Goal: Transaction & Acquisition: Purchase product/service

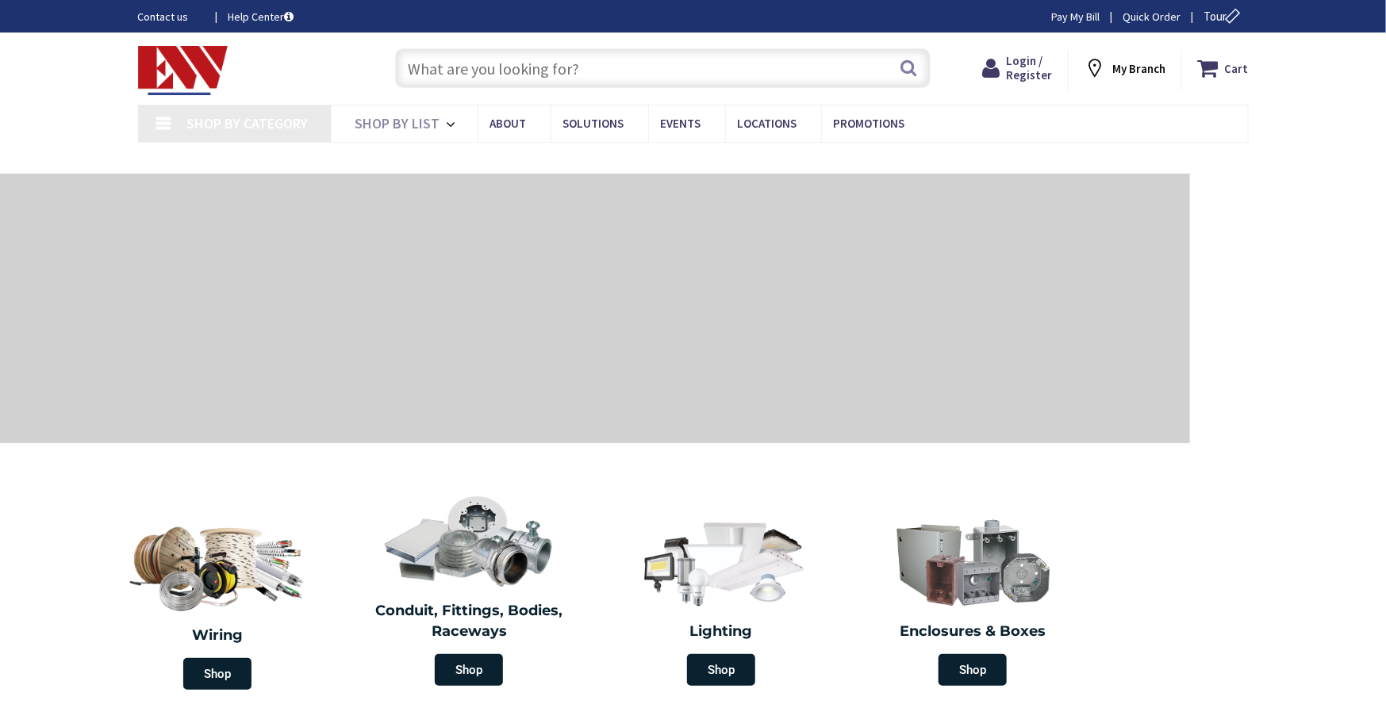
type input "[GEOGRAPHIC_DATA], [GEOGRAPHIC_DATA]"
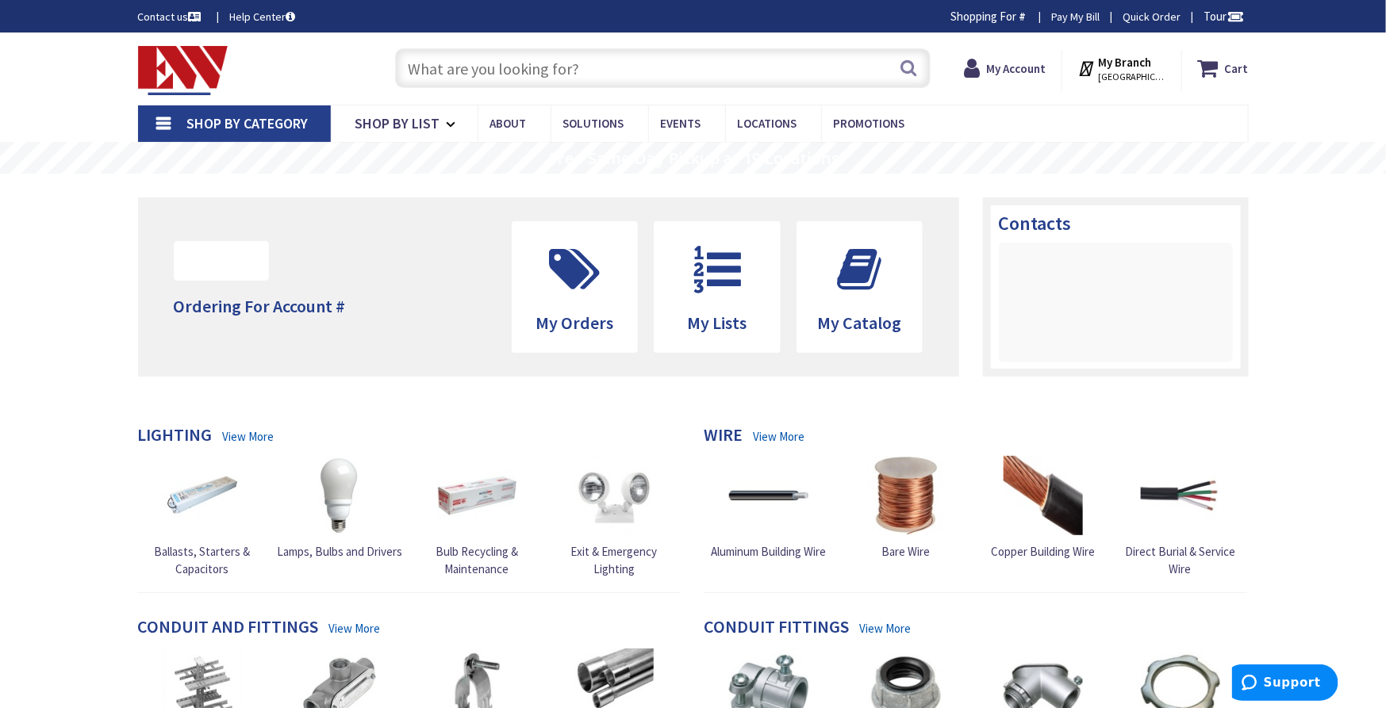
click at [646, 66] on input "text" at bounding box center [662, 68] width 535 height 40
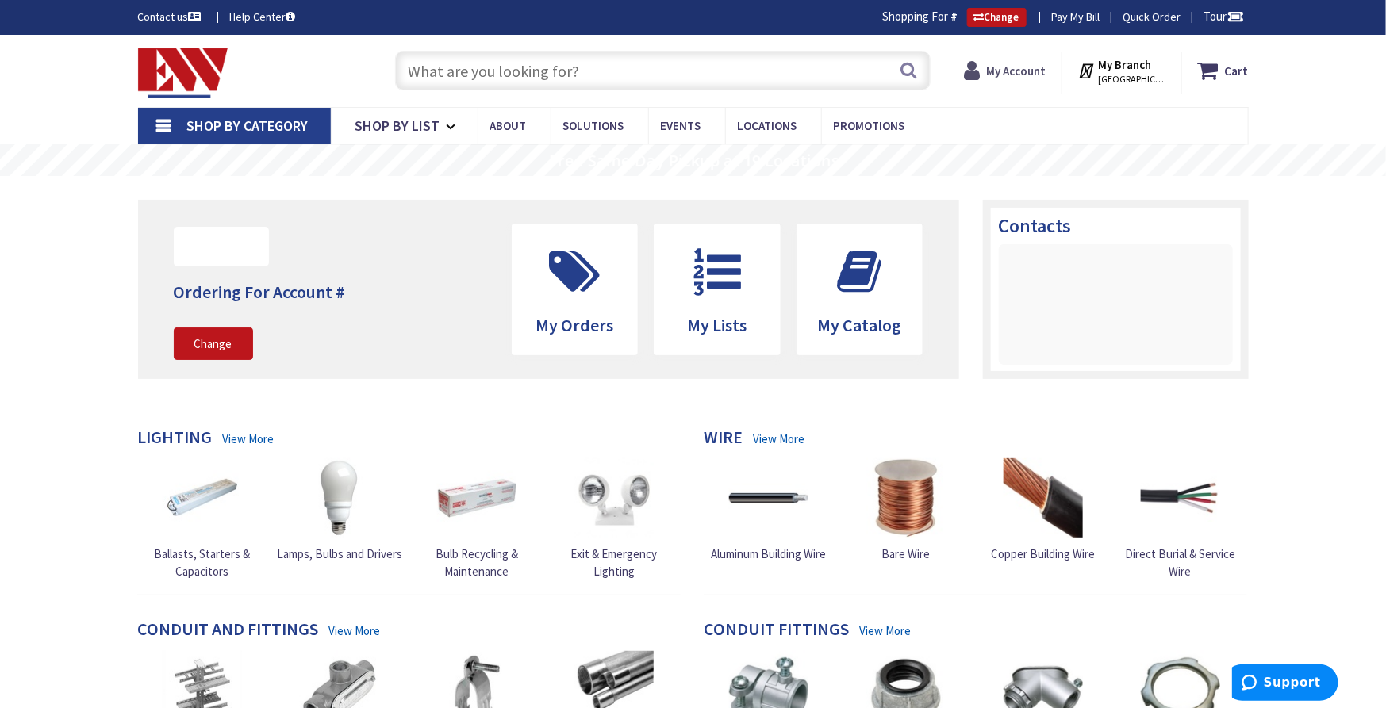
click at [1031, 61] on span "My Account" at bounding box center [1015, 70] width 59 height 29
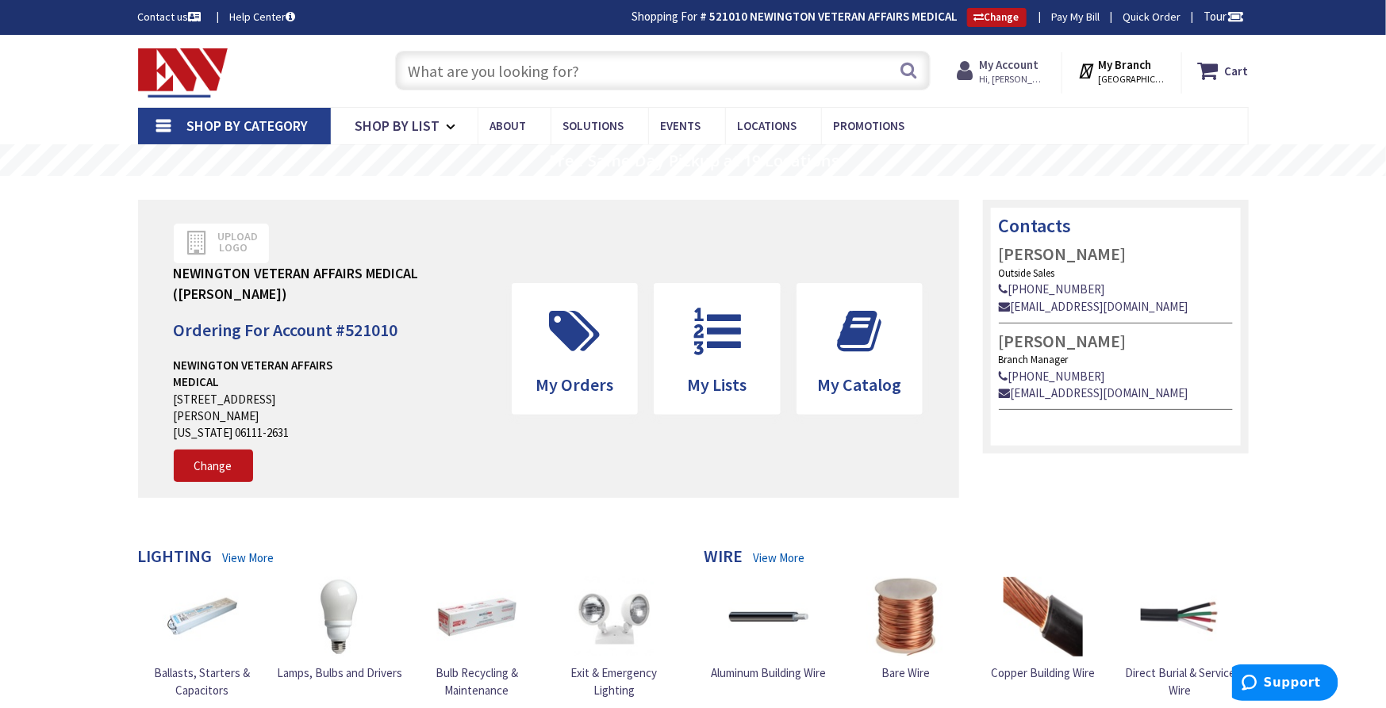
click at [1025, 69] on strong "My Account" at bounding box center [1008, 64] width 59 height 15
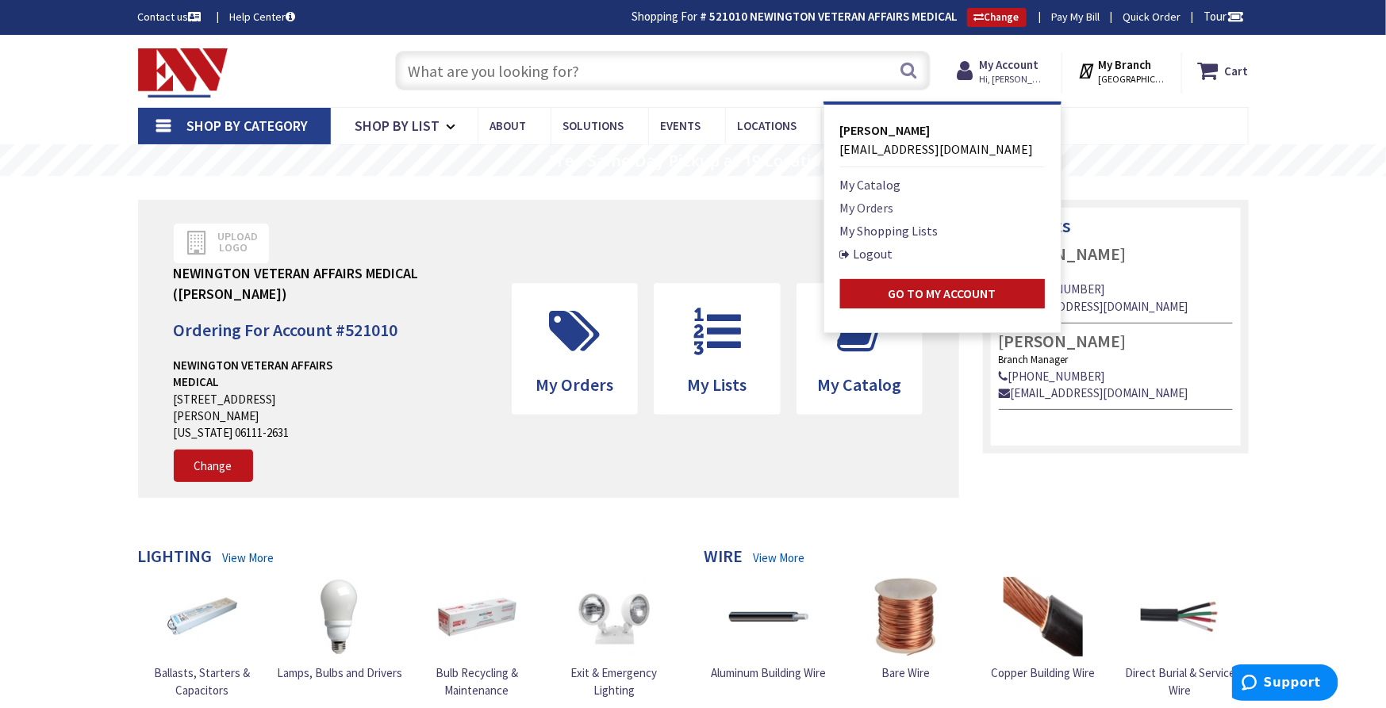
click at [891, 207] on link "My Orders" at bounding box center [867, 207] width 54 height 19
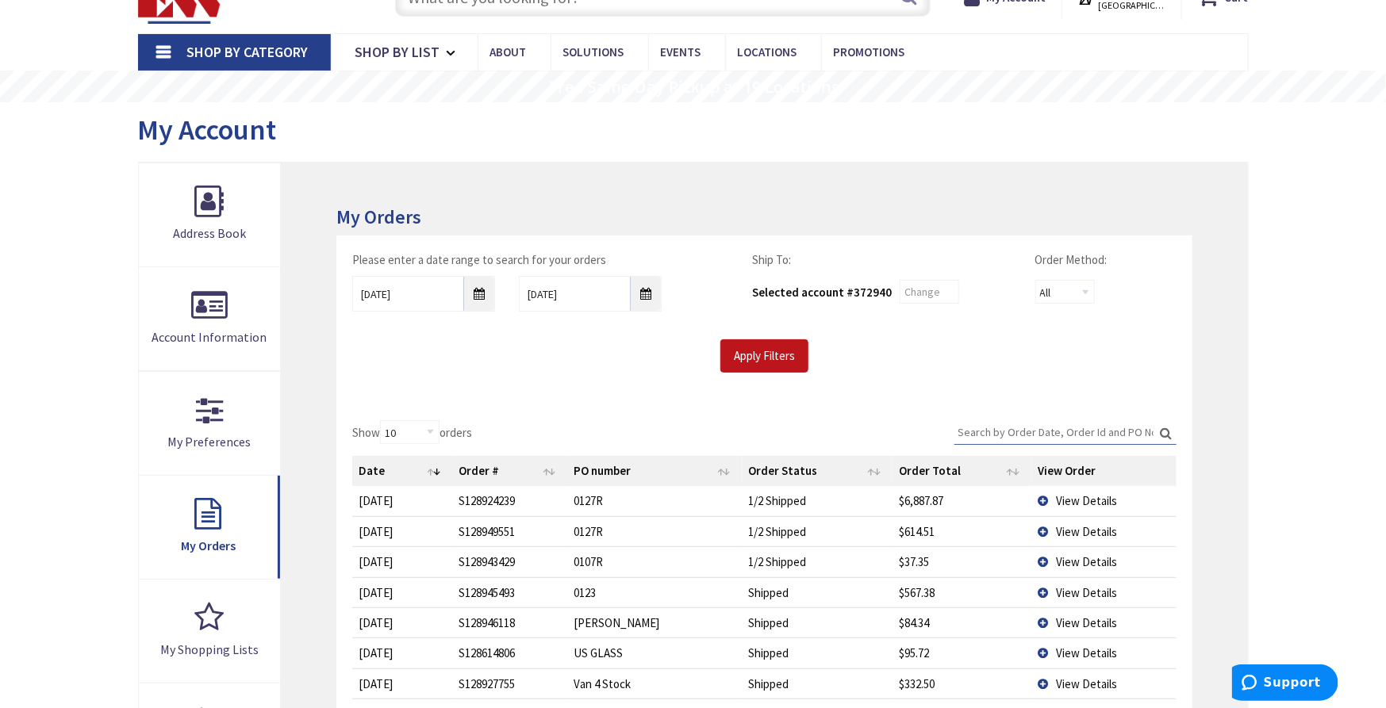
scroll to position [176, 0]
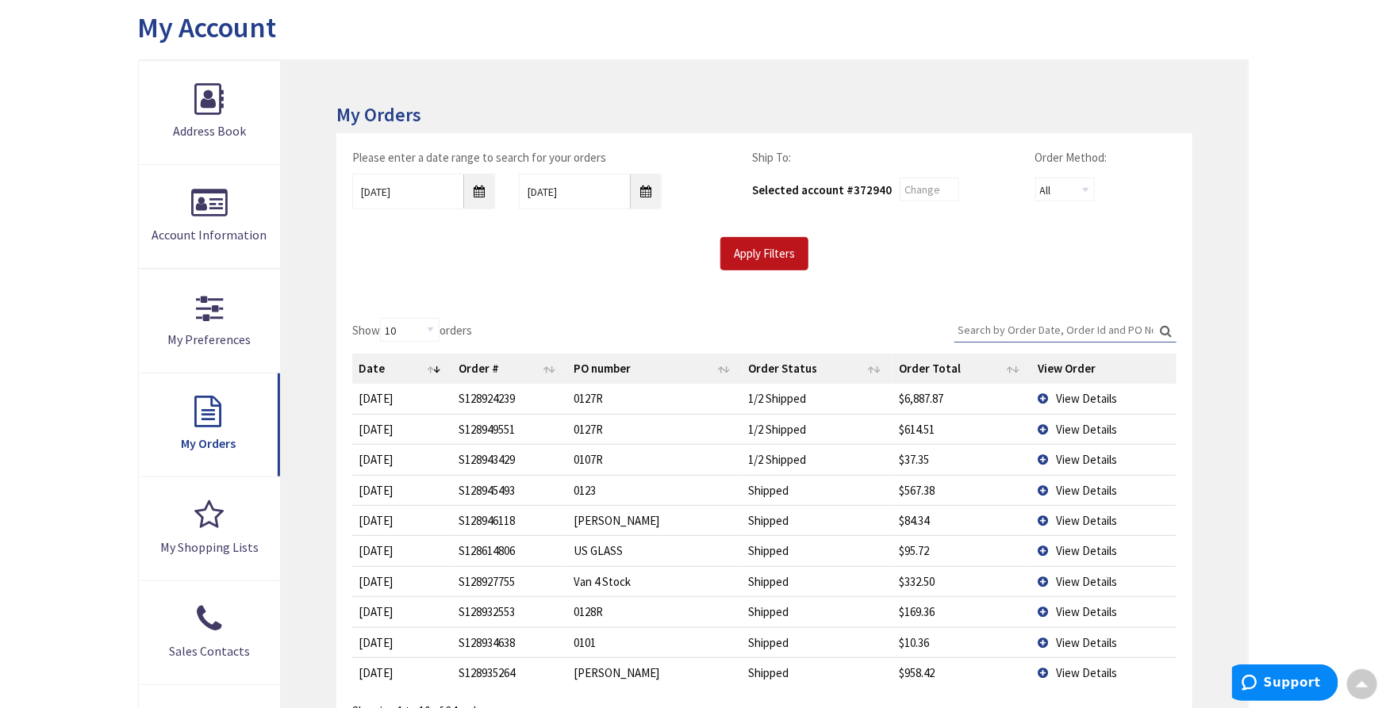
click at [1088, 461] on span "View Details" at bounding box center [1086, 459] width 61 height 15
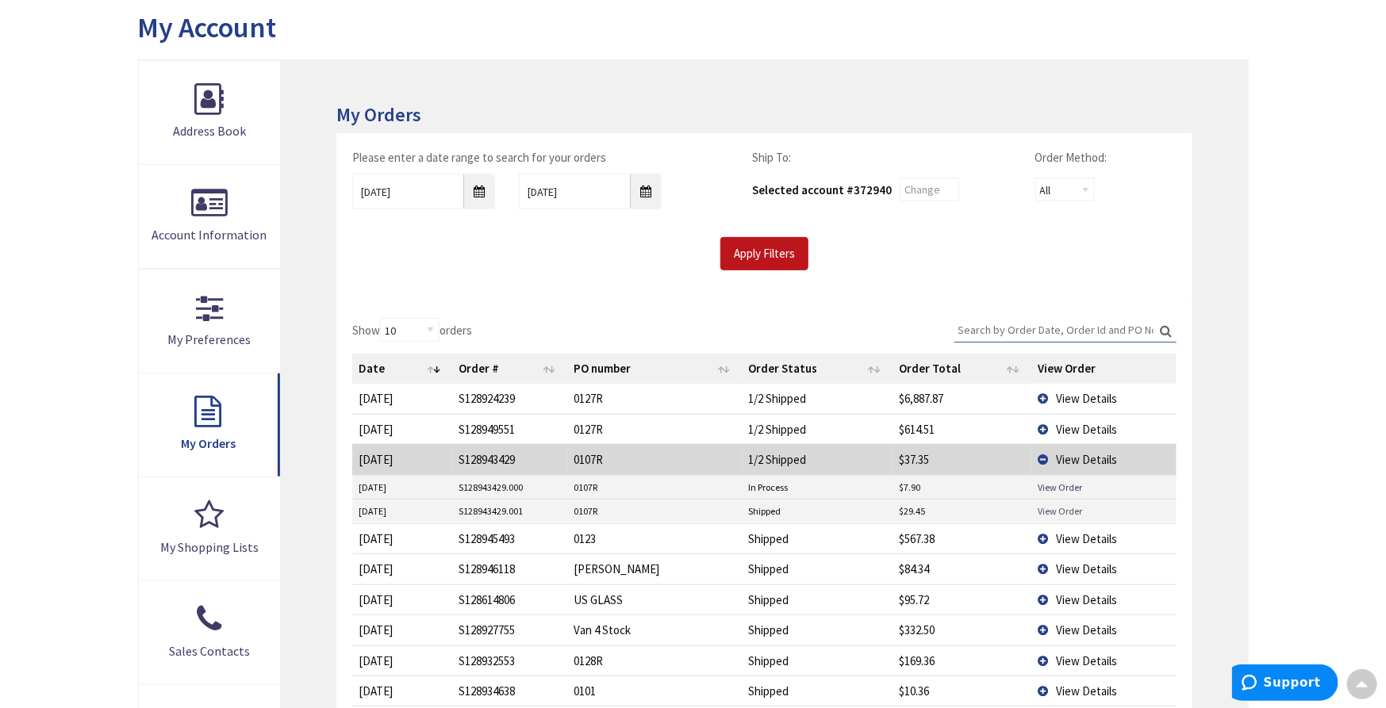
click at [1061, 510] on link "View Order" at bounding box center [1060, 510] width 44 height 13
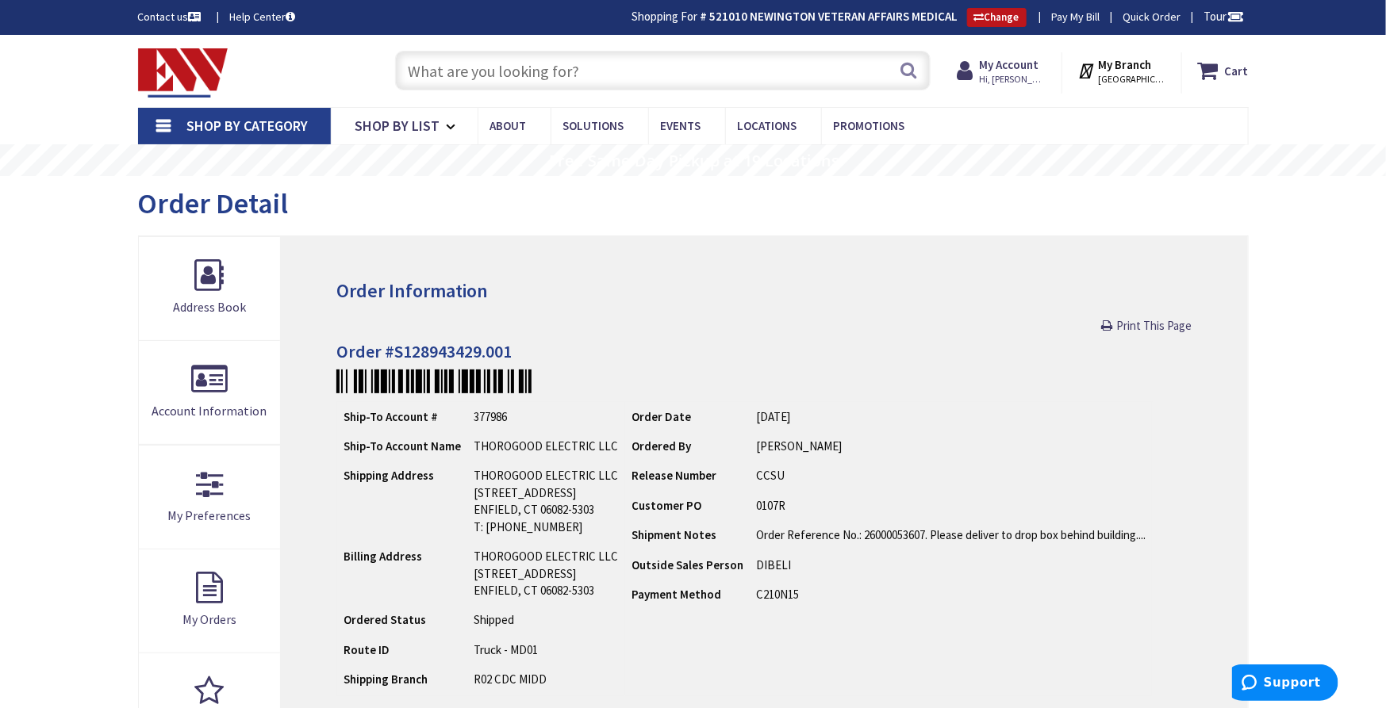
click at [575, 74] on input "text" at bounding box center [662, 71] width 535 height 40
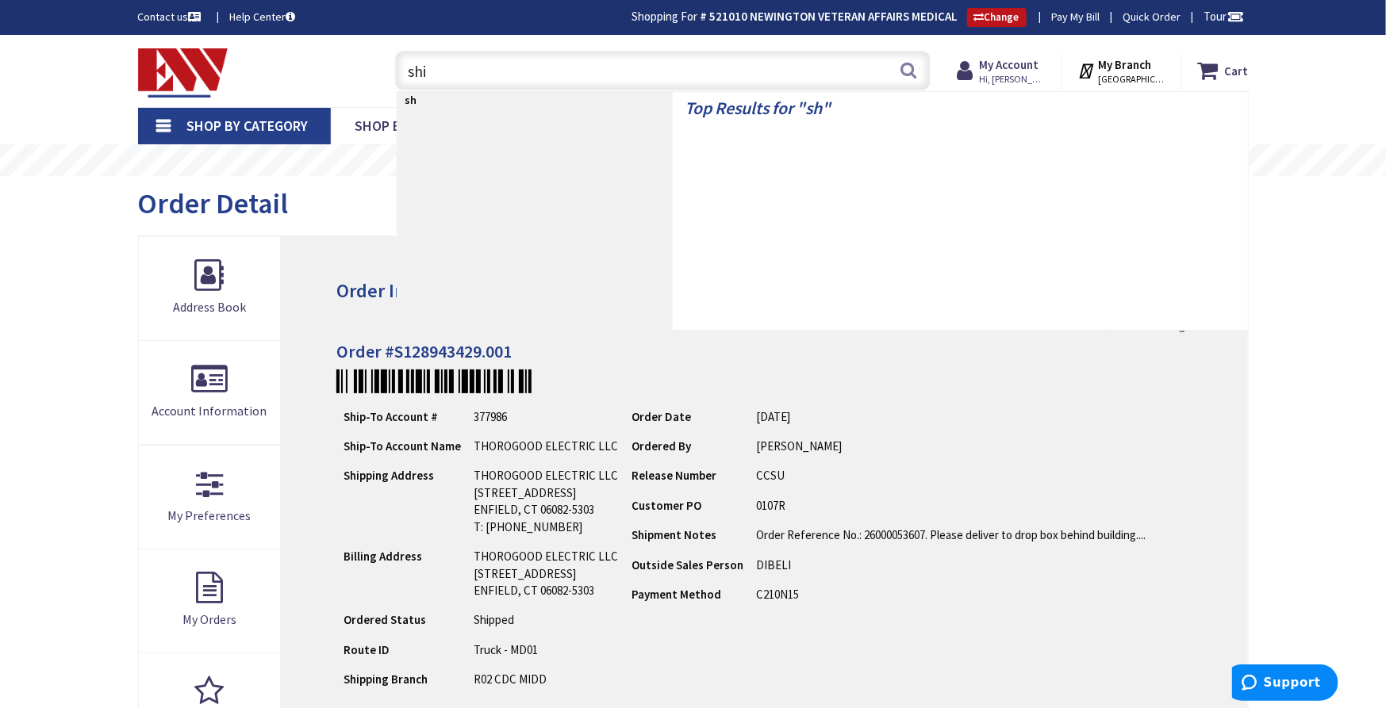
type input "shim"
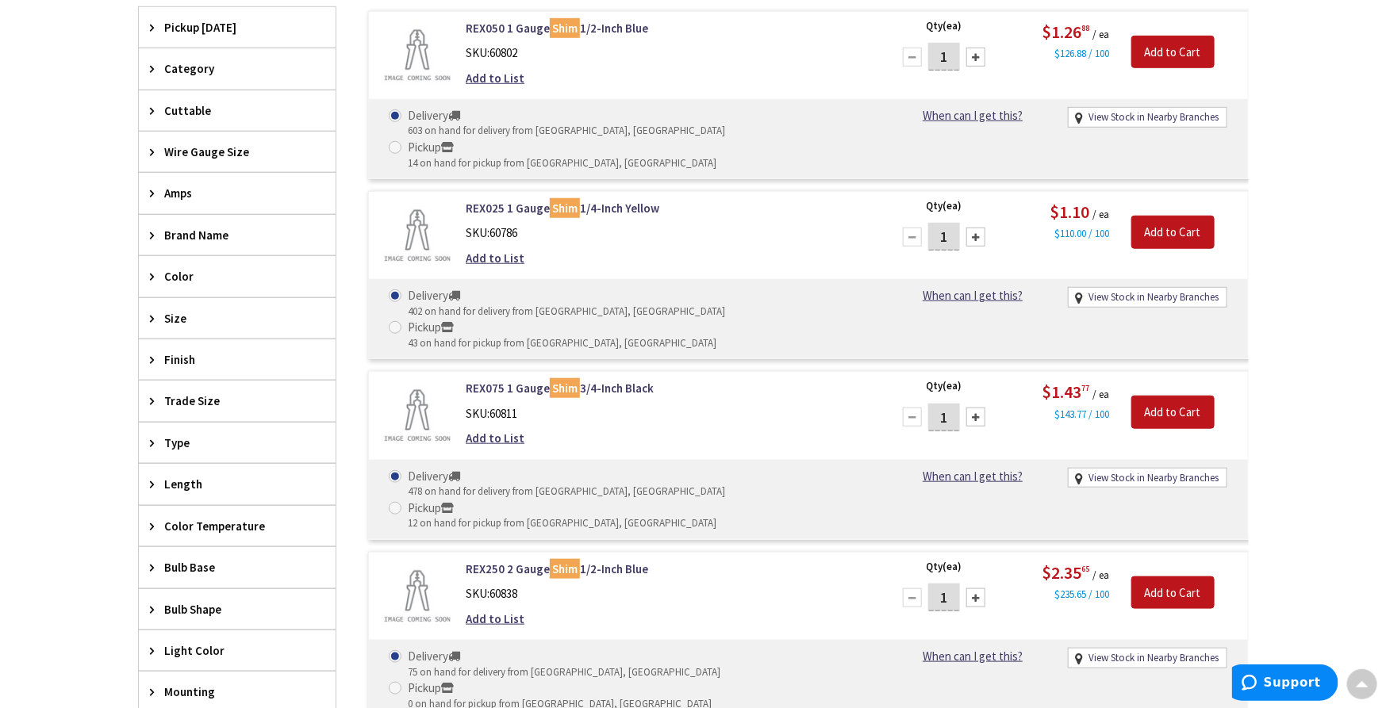
scroll to position [528, 0]
drag, startPoint x: 954, startPoint y: 352, endPoint x: 912, endPoint y: 353, distance: 42.0
click at [912, 401] on div "1" at bounding box center [943, 417] width 95 height 32
type input "4"
click at [1171, 395] on input "Add to Cart" at bounding box center [1172, 411] width 83 height 33
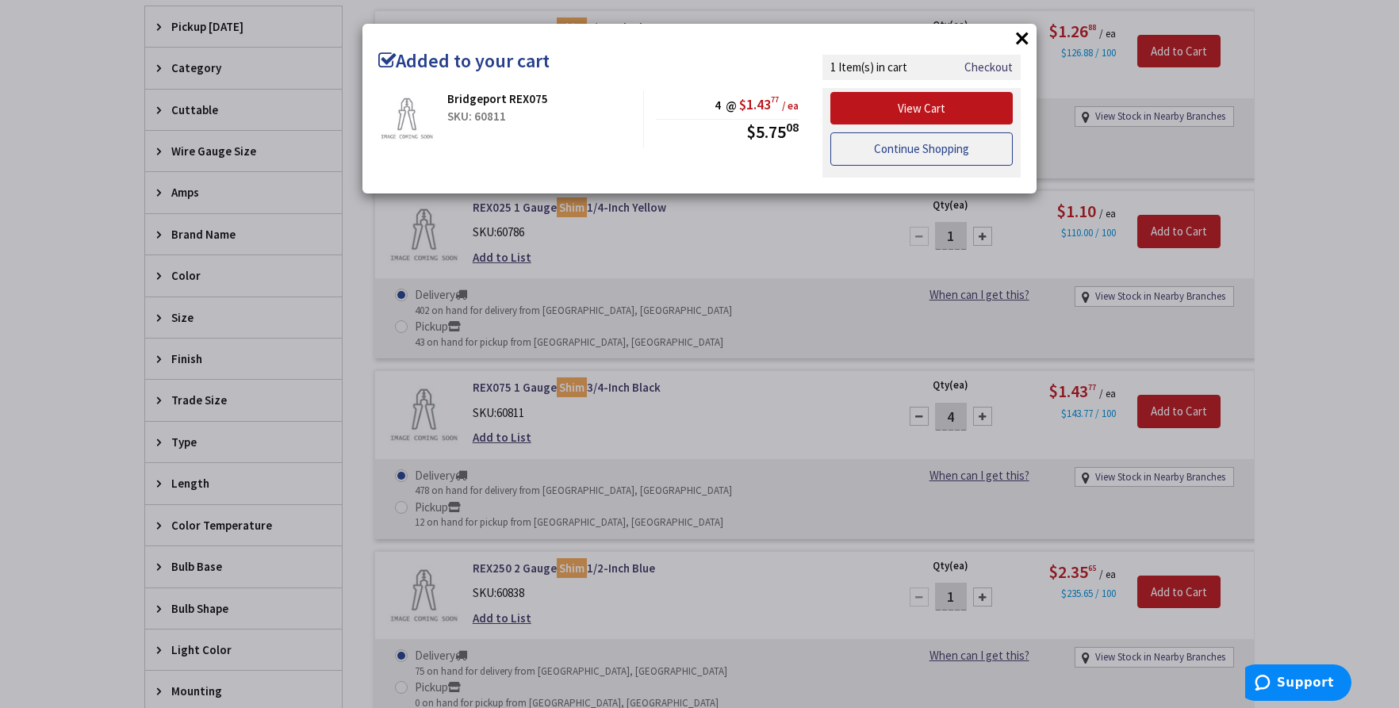
click at [967, 142] on link "Continue Shopping" at bounding box center [922, 148] width 182 height 33
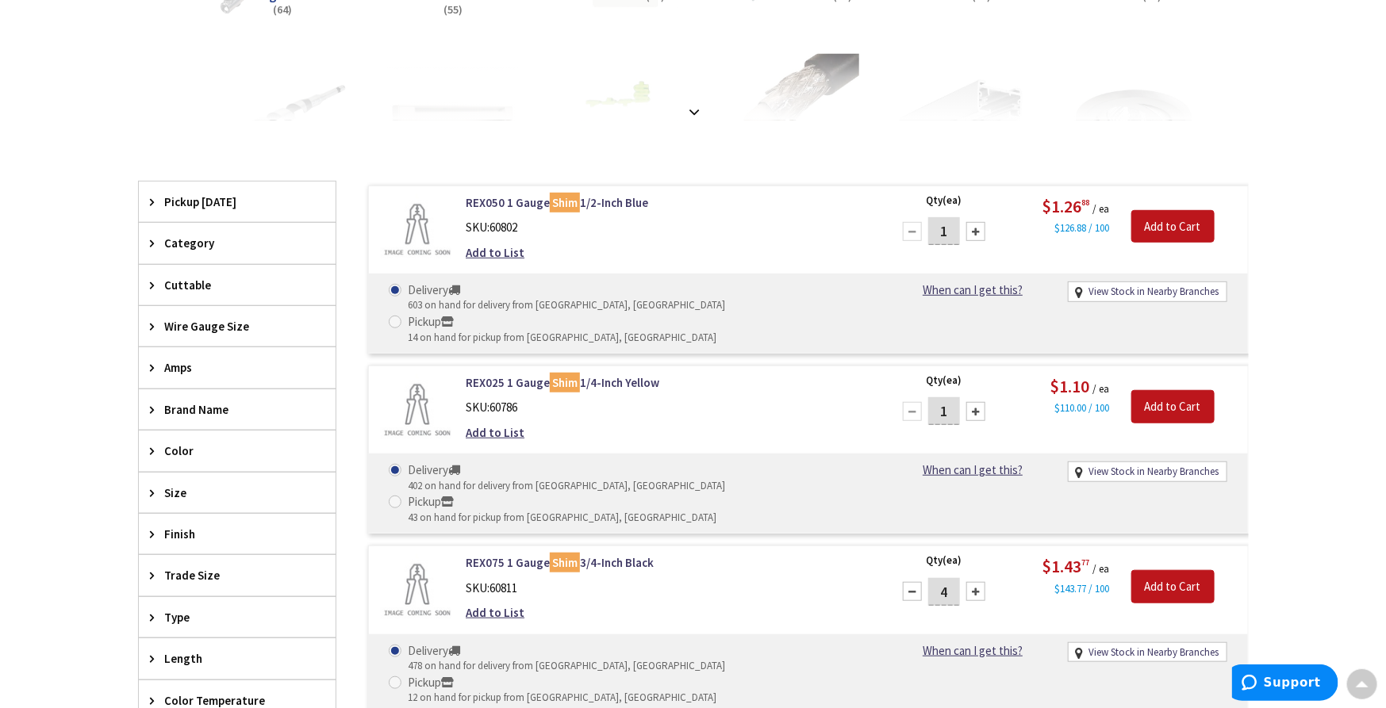
scroll to position [352, 0]
drag, startPoint x: 950, startPoint y: 232, endPoint x: 919, endPoint y: 232, distance: 31.7
click at [919, 232] on div "1" at bounding box center [943, 233] width 95 height 32
type input "4"
click at [1168, 224] on input "Add to Cart" at bounding box center [1172, 227] width 83 height 33
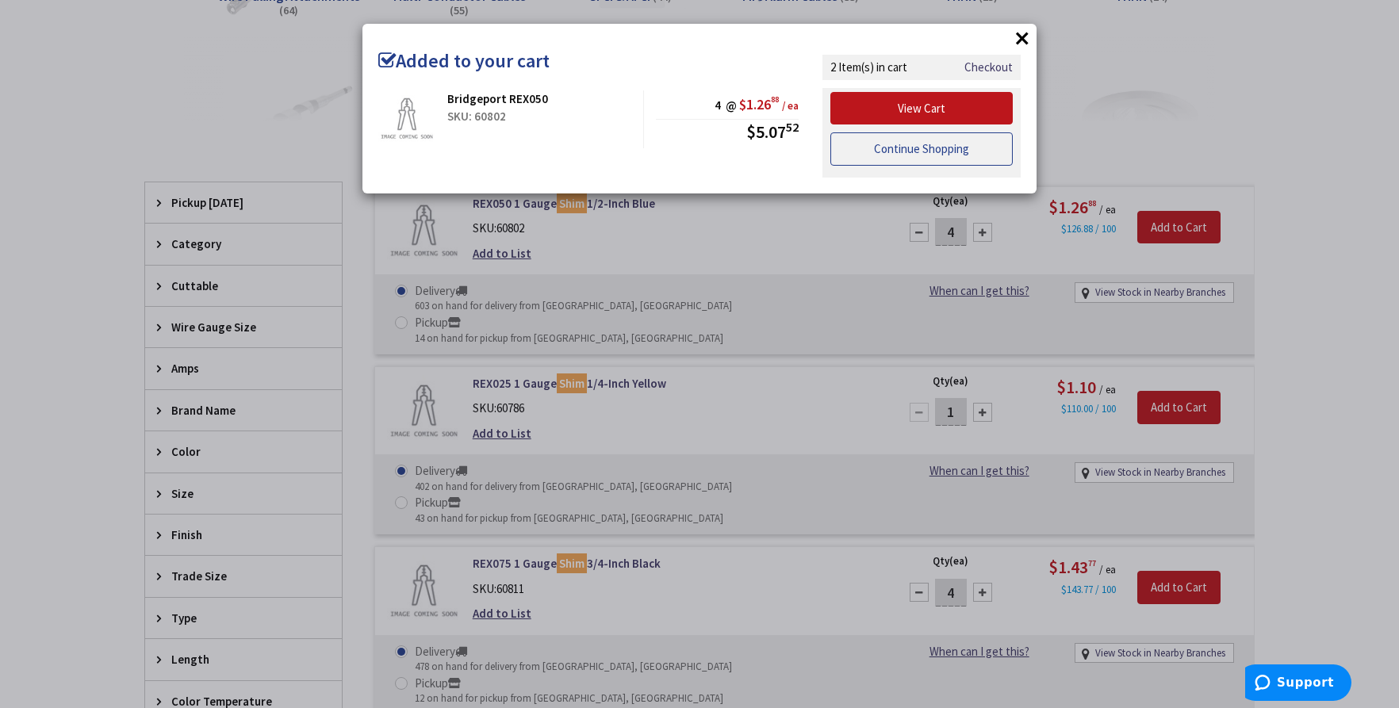
click at [937, 144] on link "Continue Shopping" at bounding box center [922, 148] width 182 height 33
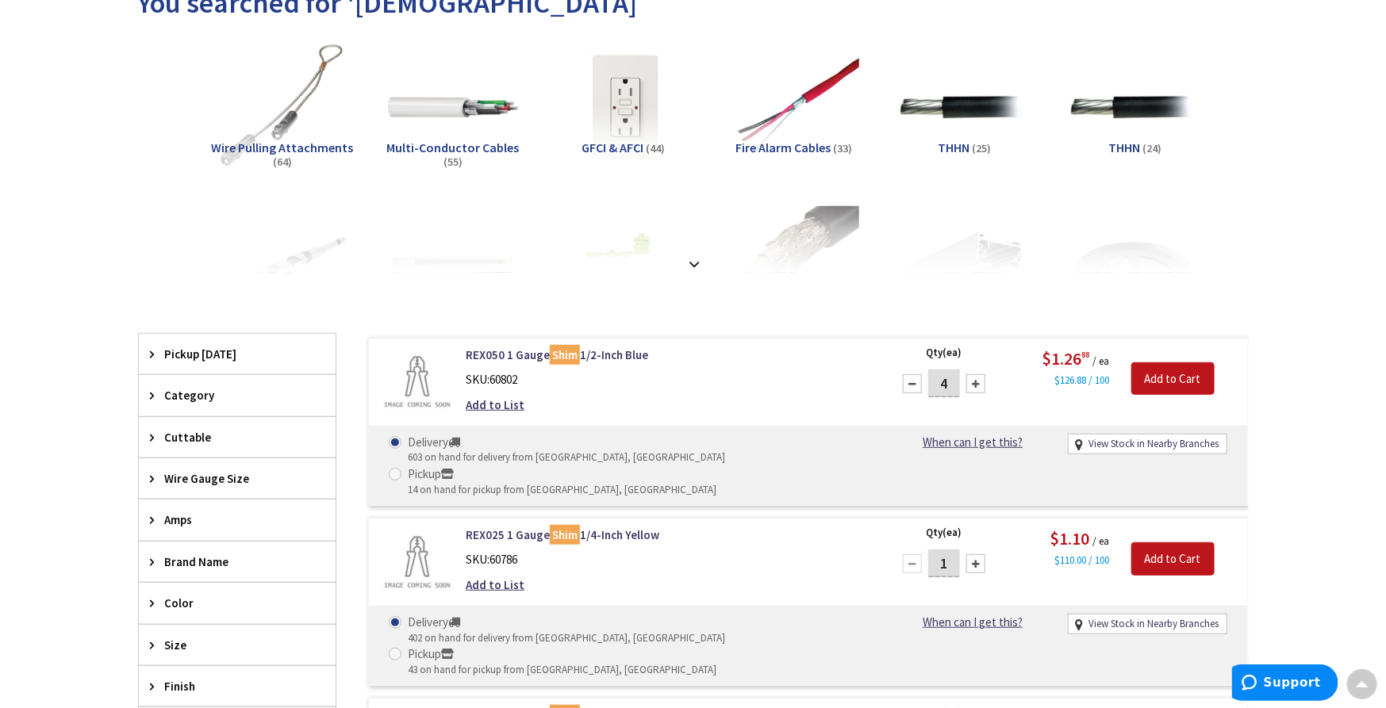
scroll to position [0, 0]
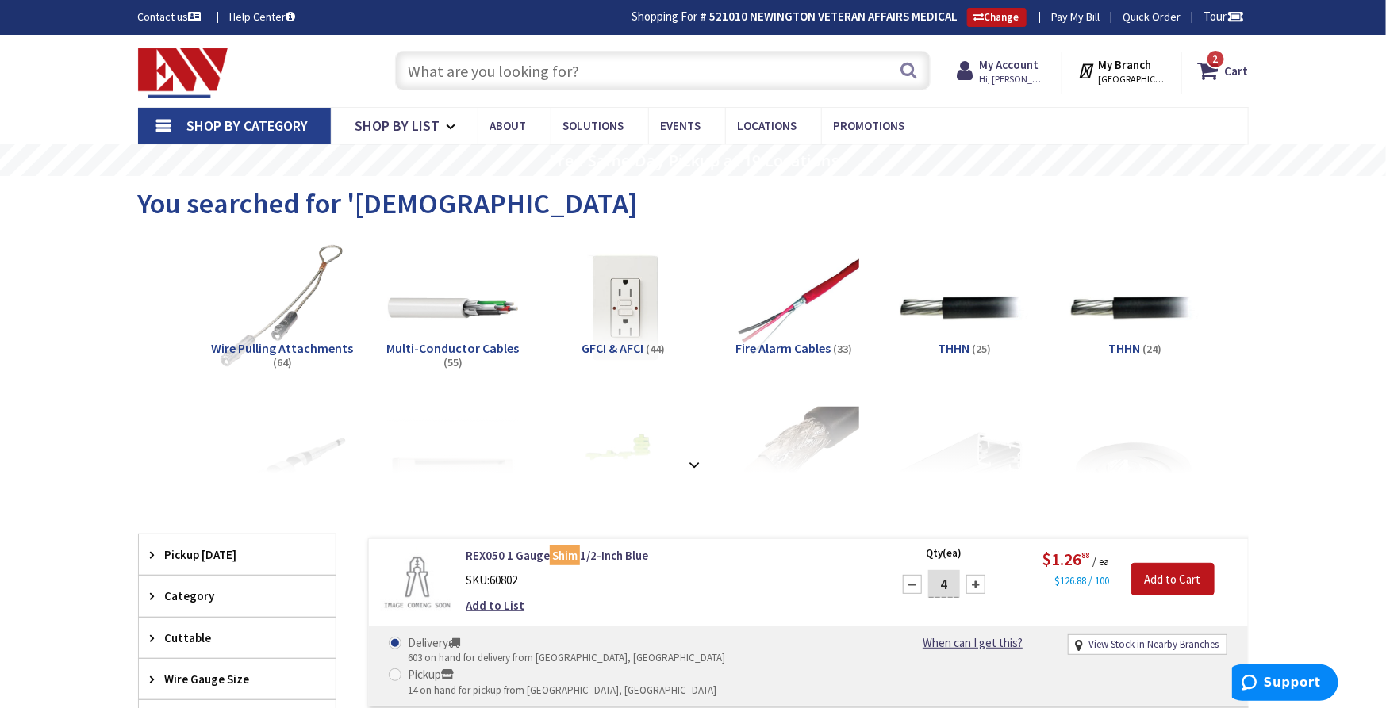
click at [608, 64] on input "text" at bounding box center [662, 71] width 535 height 40
type input "l"
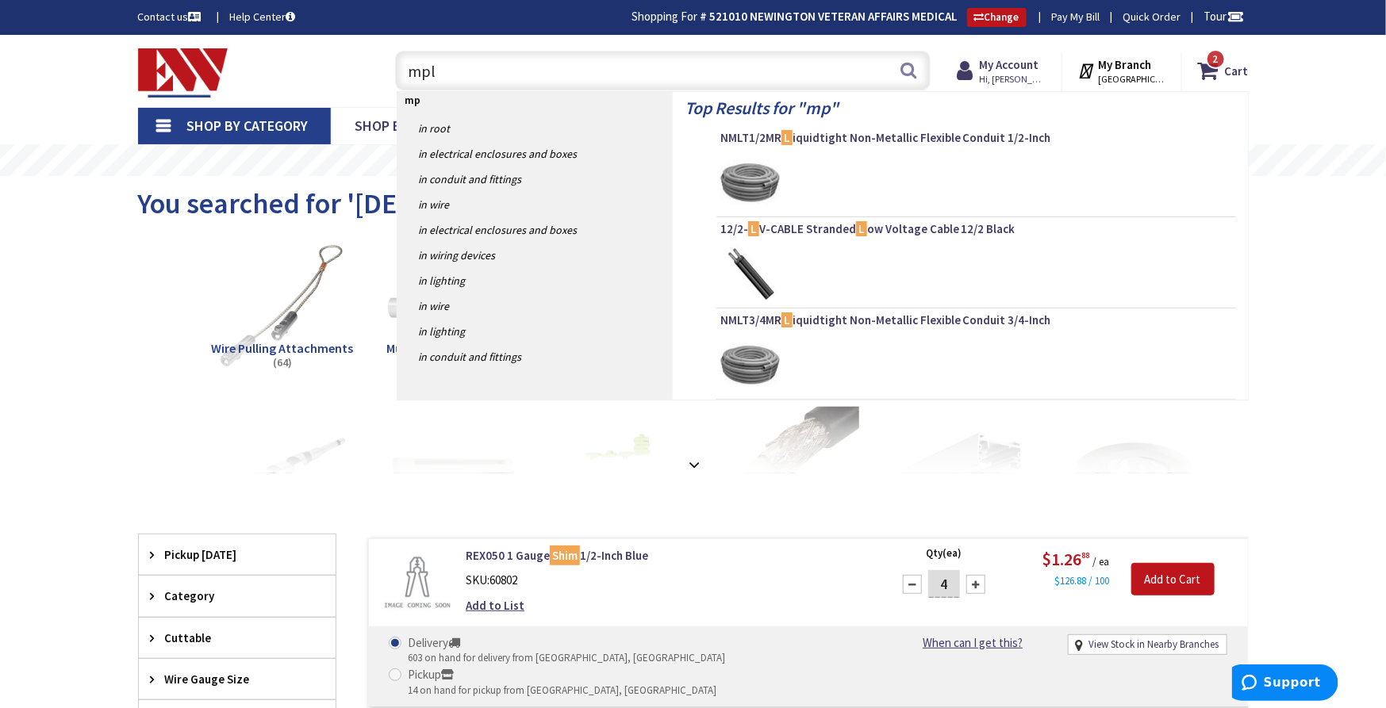
type input "mpls"
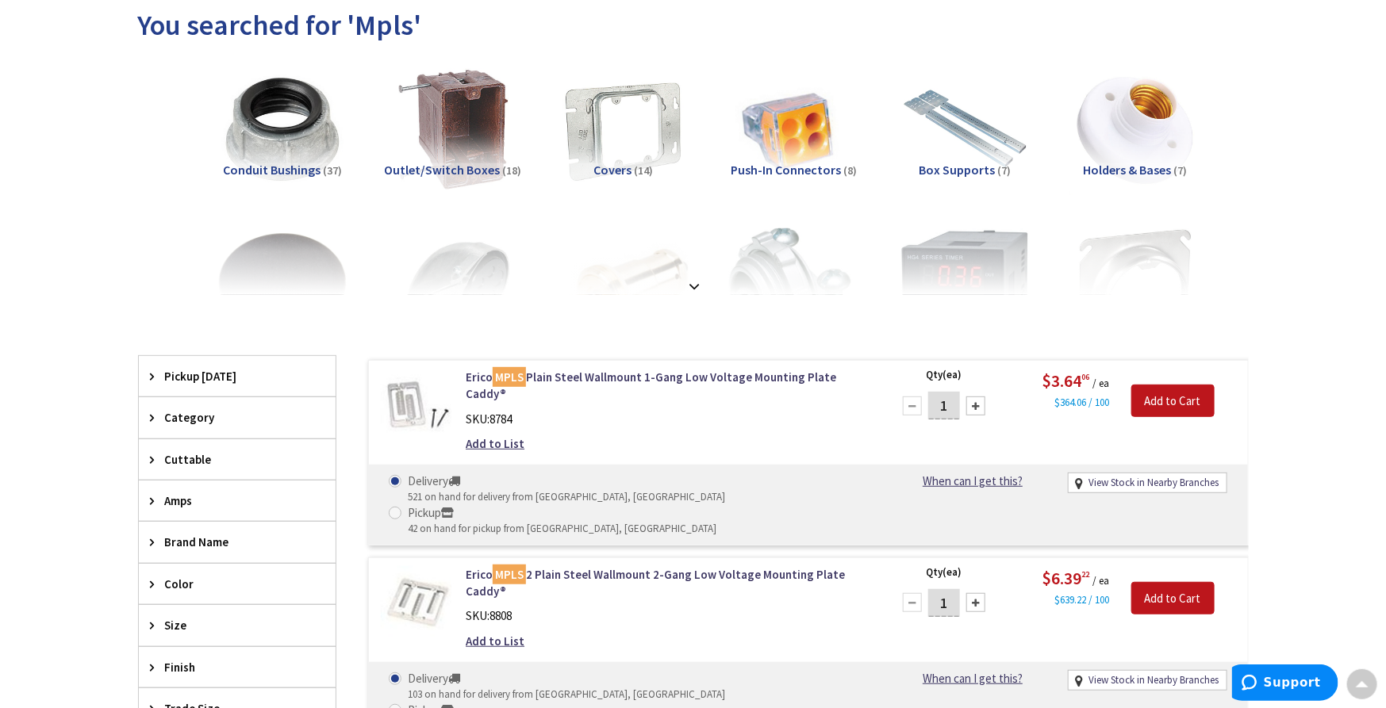
scroll to position [178, 0]
click at [972, 403] on div at bounding box center [975, 406] width 19 height 19
click at [973, 405] on div at bounding box center [975, 406] width 19 height 19
click at [974, 405] on div at bounding box center [975, 406] width 19 height 19
type input "4"
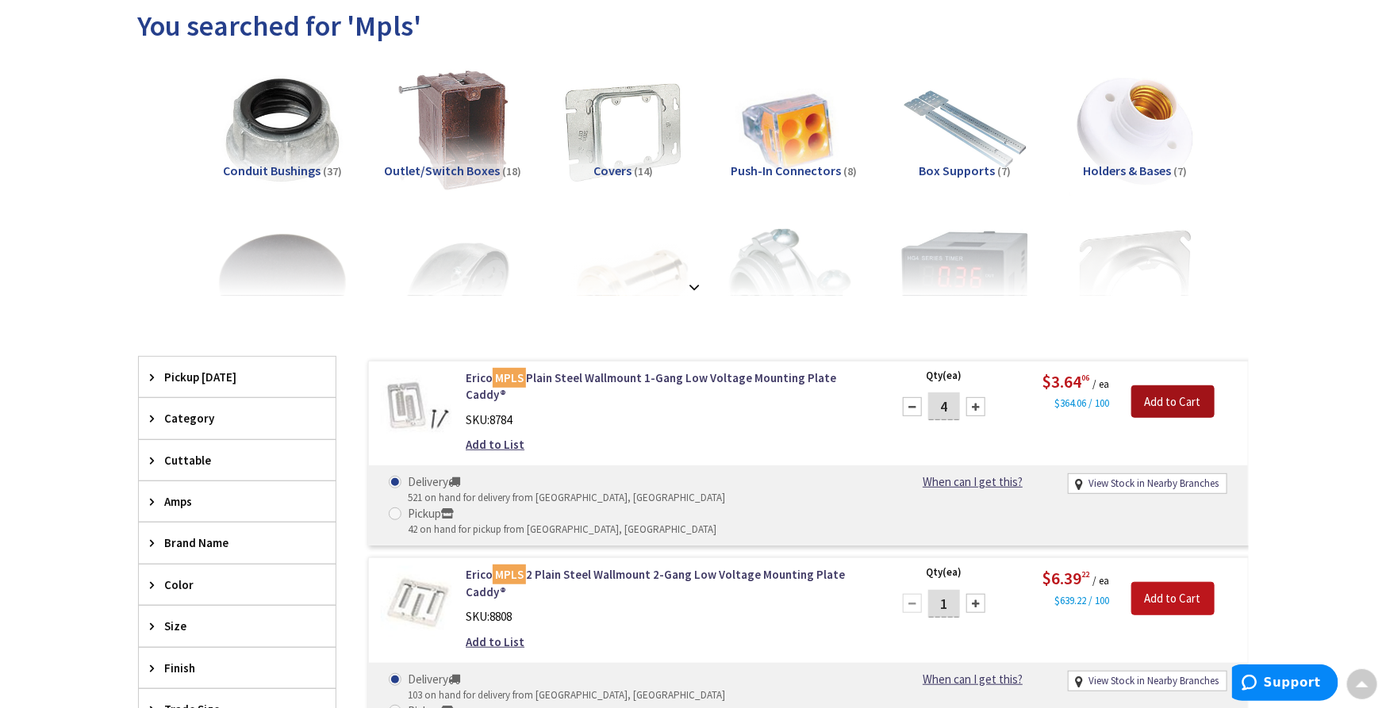
click at [1176, 406] on input "Add to Cart" at bounding box center [1172, 402] width 83 height 33
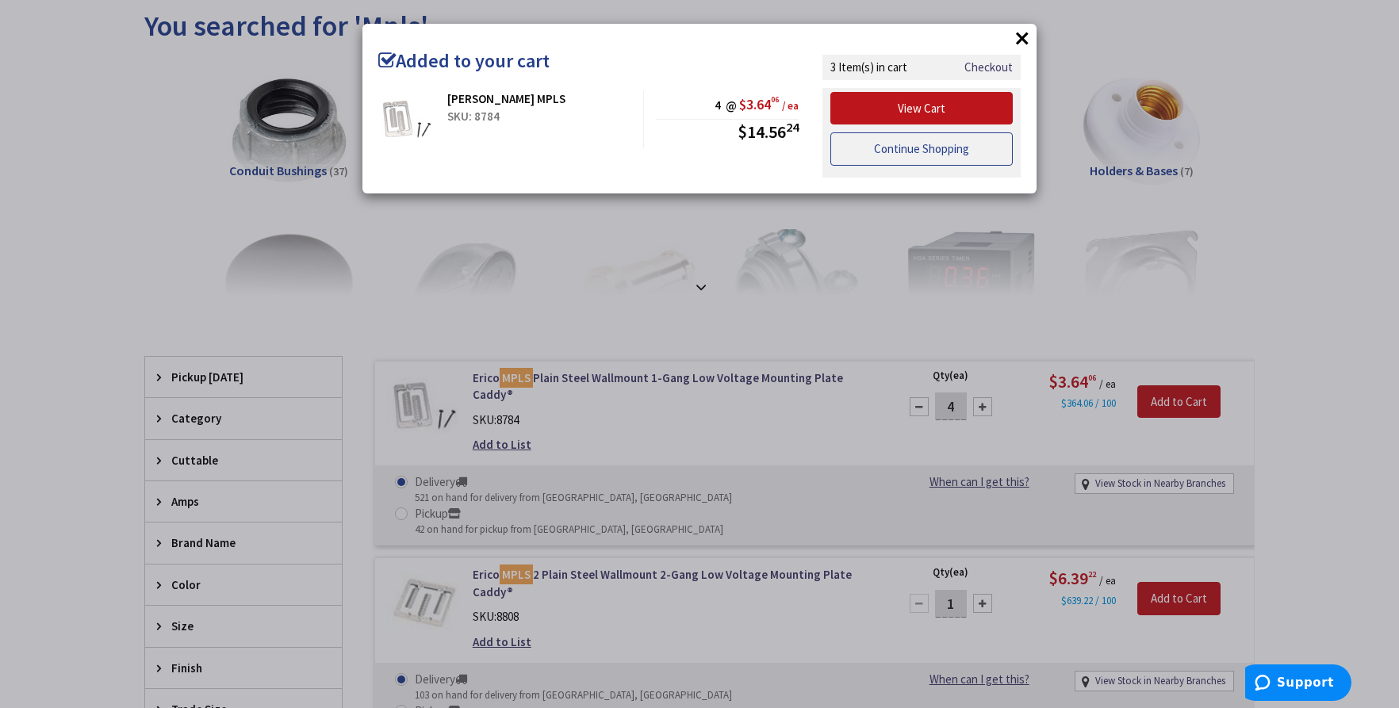
click at [938, 150] on link "Continue Shopping" at bounding box center [922, 148] width 182 height 33
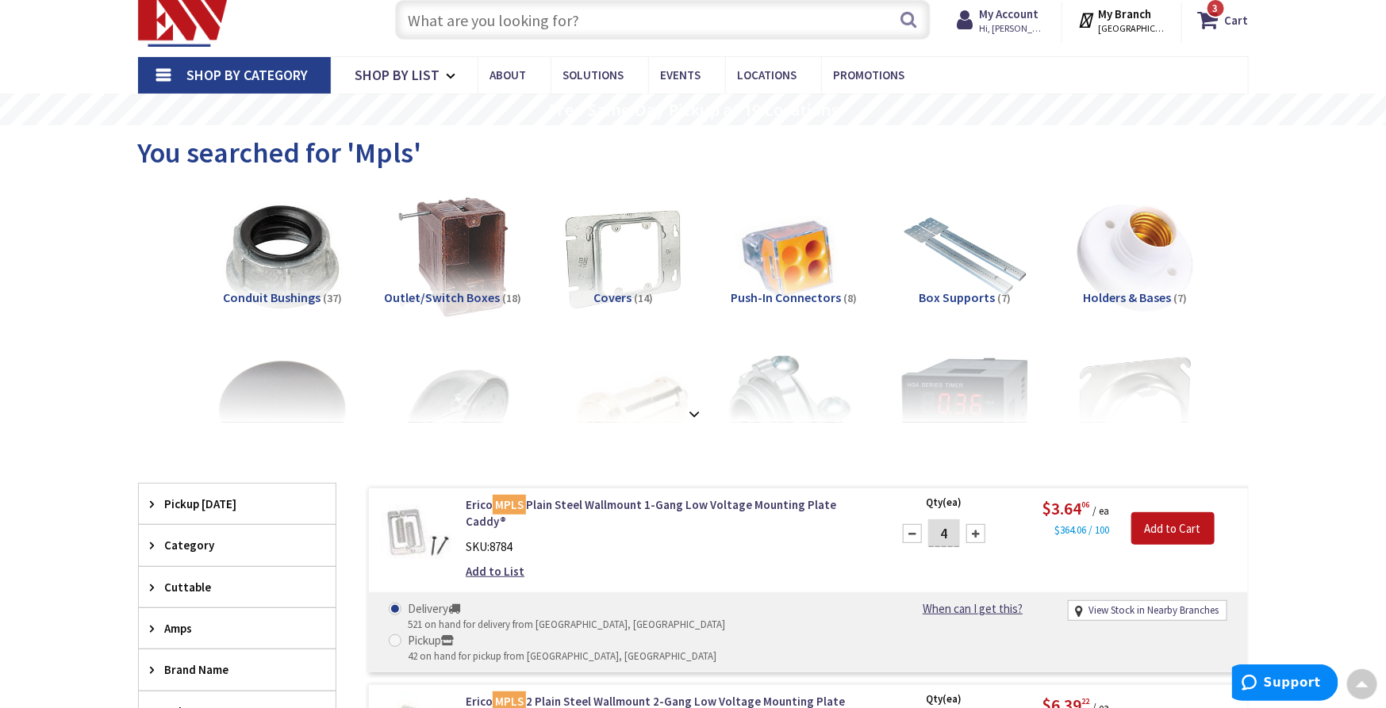
scroll to position [0, 0]
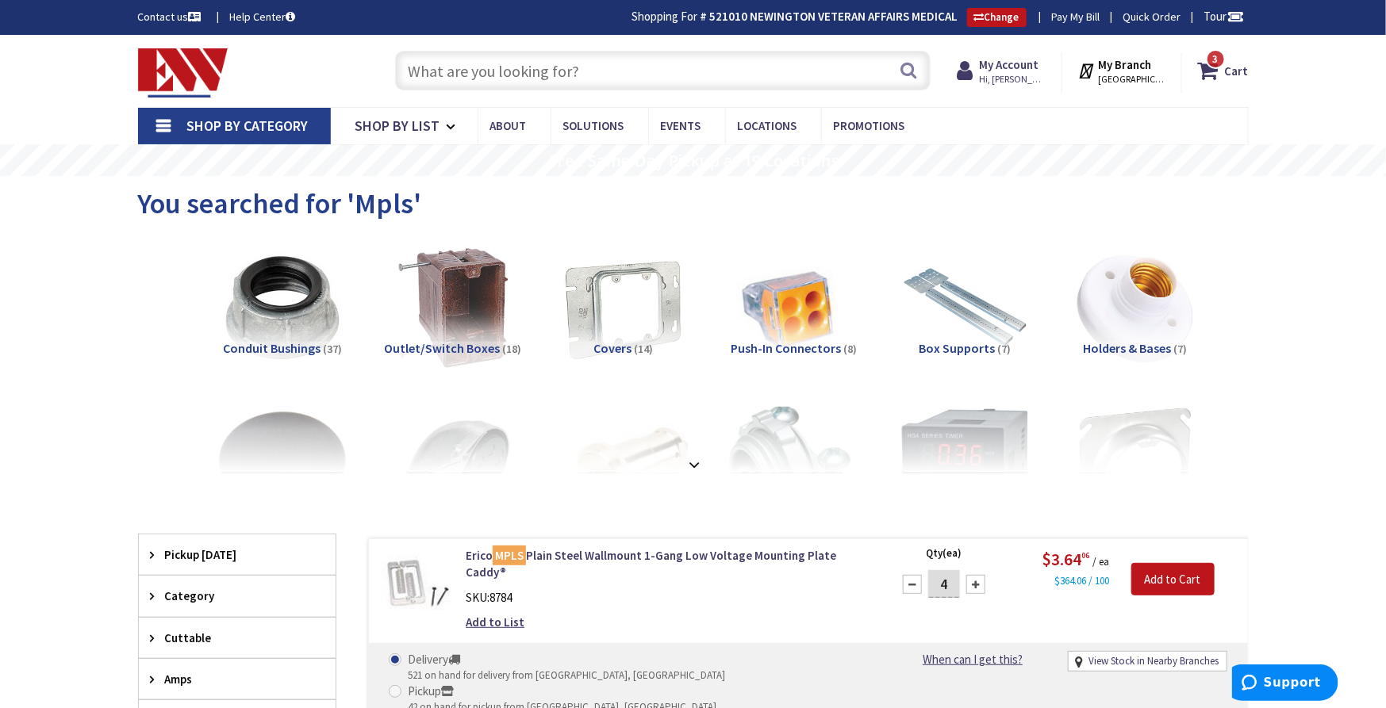
click at [589, 82] on input "text" at bounding box center [662, 71] width 535 height 40
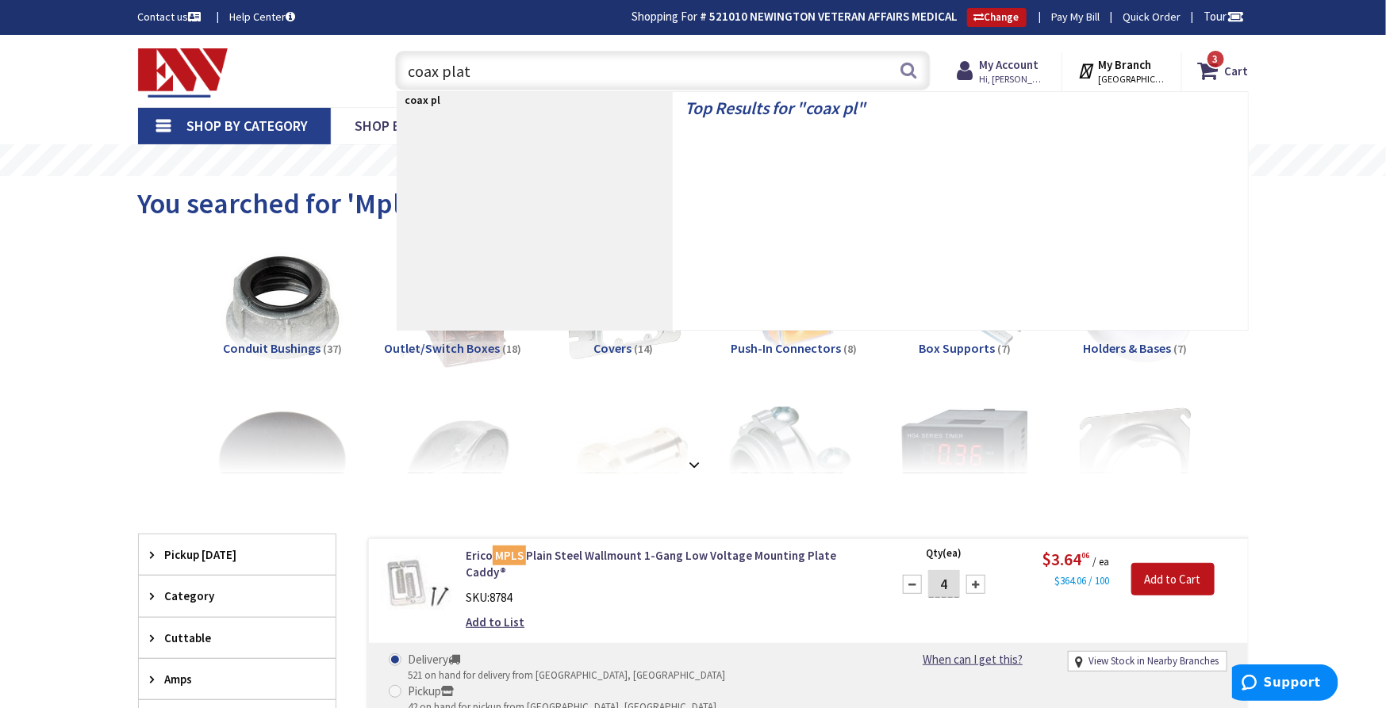
type input "coax plate"
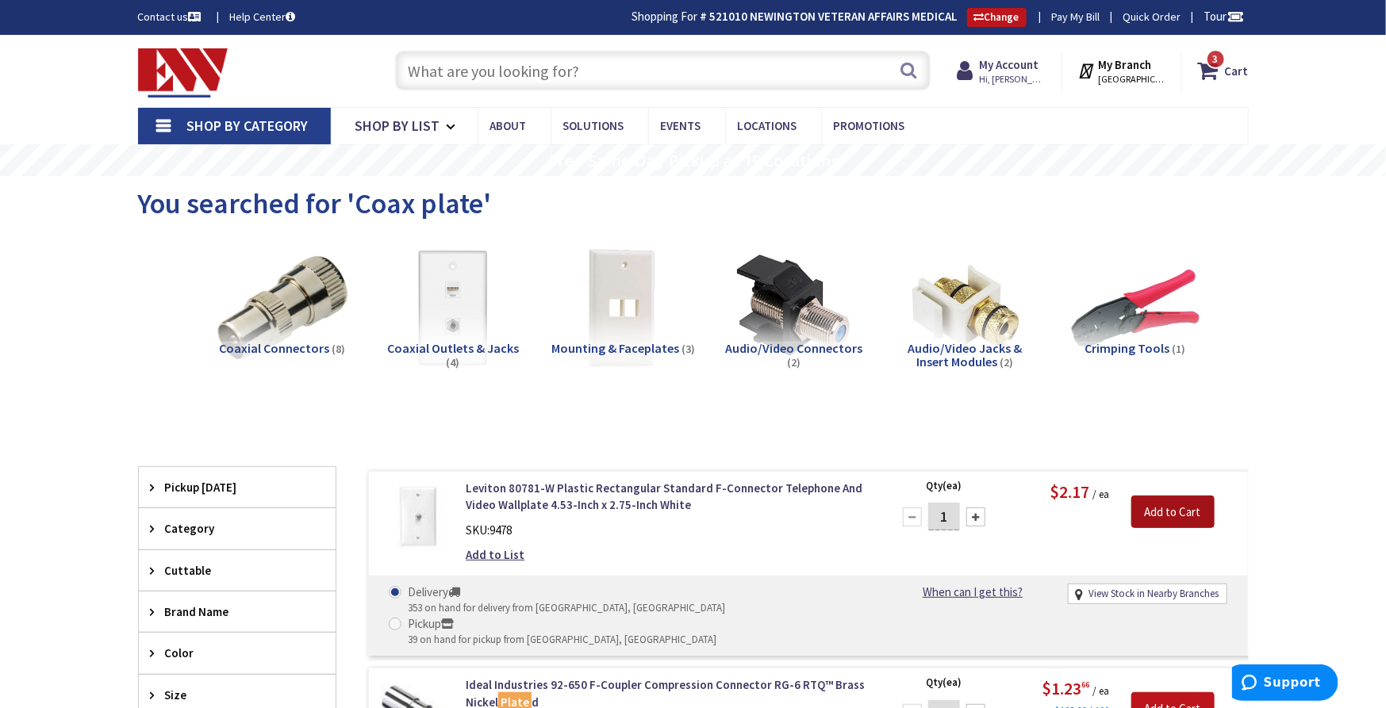
click at [1191, 514] on input "Add to Cart" at bounding box center [1172, 512] width 83 height 33
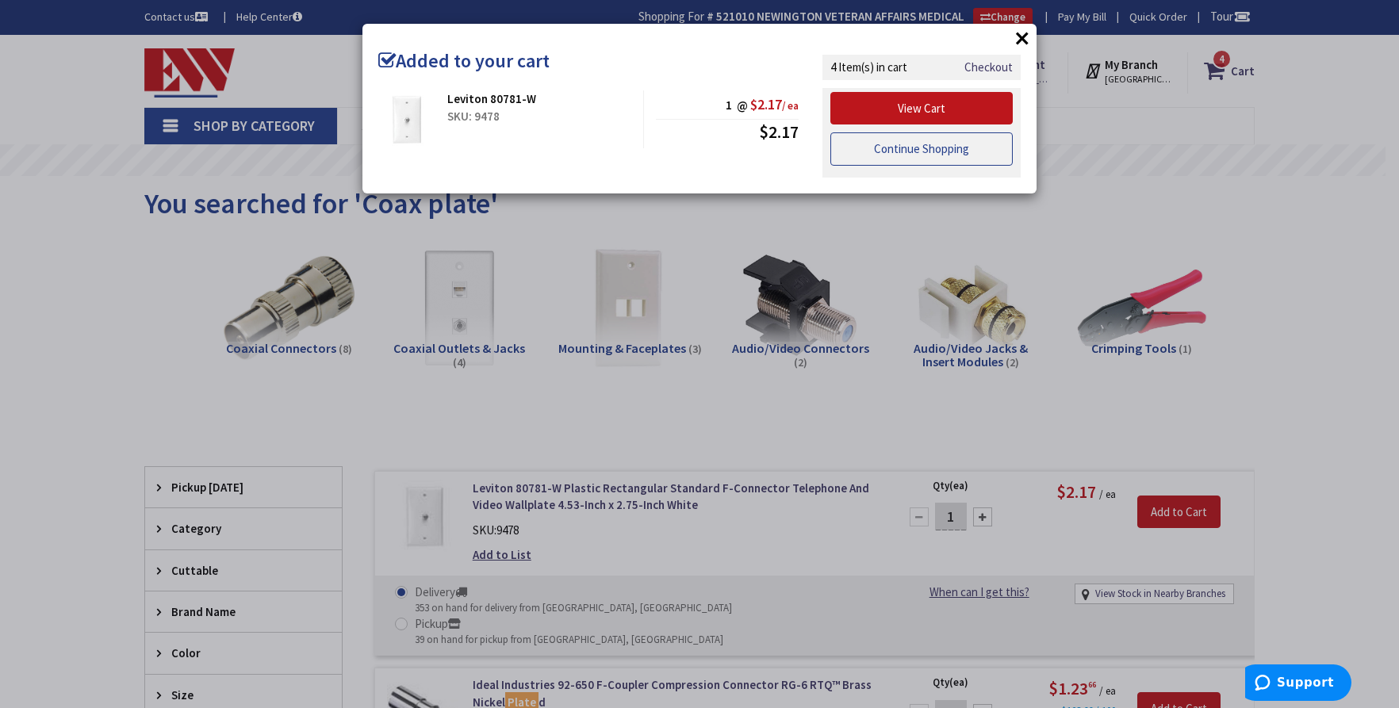
click at [953, 138] on link "Continue Shopping" at bounding box center [922, 148] width 182 height 33
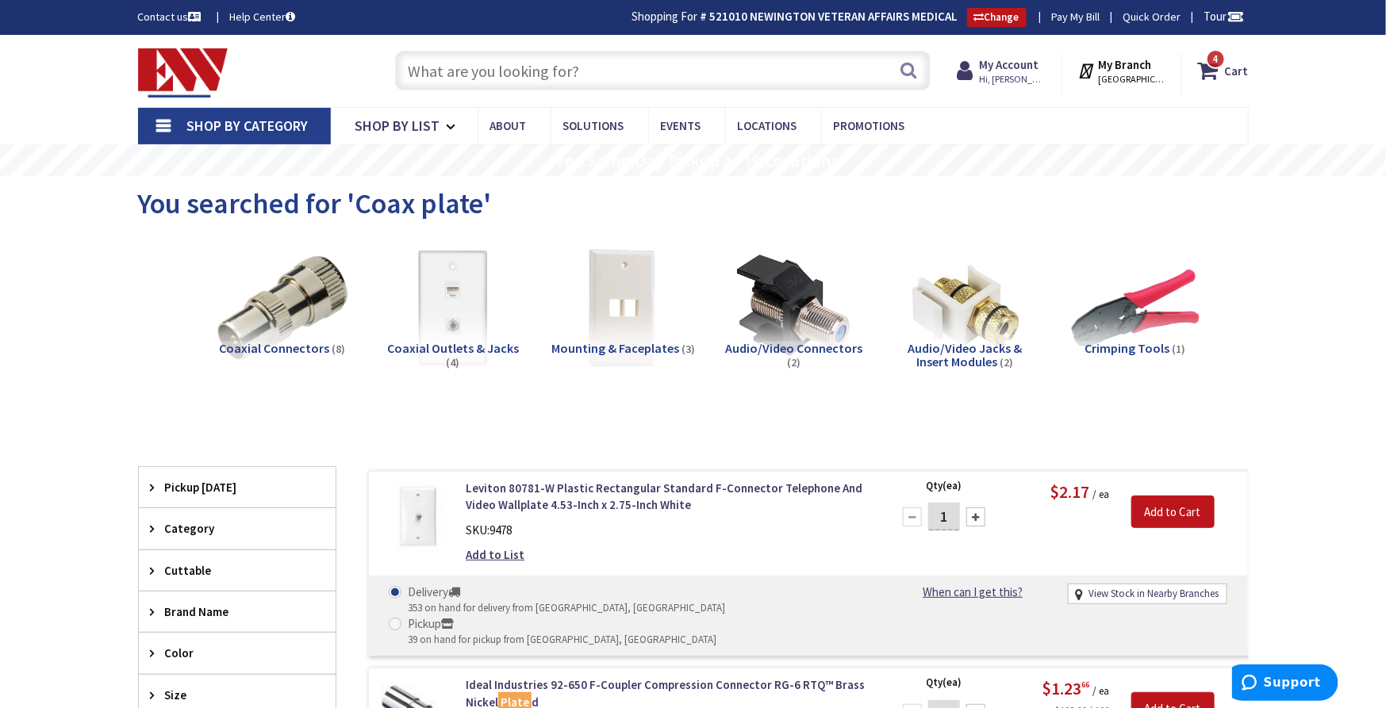
click at [573, 71] on input "text" at bounding box center [662, 71] width 535 height 40
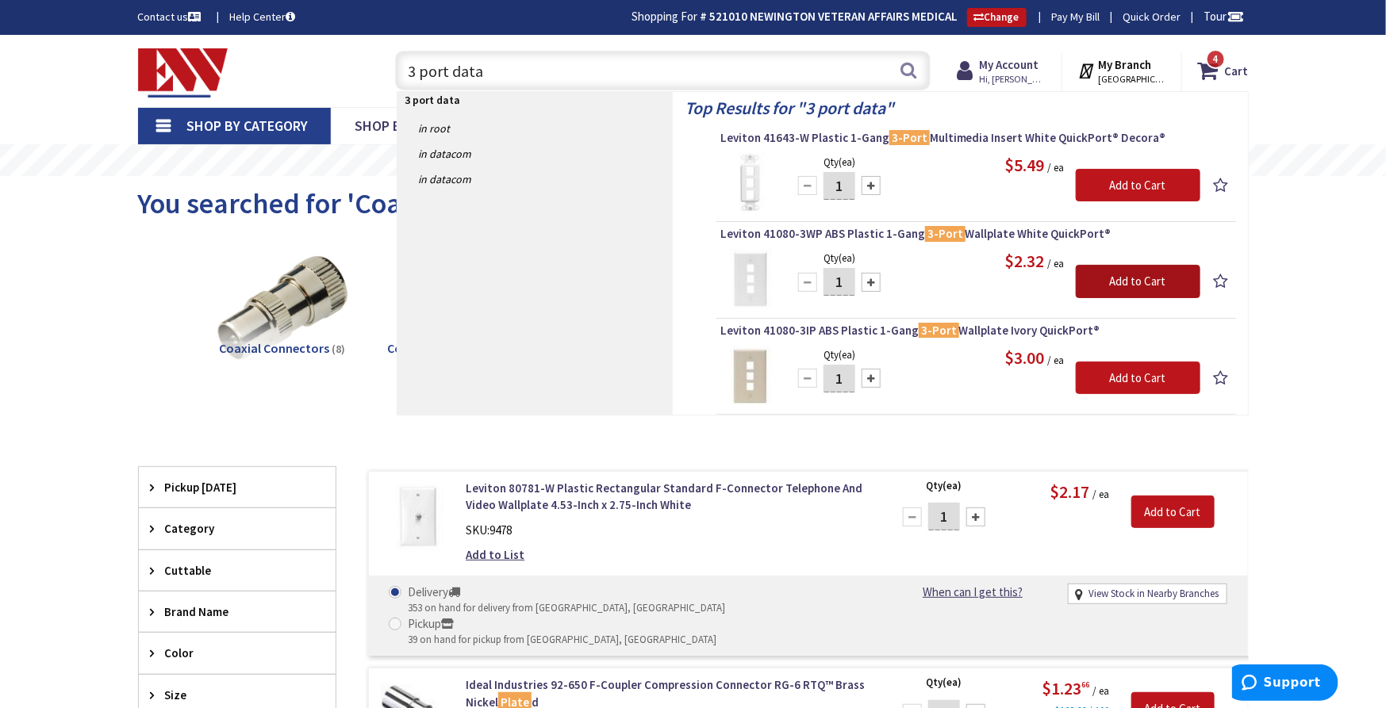
click at [1136, 267] on input "Add to Cart" at bounding box center [1138, 281] width 125 height 33
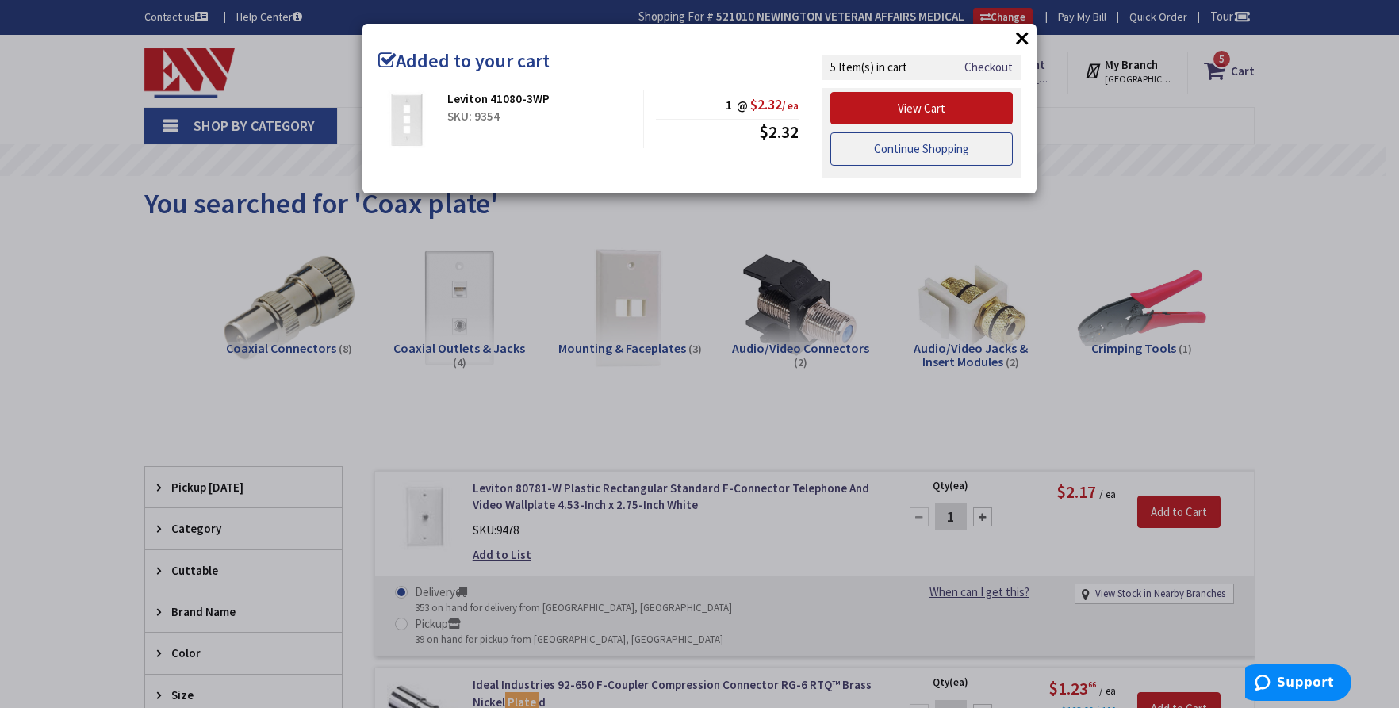
click at [937, 142] on link "Continue Shopping" at bounding box center [922, 148] width 182 height 33
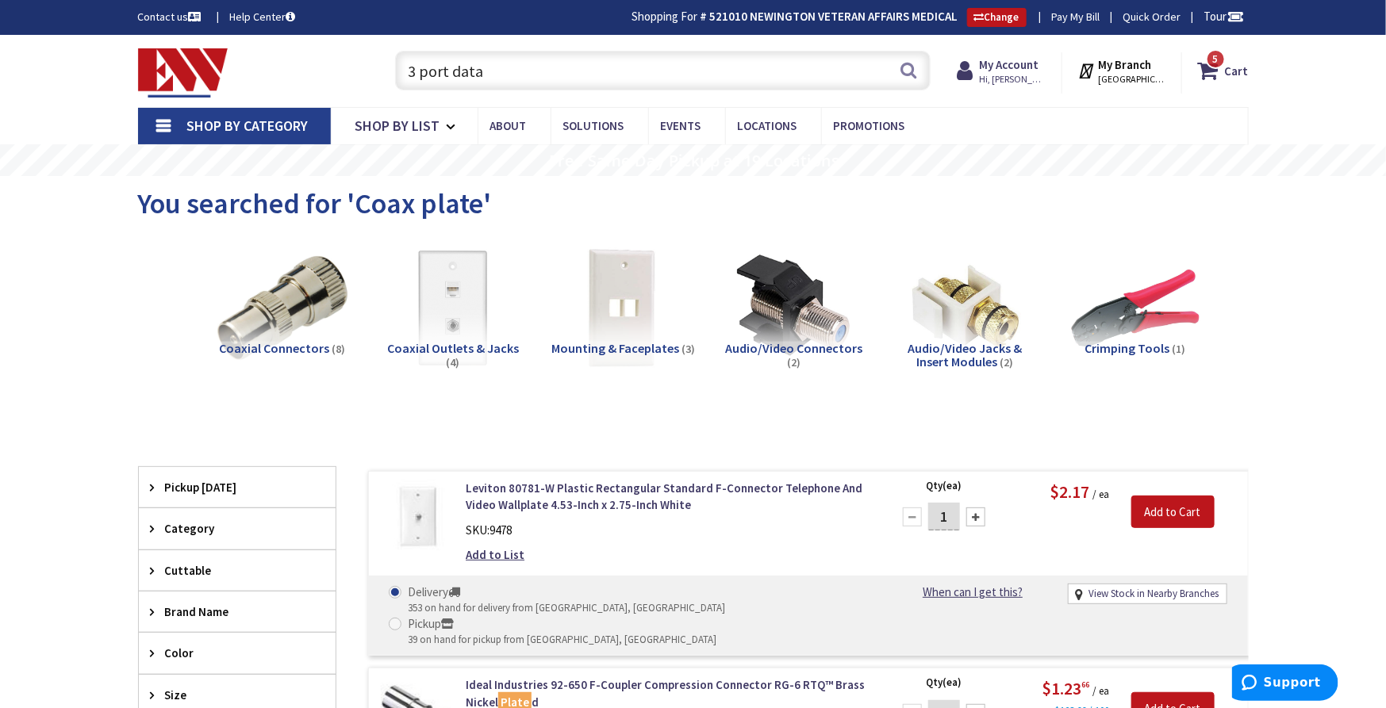
drag, startPoint x: 522, startPoint y: 65, endPoint x: 247, endPoint y: 44, distance: 275.2
click at [247, 44] on div "Toggle Nav 3 port data 3 port data Search 5 5 5 items Cart My Cart 5 5" at bounding box center [693, 70] width 1134 height 53
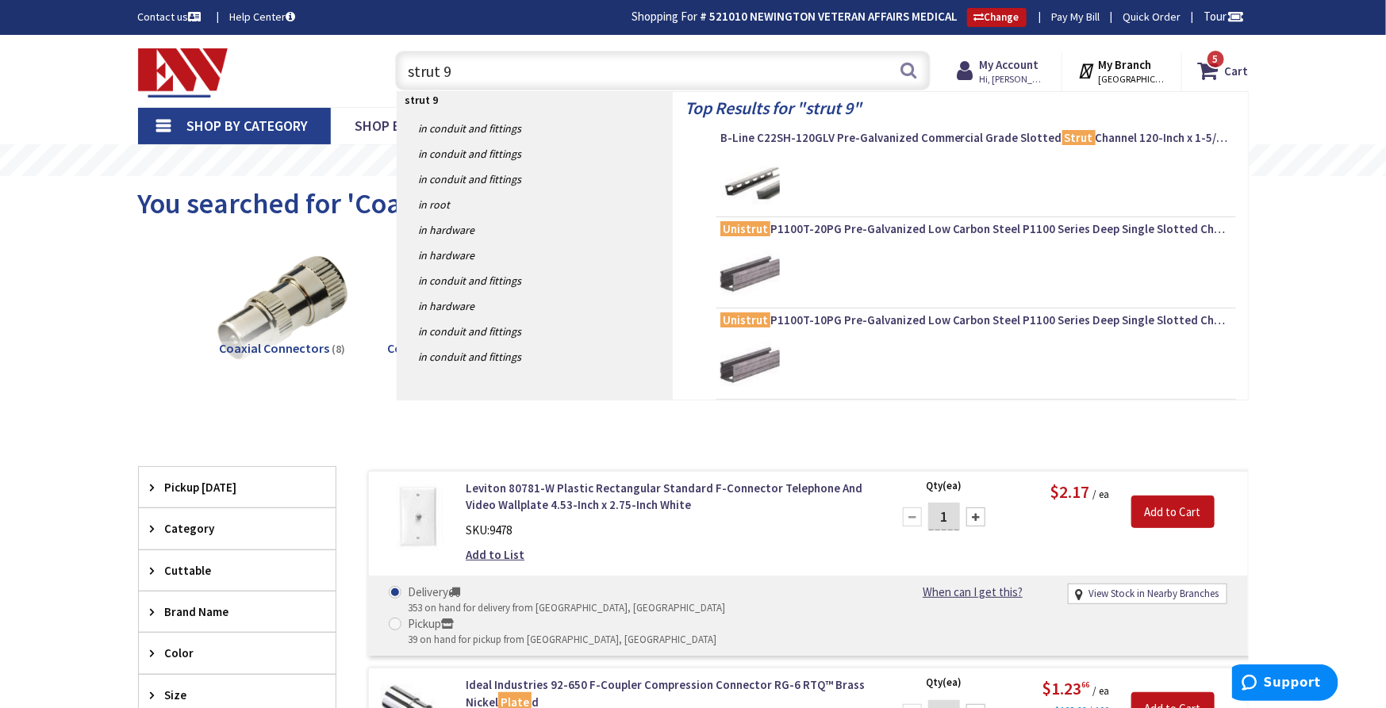
type input "strut 90"
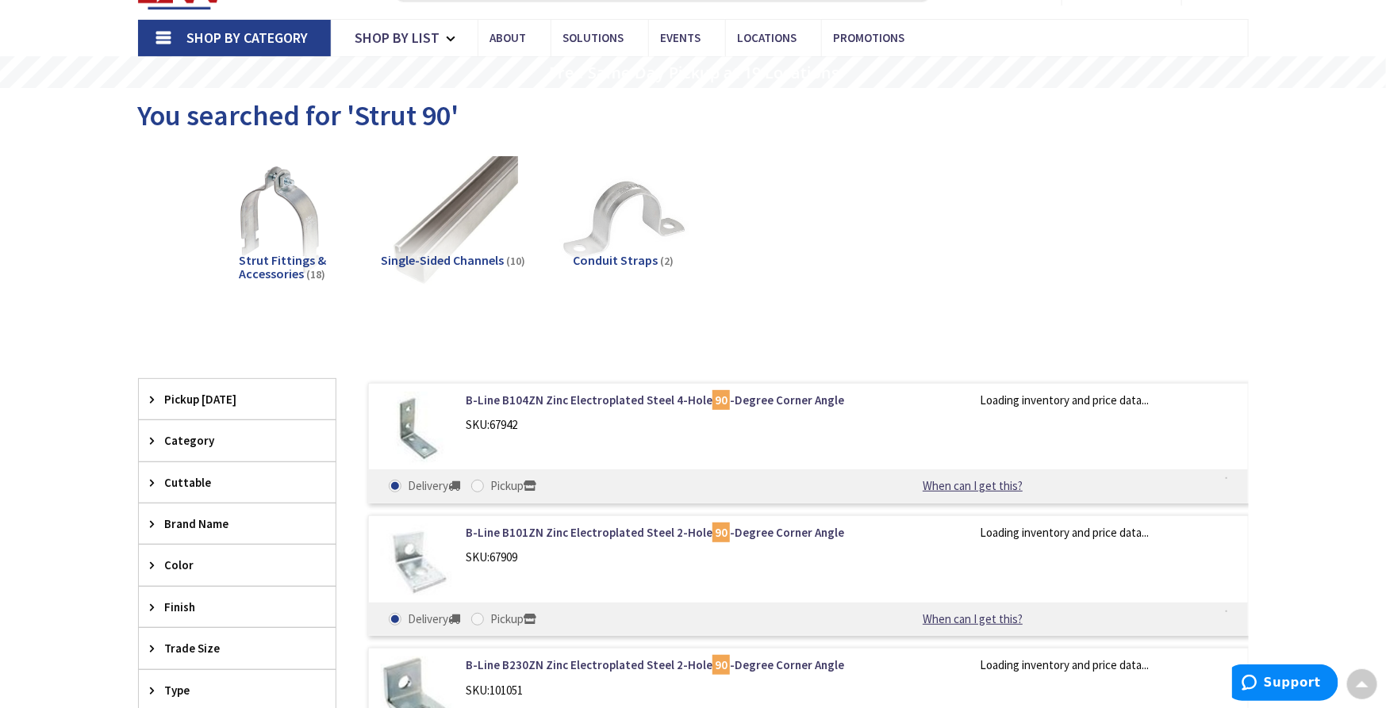
scroll to position [89, 0]
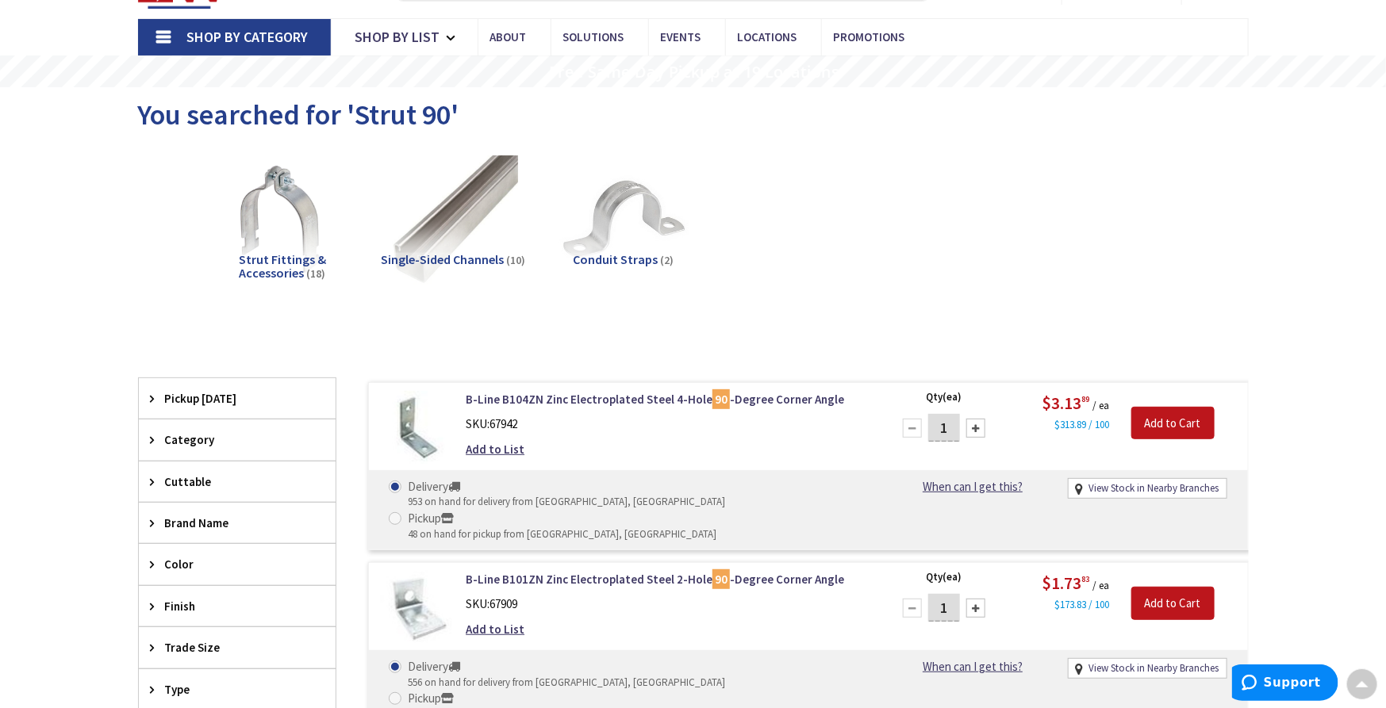
click at [979, 426] on div at bounding box center [975, 428] width 19 height 19
type input "2"
click at [1167, 425] on input "Add to Cart" at bounding box center [1172, 423] width 83 height 33
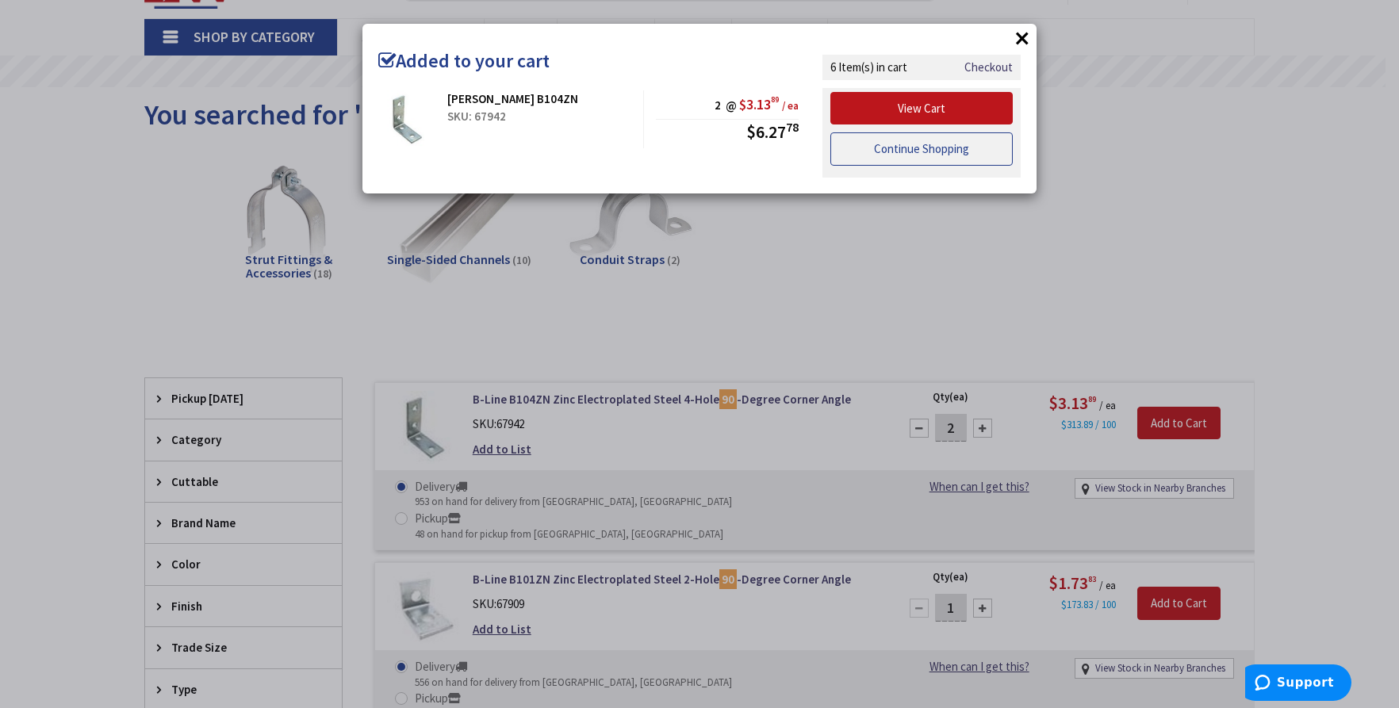
click at [936, 144] on link "Continue Shopping" at bounding box center [922, 148] width 182 height 33
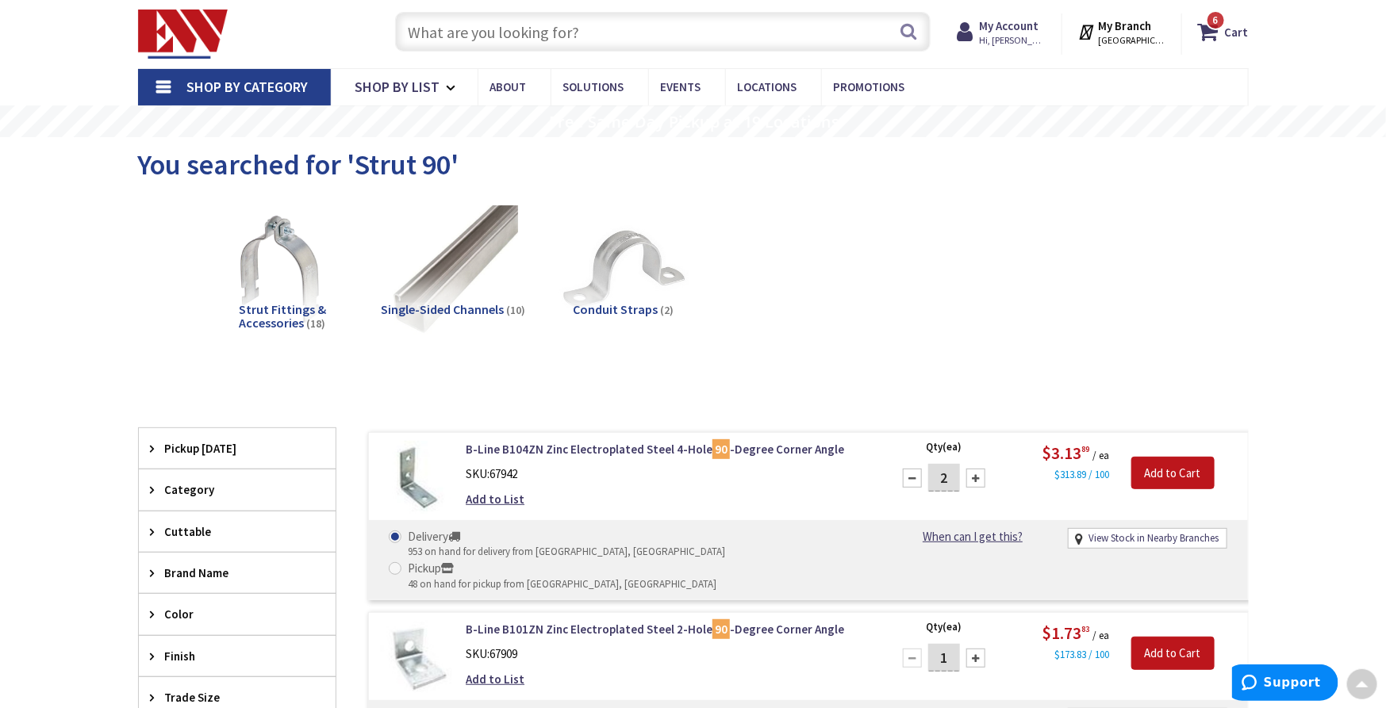
scroll to position [0, 0]
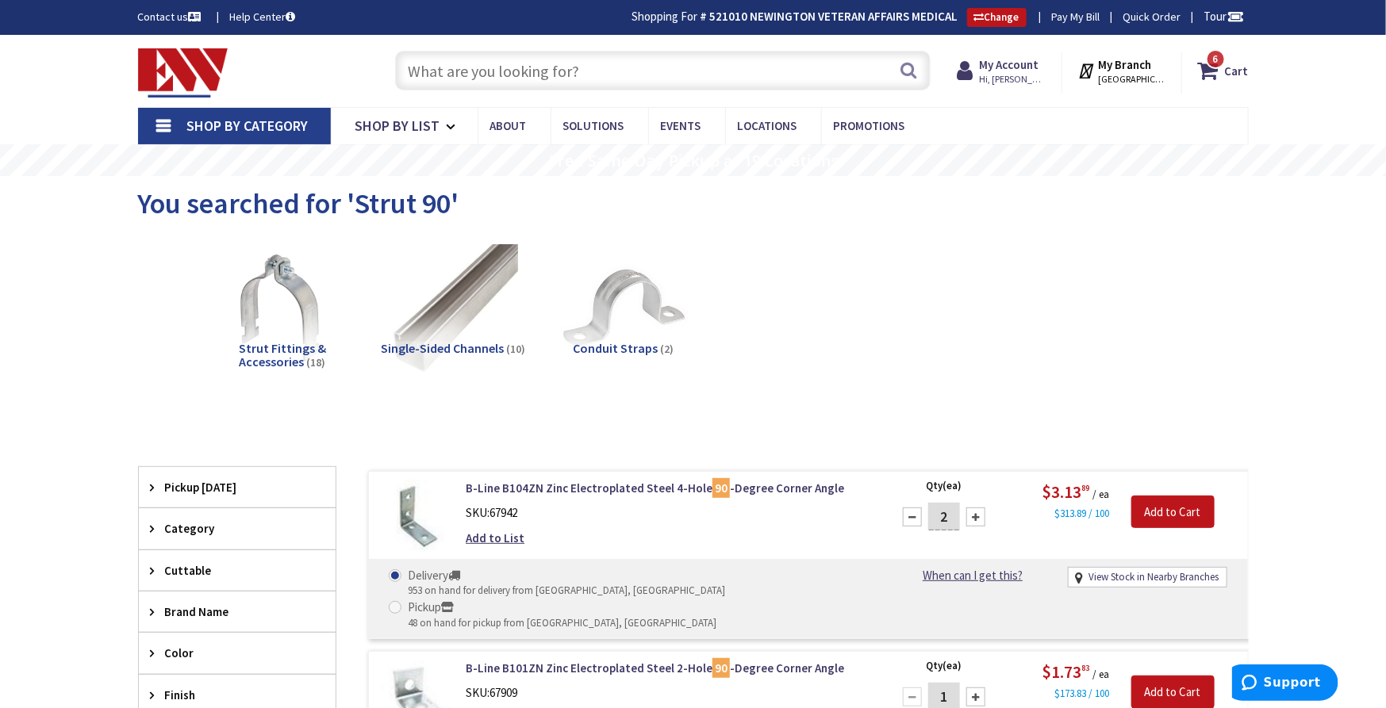
click at [535, 68] on input "text" at bounding box center [662, 71] width 535 height 40
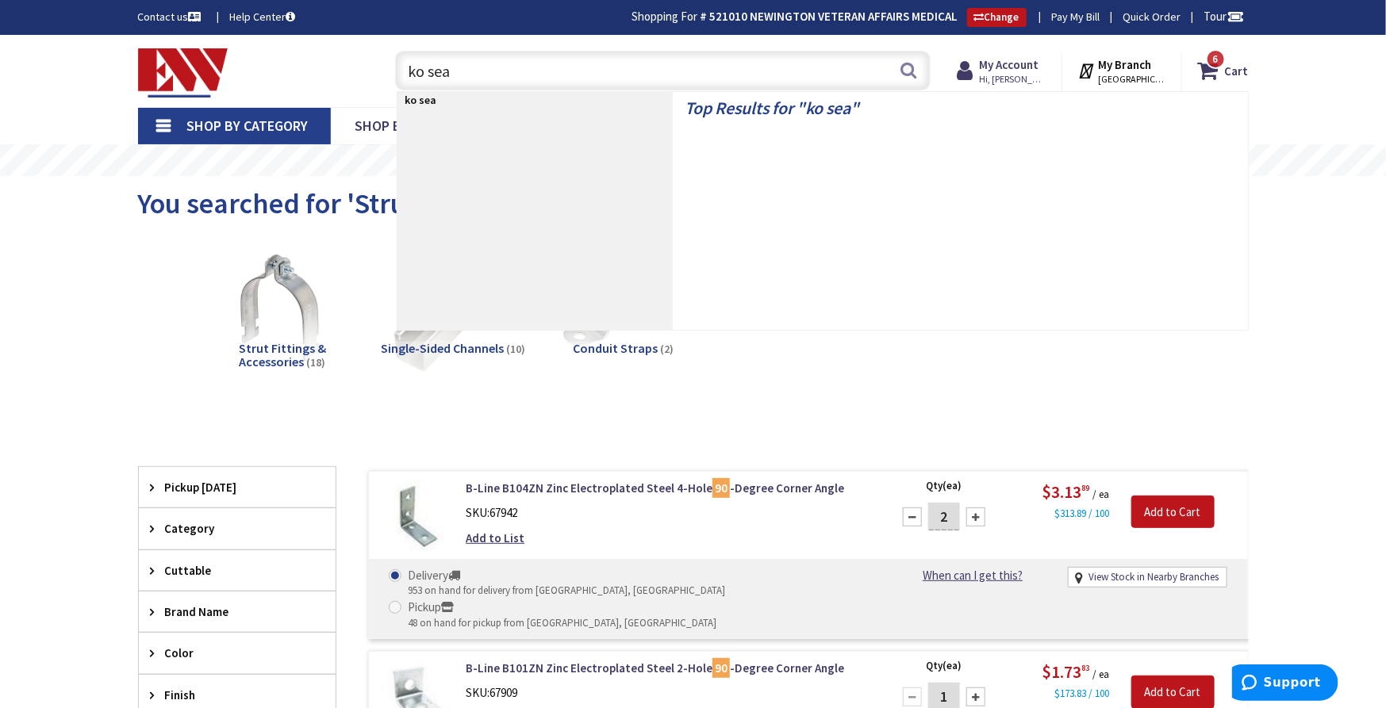
type input "ko seal"
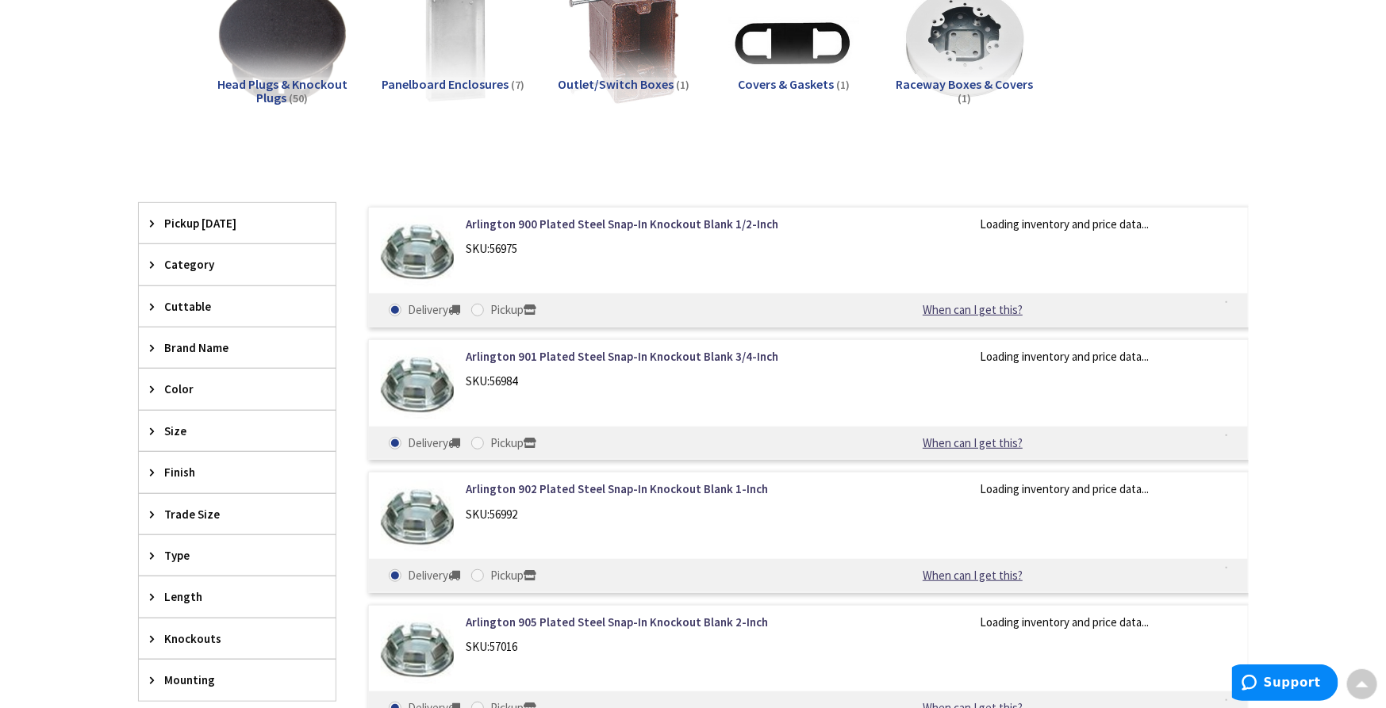
scroll to position [266, 0]
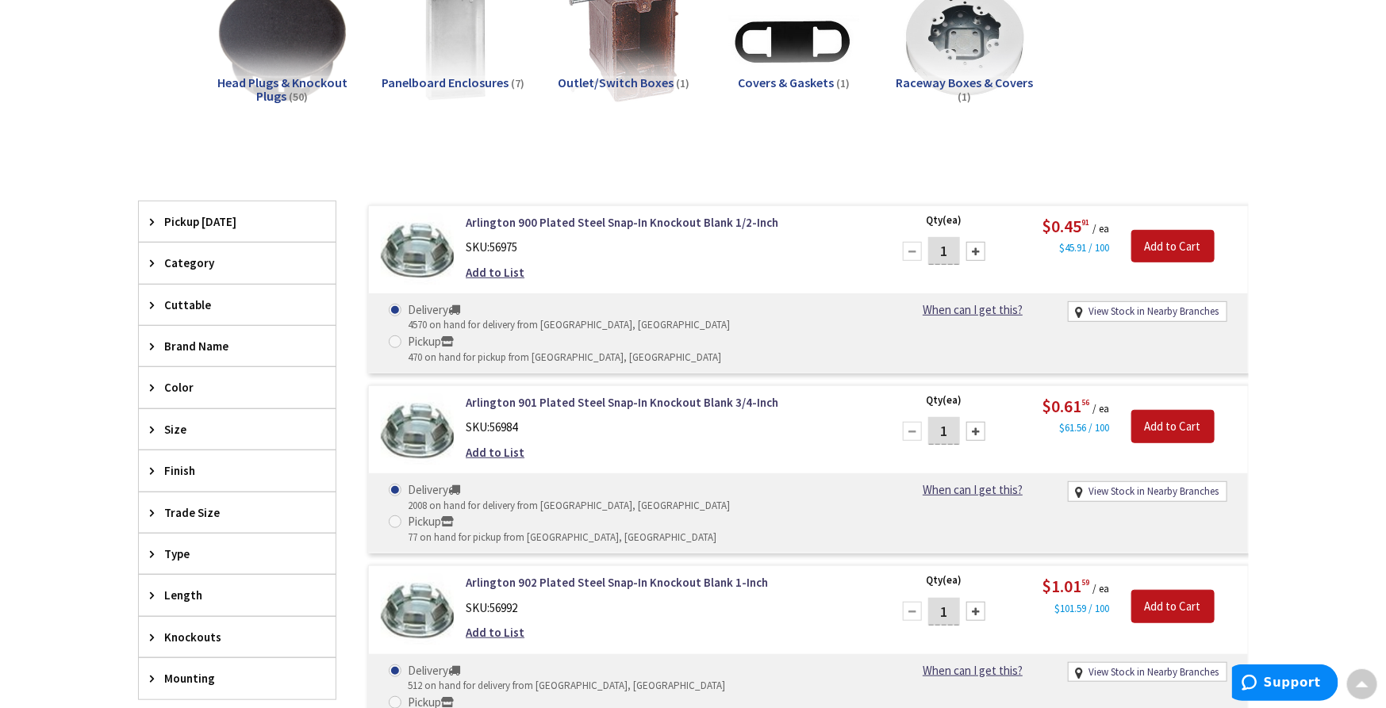
drag, startPoint x: 959, startPoint y: 249, endPoint x: 922, endPoint y: 250, distance: 37.3
click at [922, 250] on div "1" at bounding box center [943, 252] width 95 height 32
type input "8"
click at [1184, 245] on input "Add to Cart" at bounding box center [1172, 246] width 83 height 33
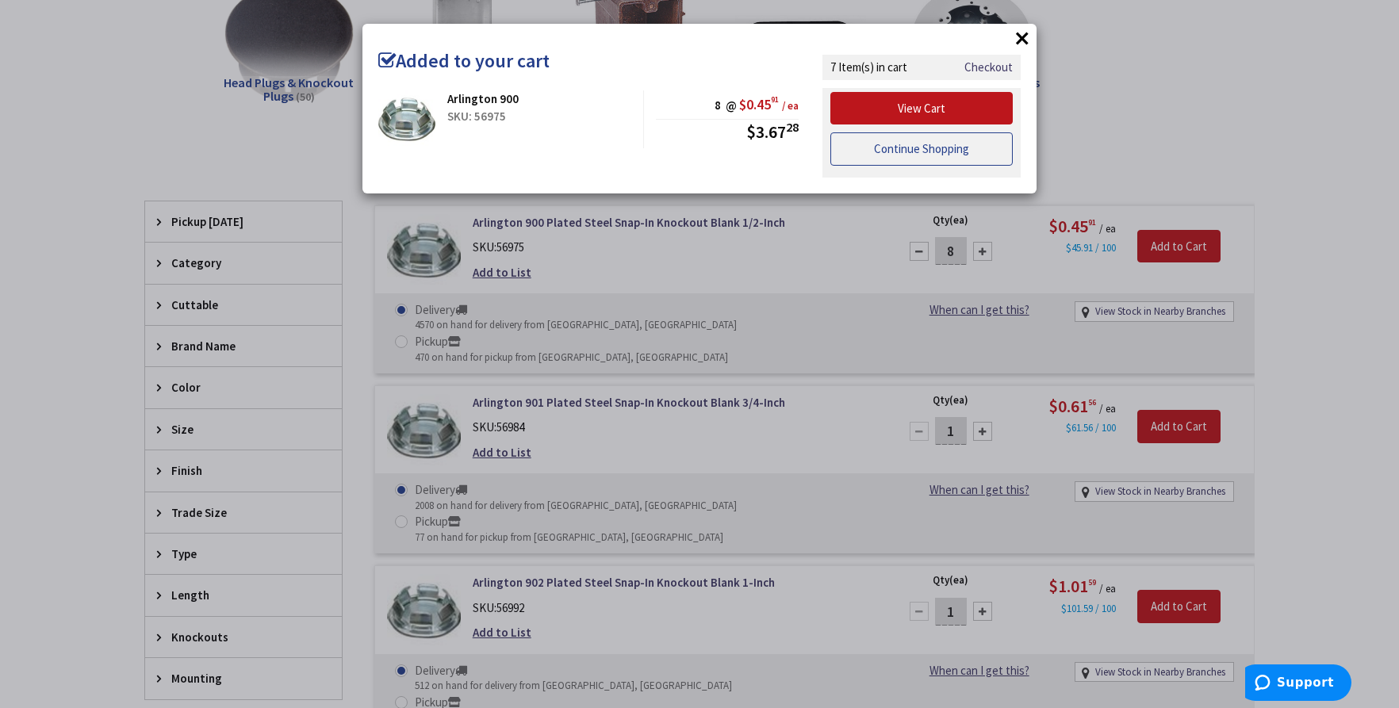
click at [884, 144] on link "Continue Shopping" at bounding box center [922, 148] width 182 height 33
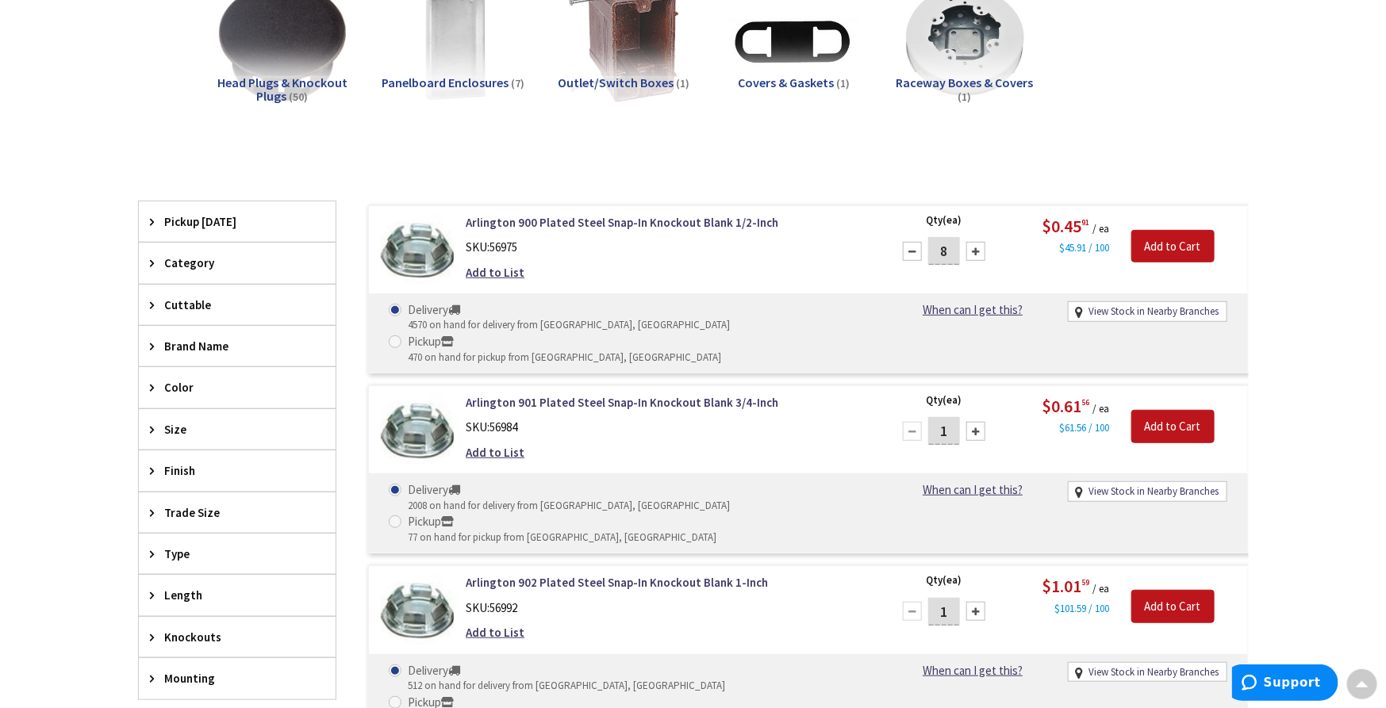
drag, startPoint x: 953, startPoint y: 396, endPoint x: 871, endPoint y: 395, distance: 81.7
click at [871, 394] on form "Arlington 901 Plated Steel Snap-In Knockout Blank 3/4-Inch SKU: 56984 Add to Li…" at bounding box center [808, 394] width 879 height 0
type input "8"
click at [1183, 410] on input "Add to Cart" at bounding box center [1172, 426] width 83 height 33
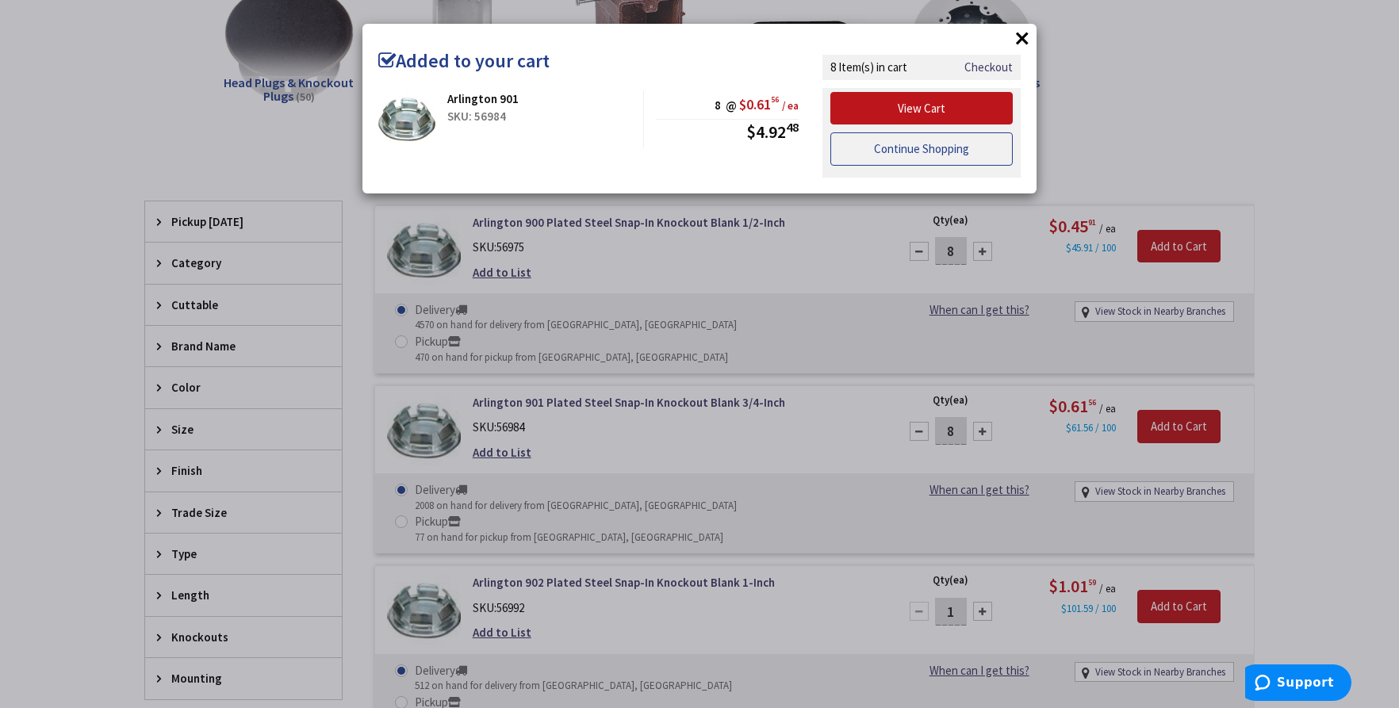
click at [918, 161] on link "Continue Shopping" at bounding box center [922, 148] width 182 height 33
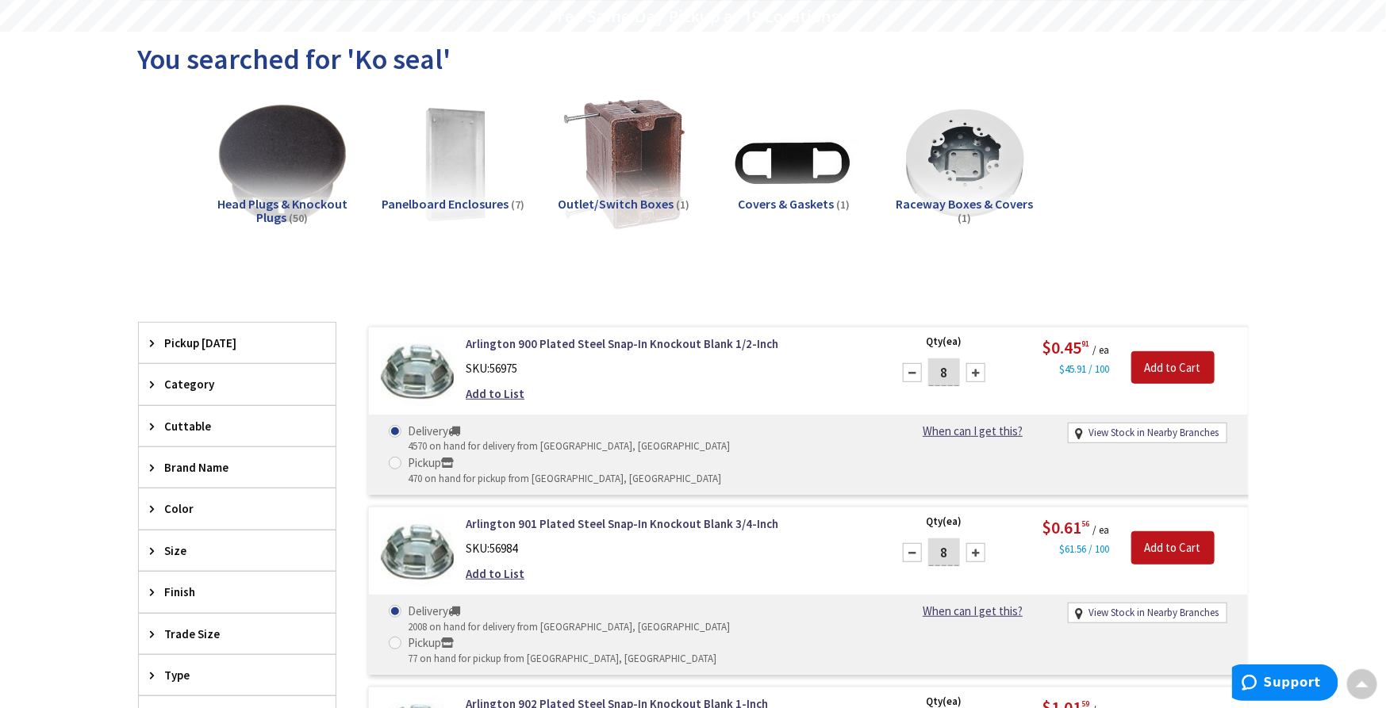
scroll to position [0, 0]
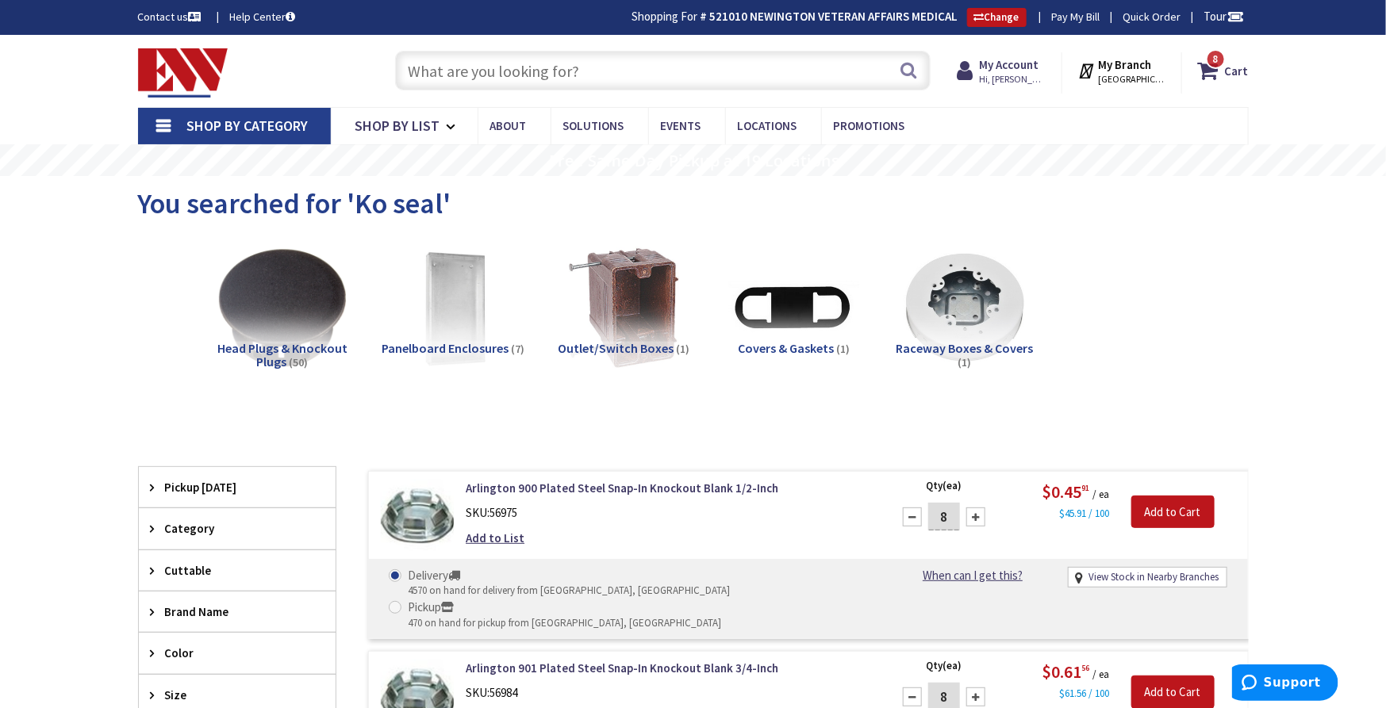
click at [482, 67] on input "text" at bounding box center [662, 71] width 535 height 40
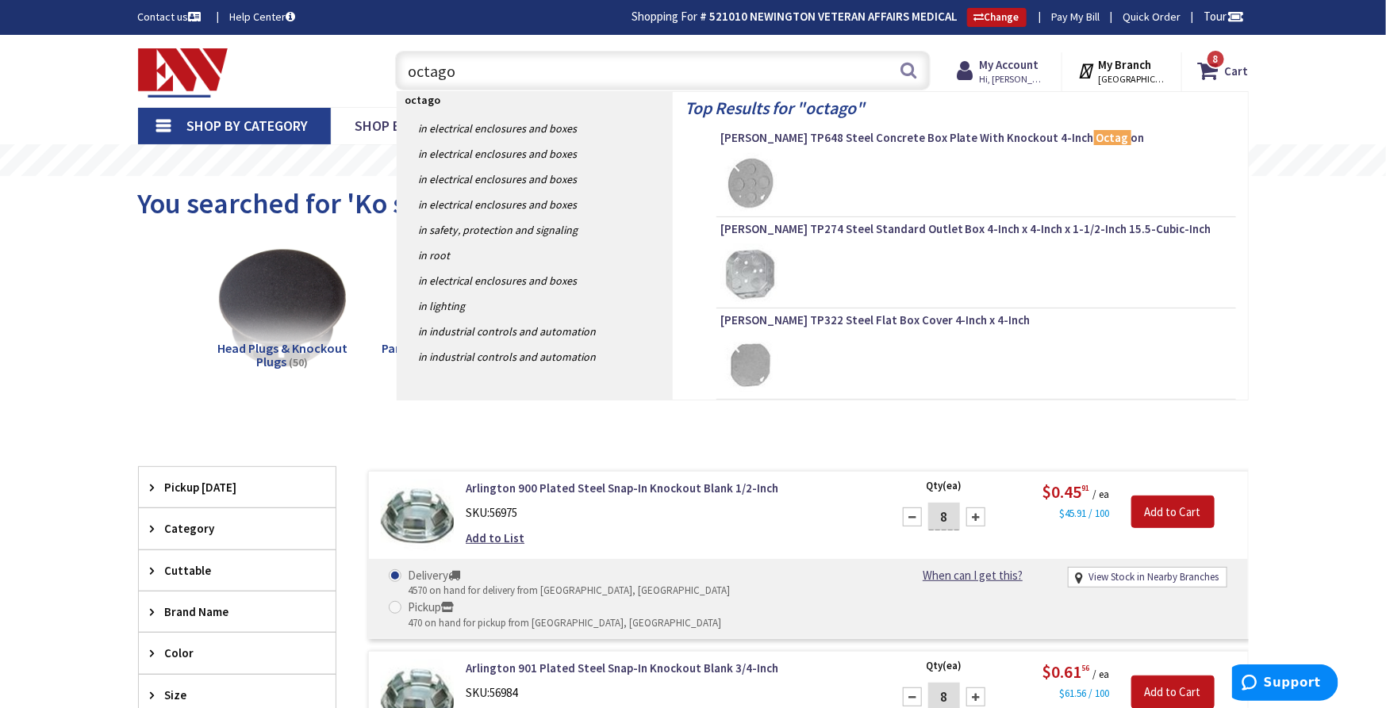
type input "octagon"
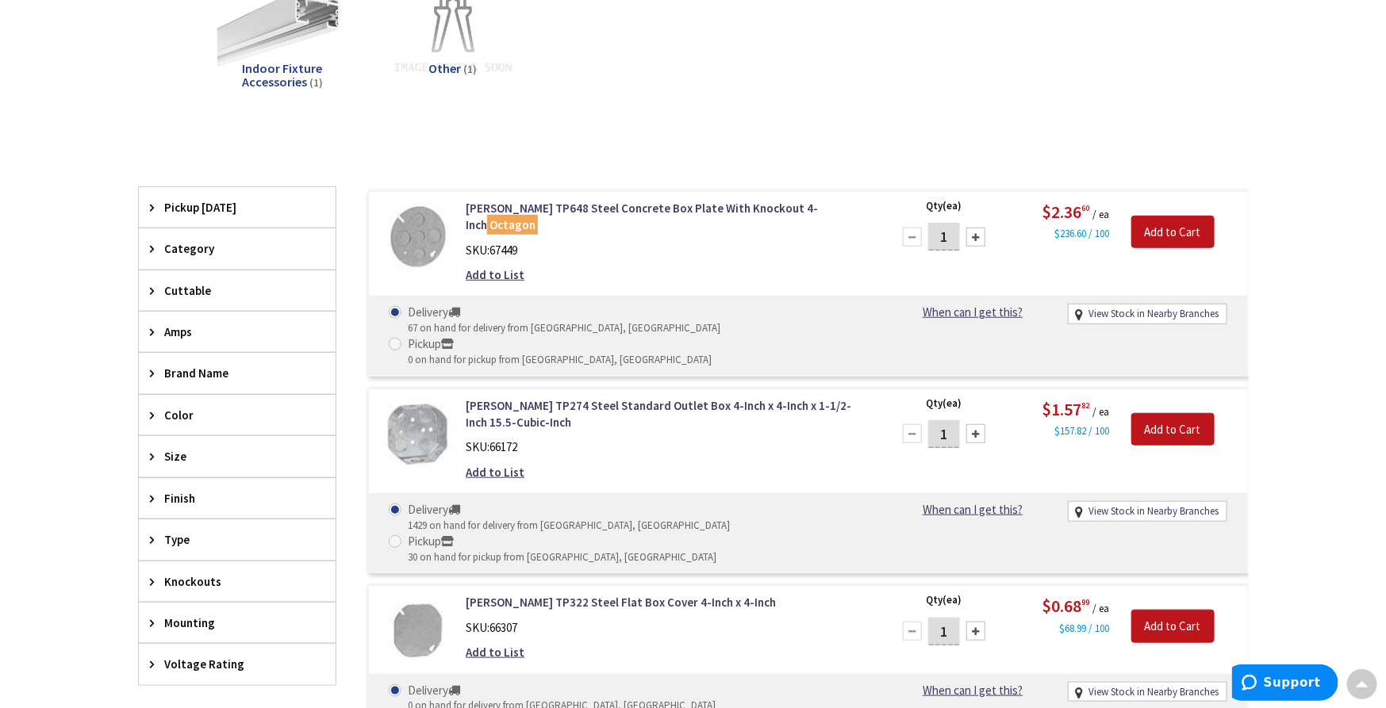
scroll to position [704, 0]
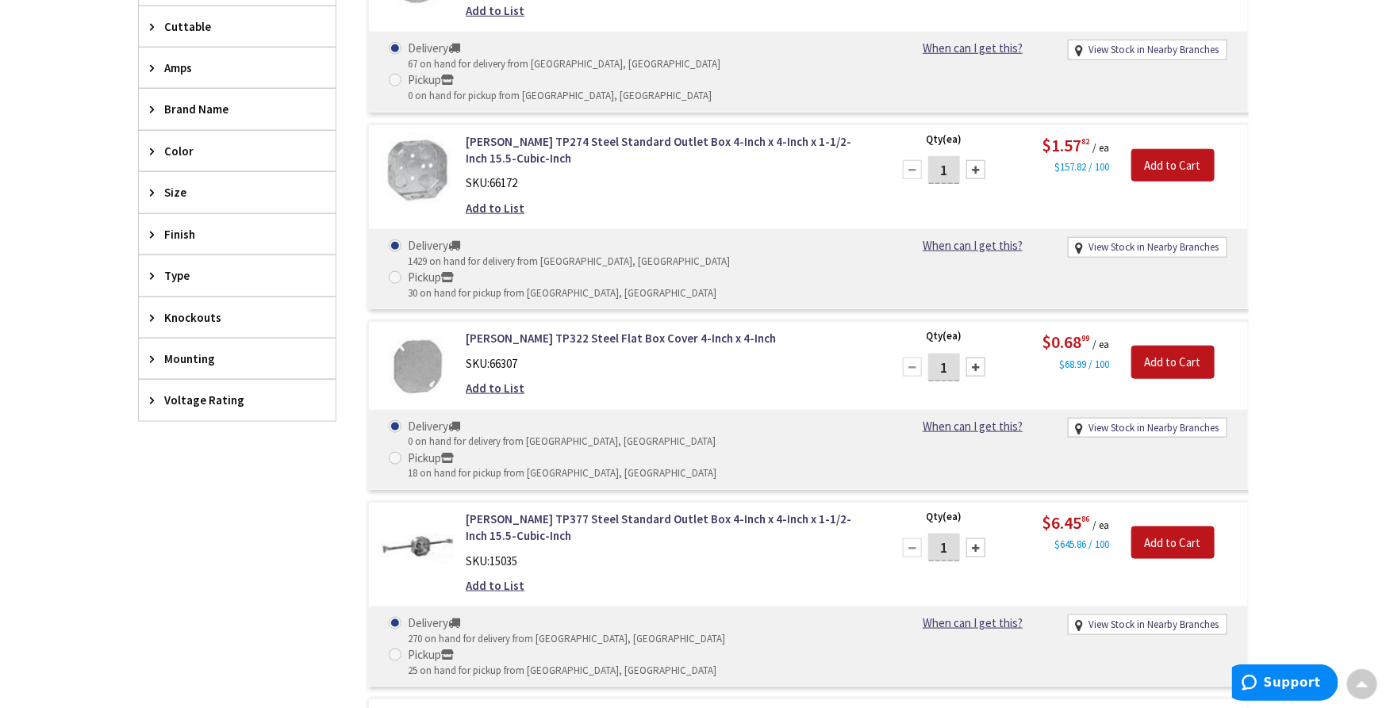
drag, startPoint x: 951, startPoint y: 284, endPoint x: 900, endPoint y: 285, distance: 50.8
click at [900, 351] on div "1" at bounding box center [943, 367] width 95 height 32
type input "4"
click at [1191, 346] on input "Add to Cart" at bounding box center [1172, 362] width 83 height 33
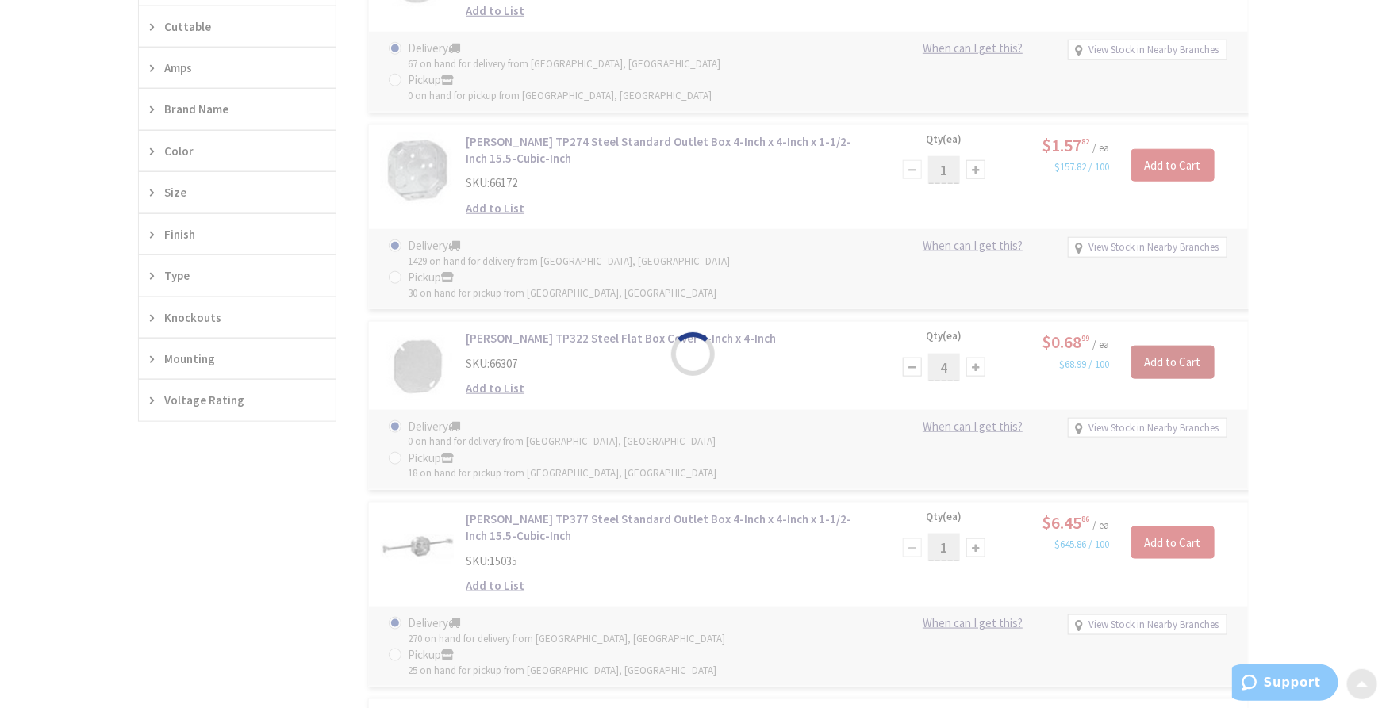
scroll to position [707, 0]
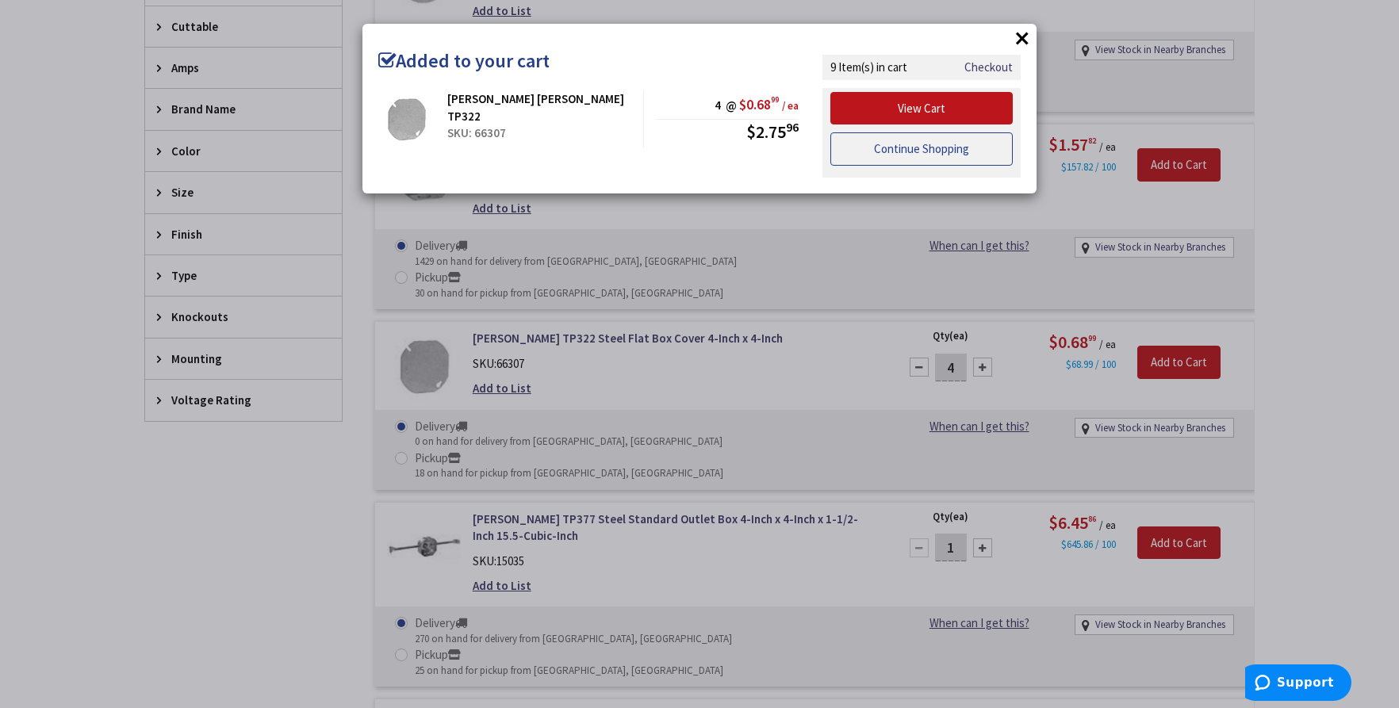
click at [941, 144] on link "Continue Shopping" at bounding box center [922, 148] width 182 height 33
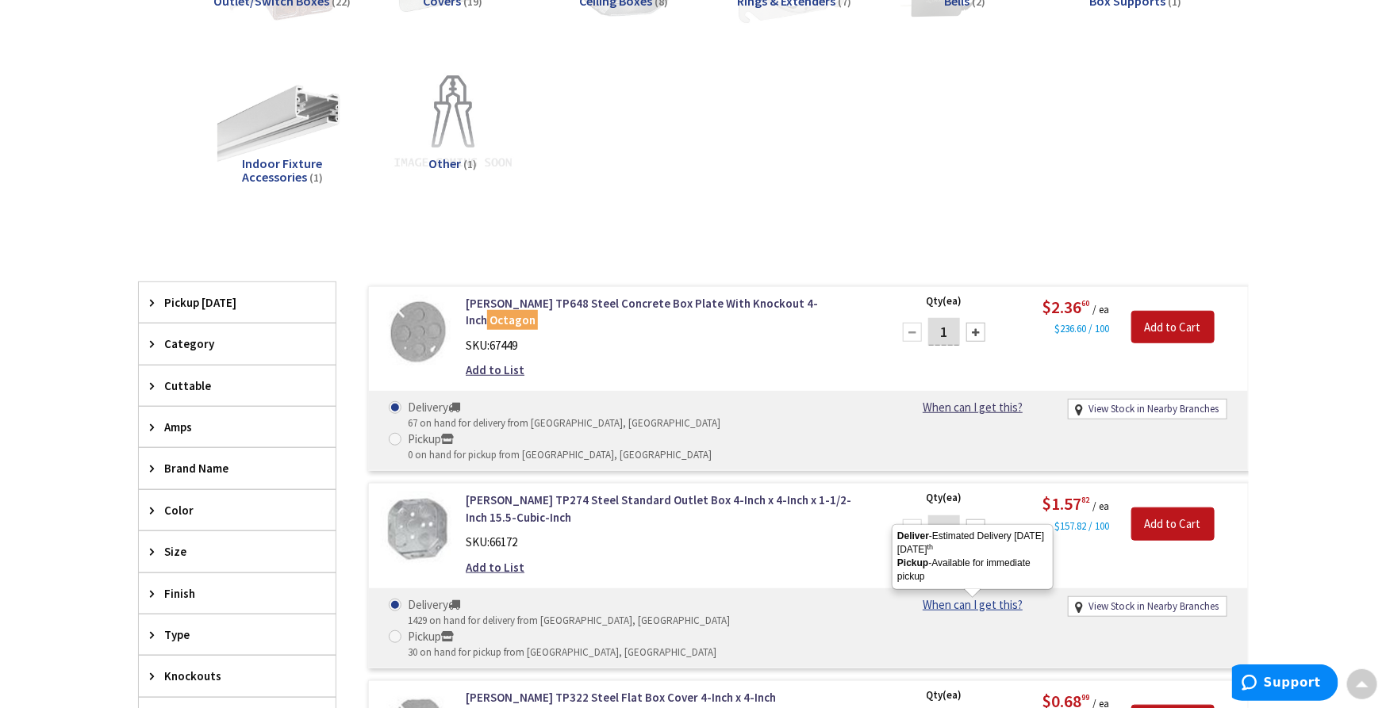
scroll to position [0, 0]
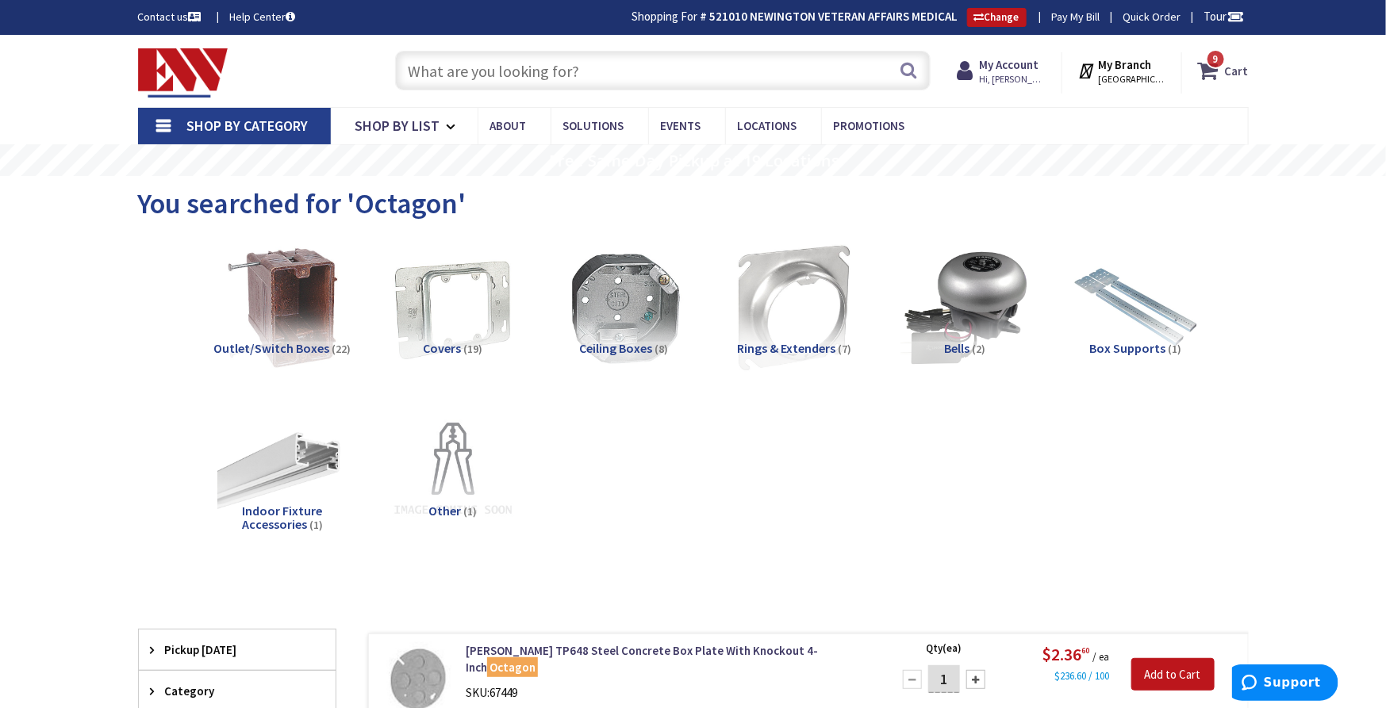
click at [1216, 68] on icon at bounding box center [1211, 70] width 27 height 29
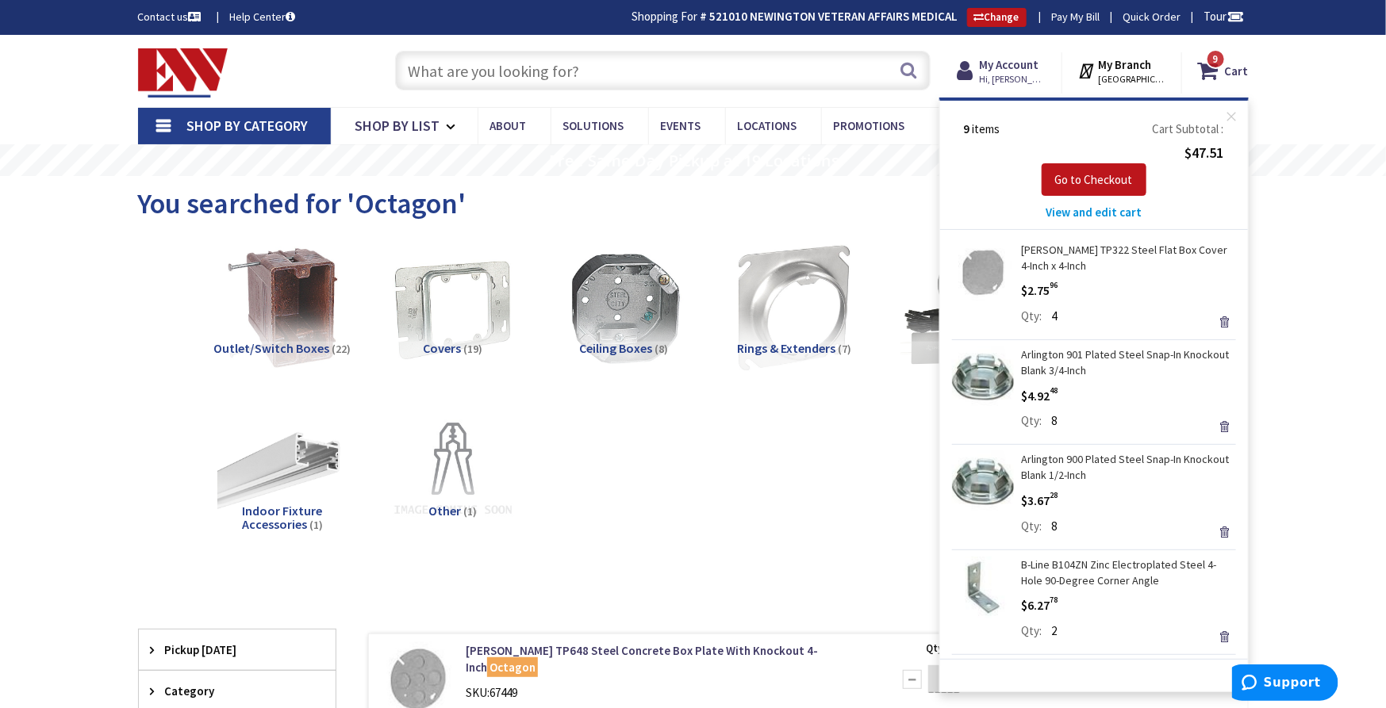
click at [1101, 212] on span "View and edit cart" at bounding box center [1093, 212] width 96 height 15
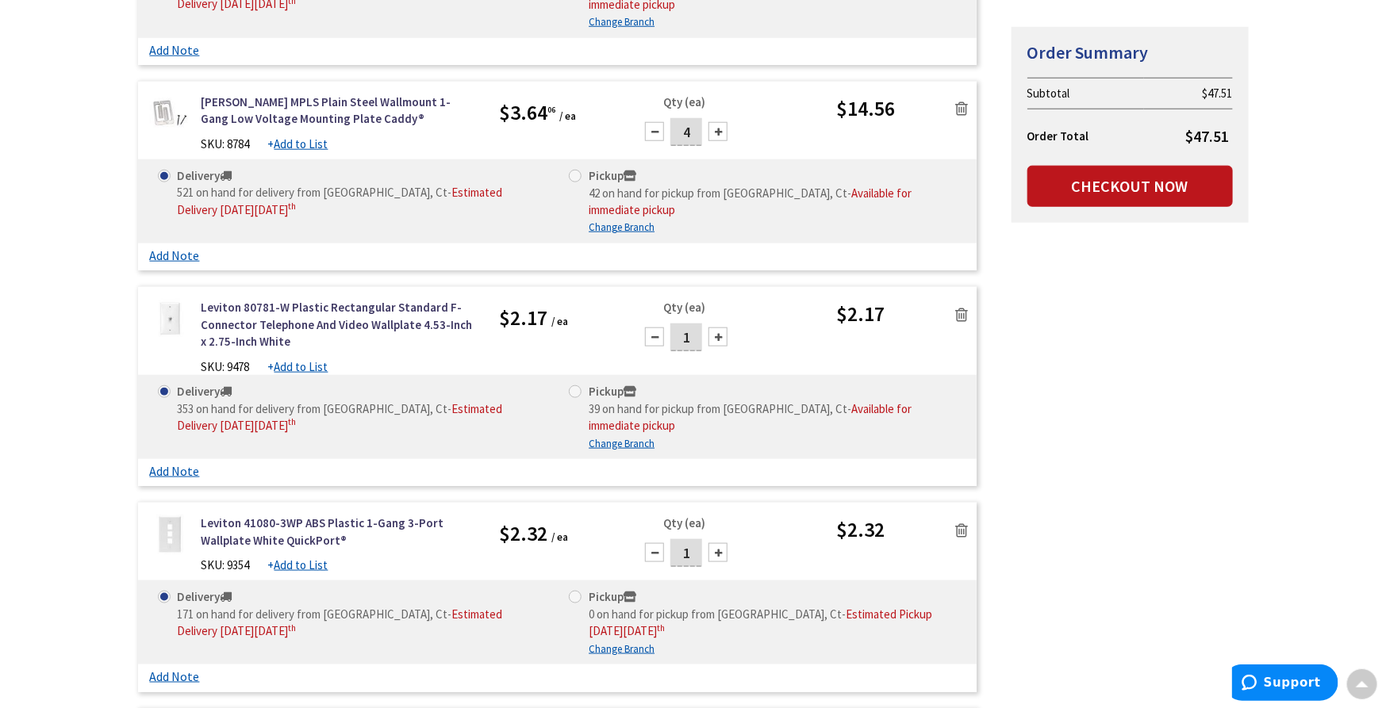
scroll to position [793, 0]
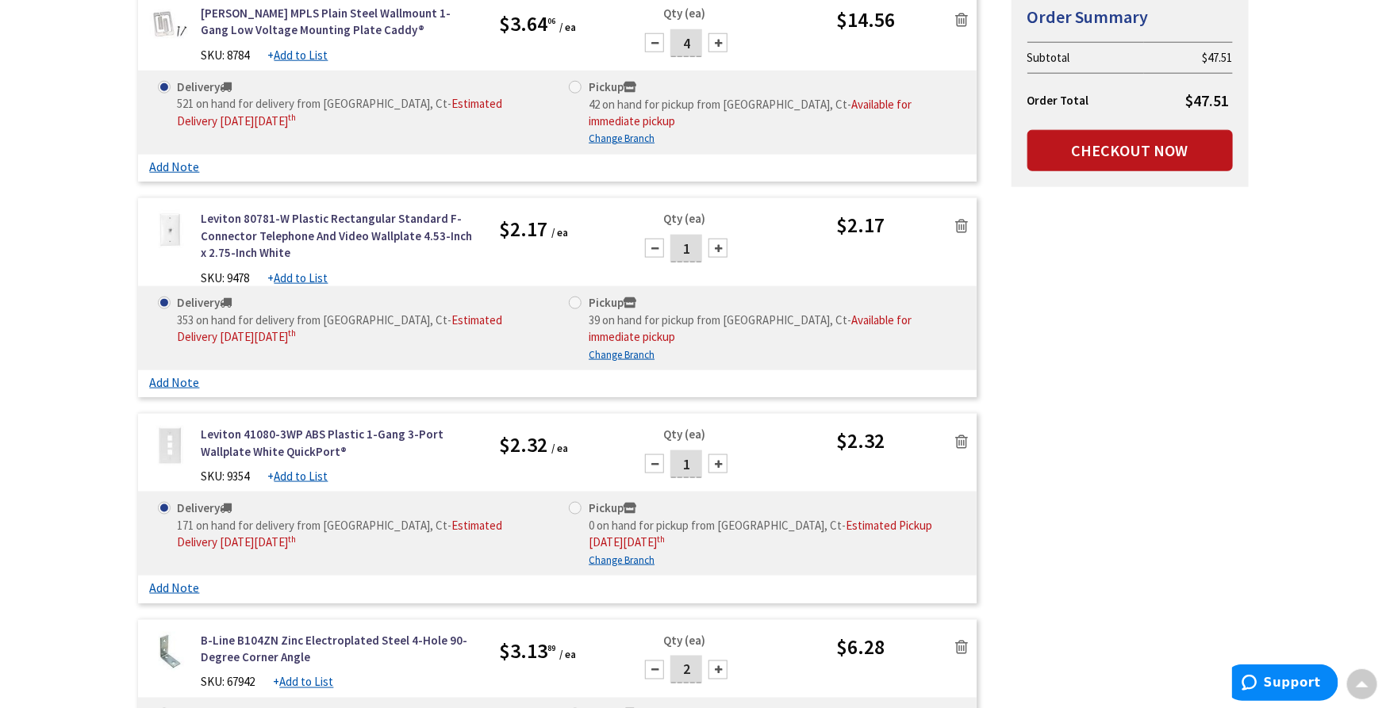
click at [729, 448] on div "1" at bounding box center [686, 464] width 95 height 32
click at [723, 455] on div at bounding box center [717, 464] width 19 height 19
type input "2"
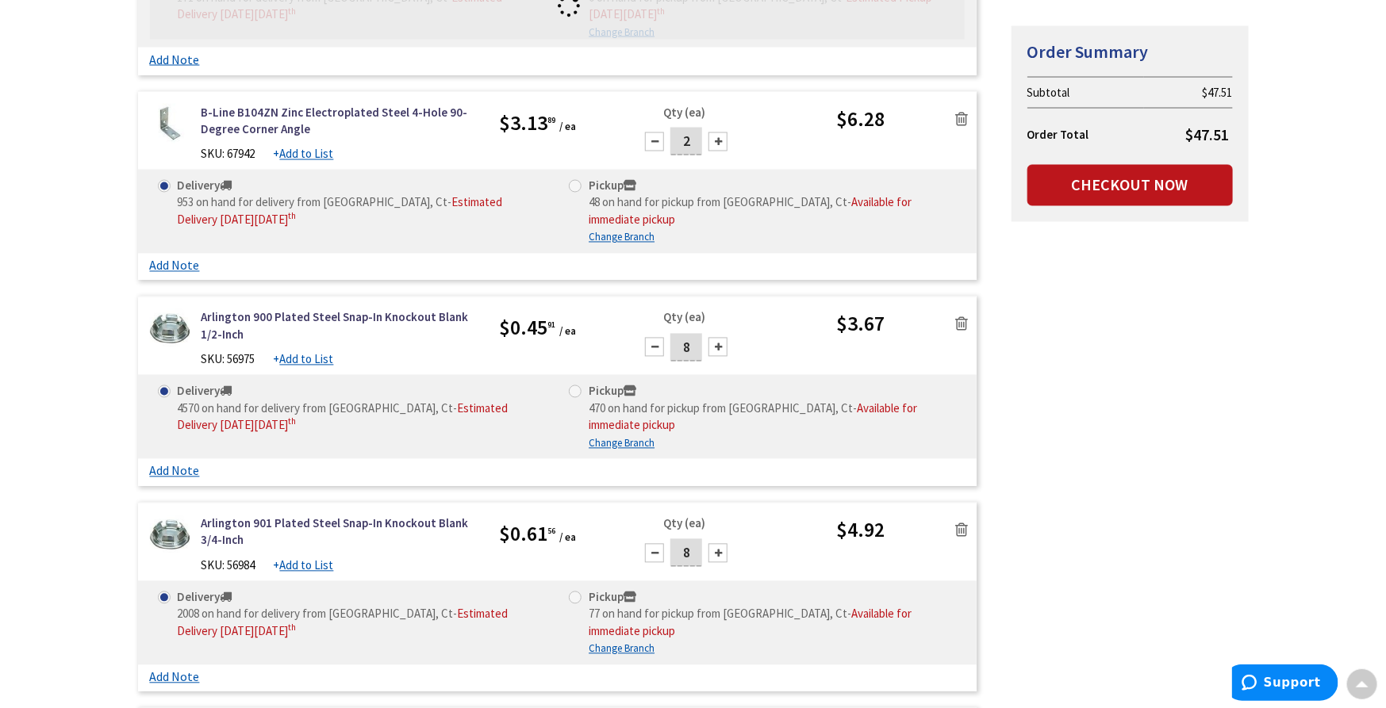
scroll to position [1498, 0]
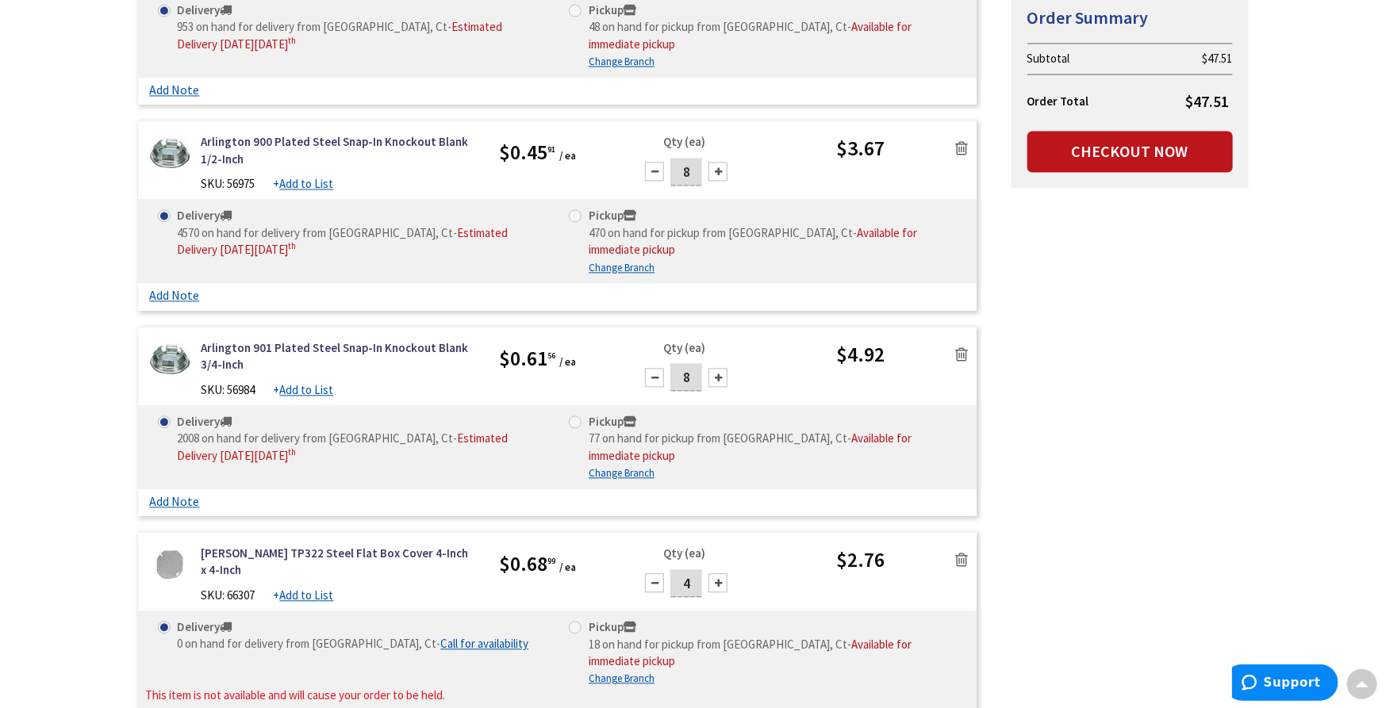
click at [955, 552] on icon at bounding box center [961, 560] width 13 height 16
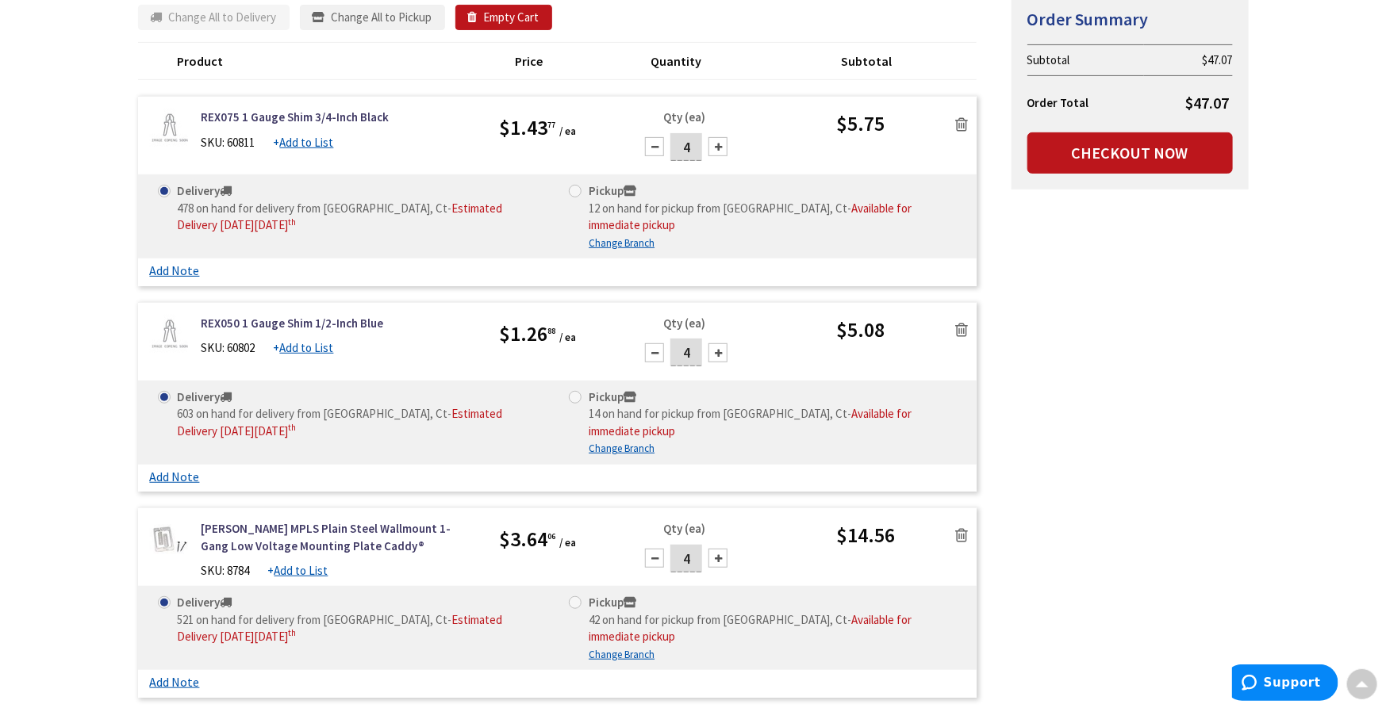
scroll to position [0, 0]
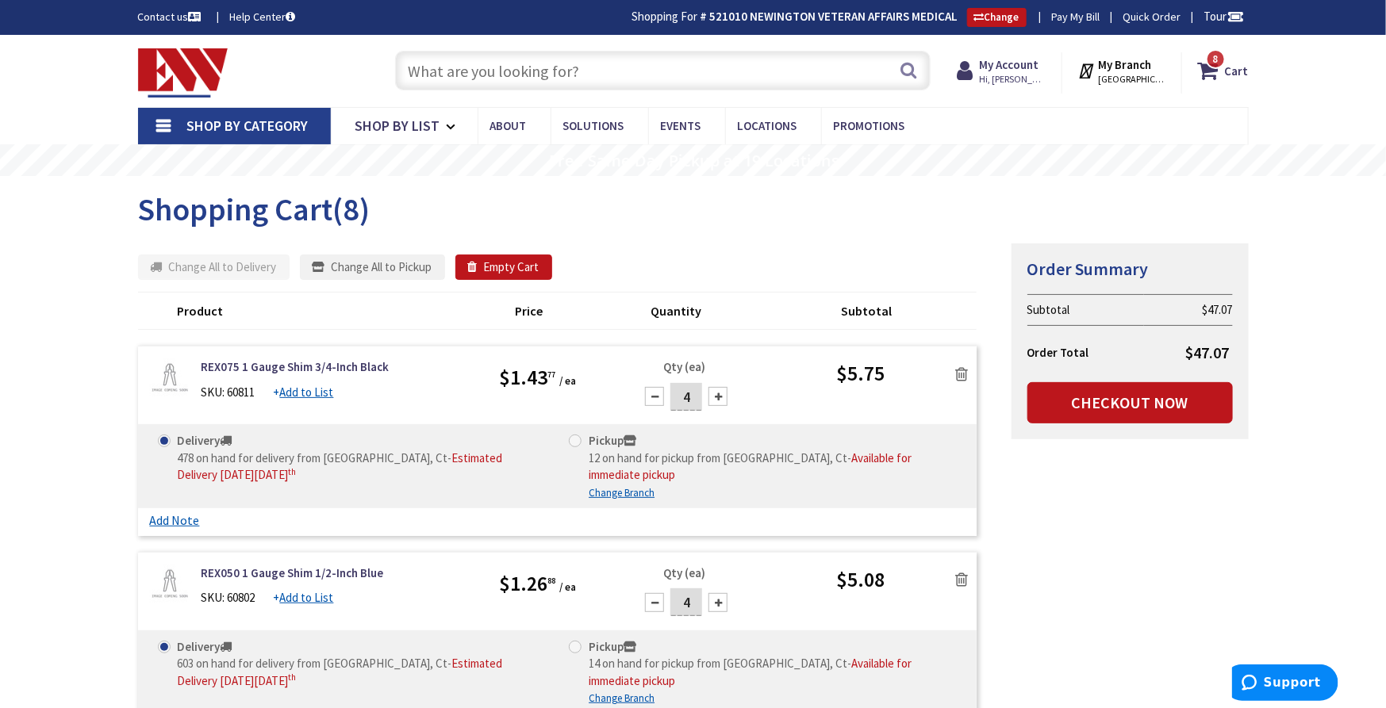
click at [543, 60] on input "text" at bounding box center [662, 71] width 535 height 40
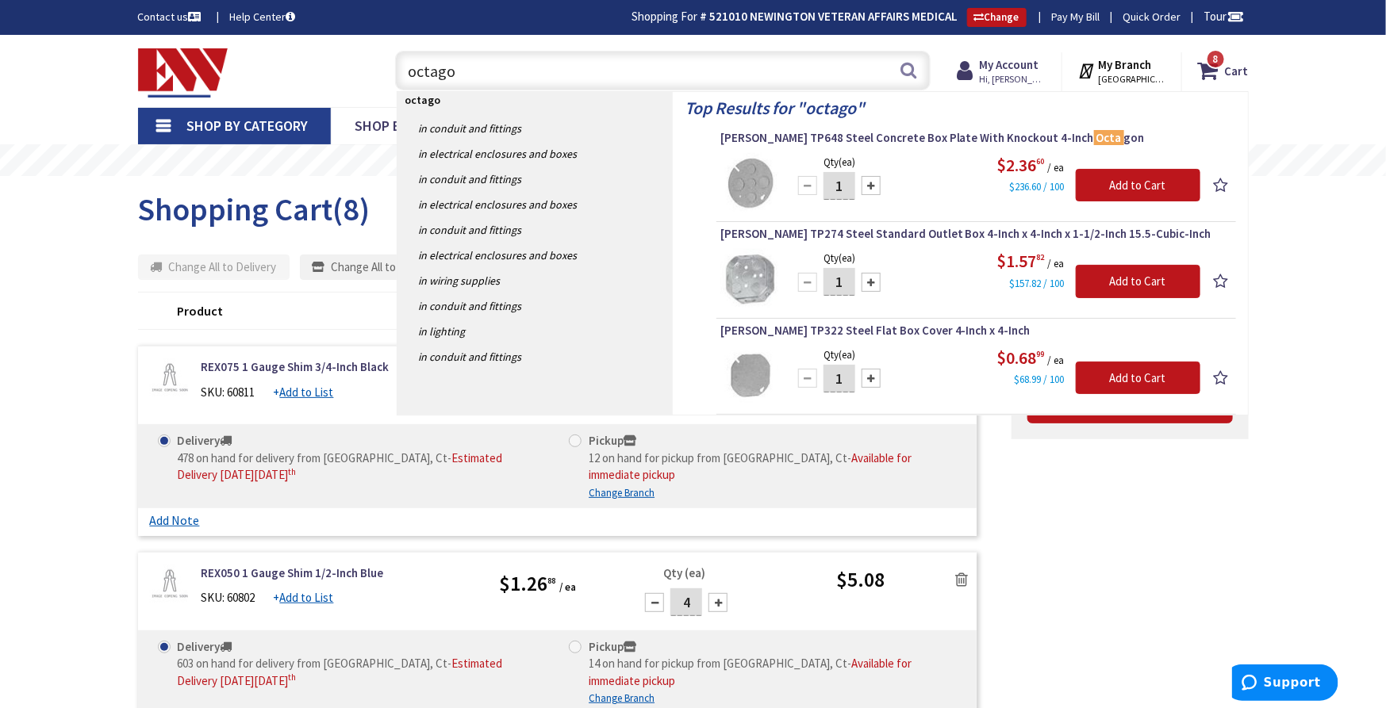
type input "octagon"
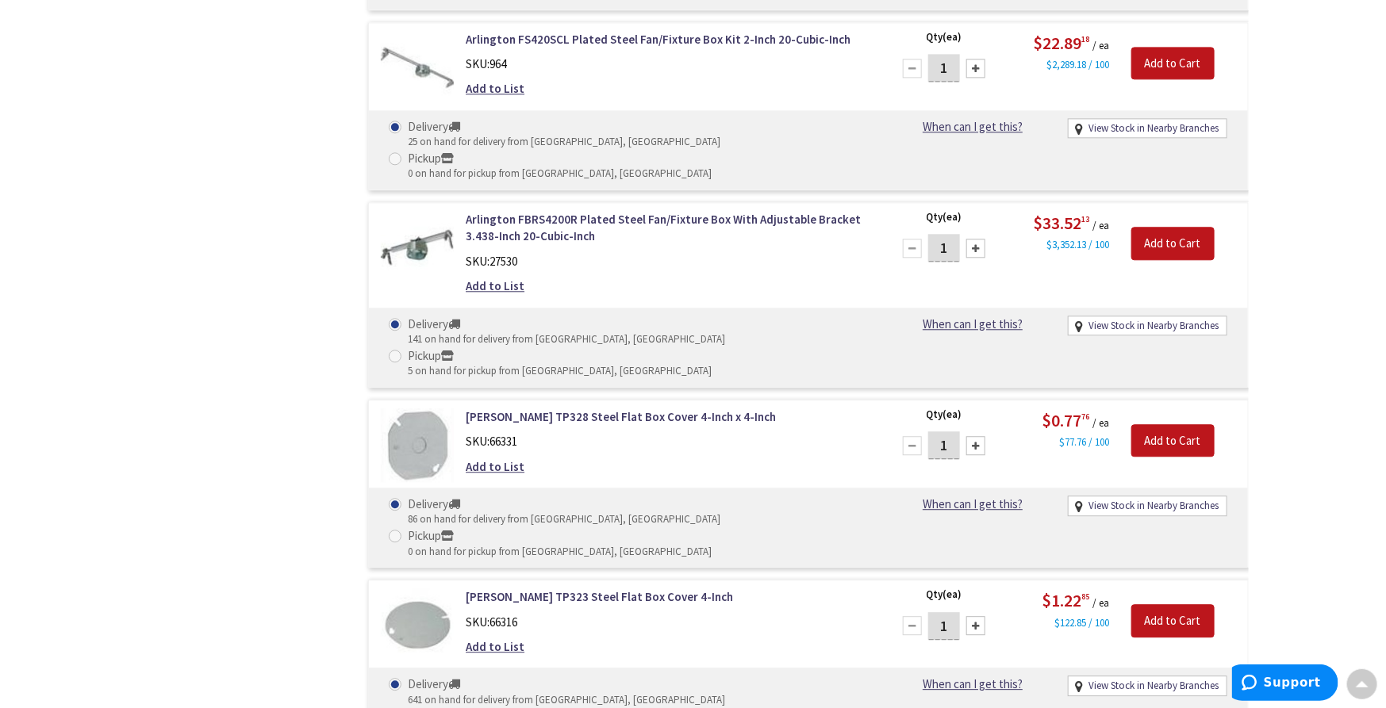
scroll to position [1764, 0]
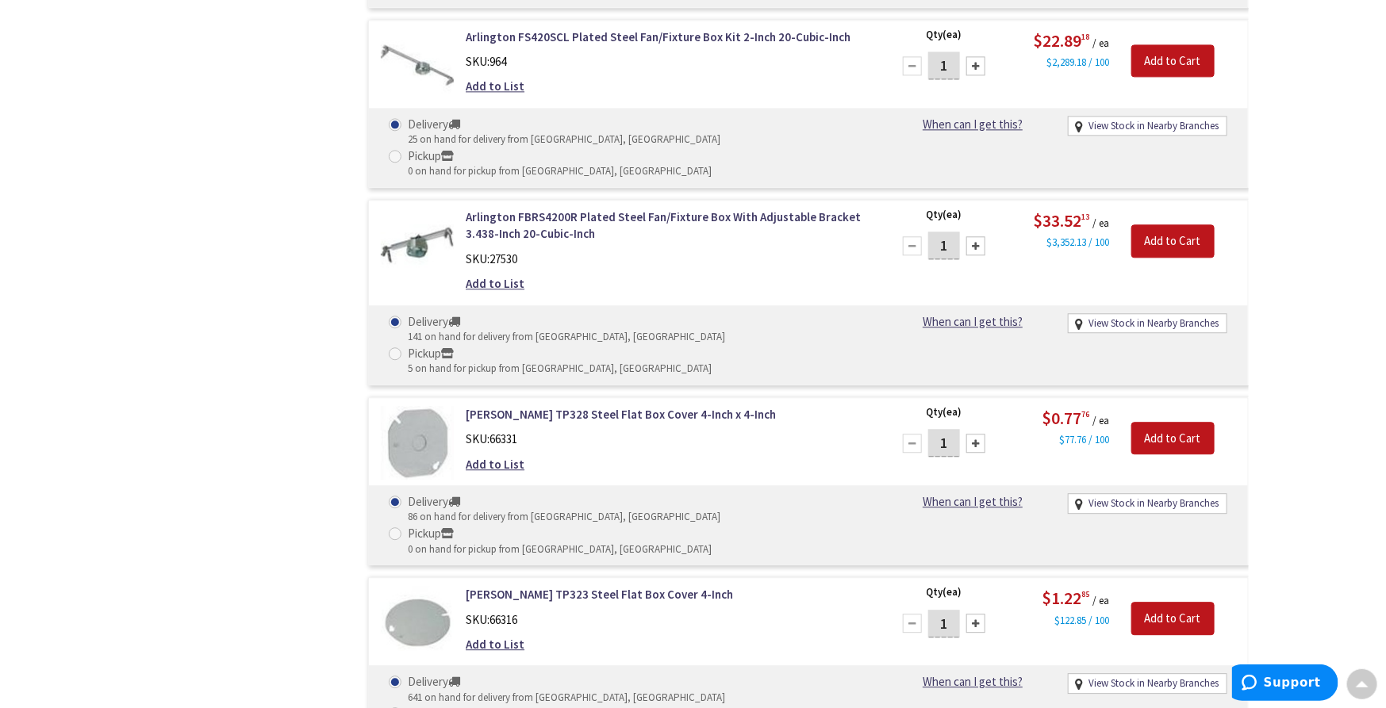
drag, startPoint x: 952, startPoint y: 175, endPoint x: 880, endPoint y: 169, distance: 71.7
click at [881, 406] on div "Qty (ea) 1 Please select a quantity $0.77 76 / ea $77.76 / 100 Add to Cart" at bounding box center [1064, 438] width 366 height 65
type input "4"
click at [1172, 422] on input "Add to Cart" at bounding box center [1172, 438] width 83 height 33
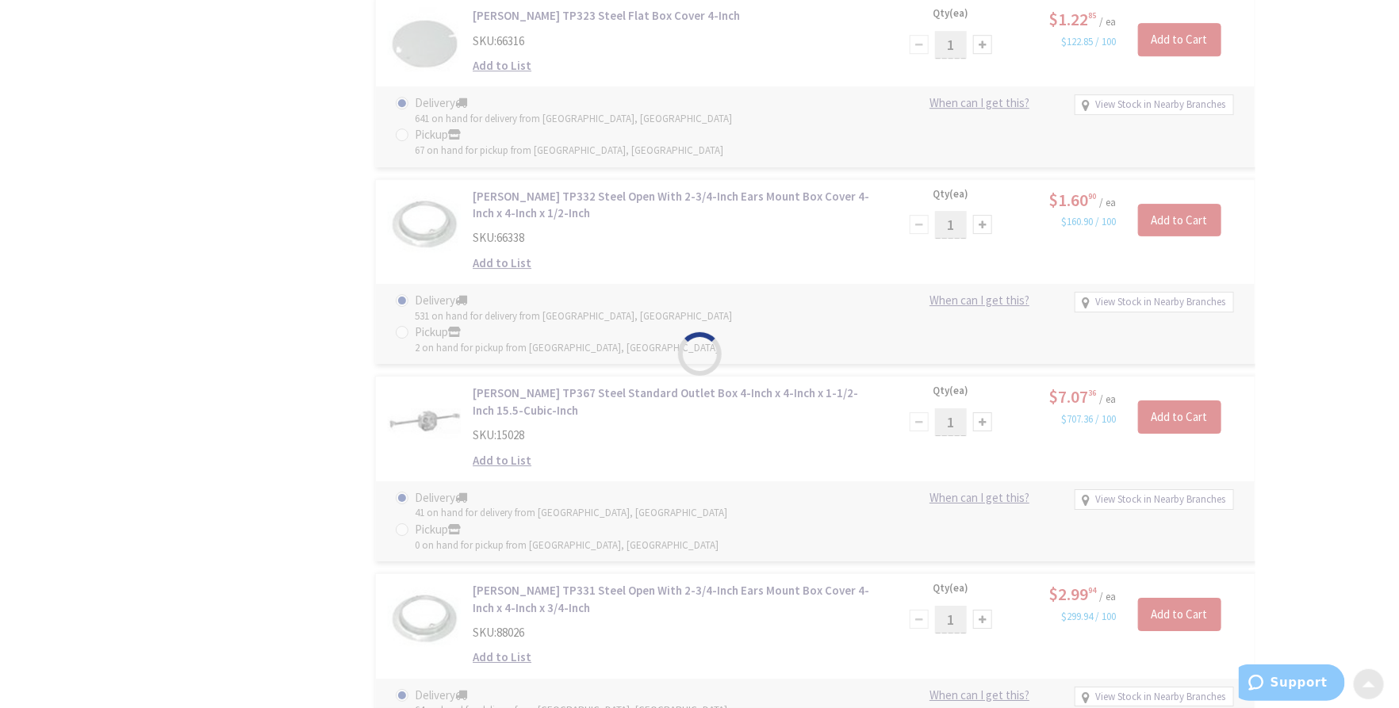
scroll to position [2557, 0]
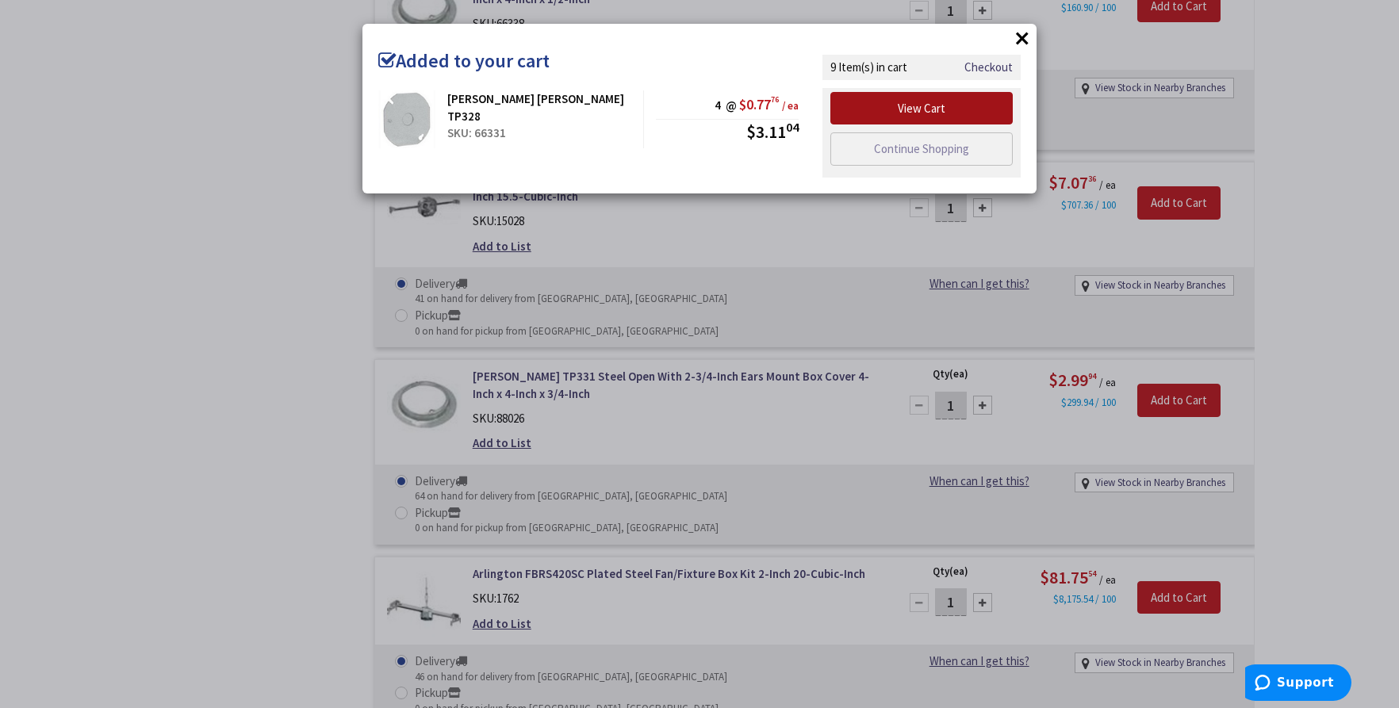
click at [936, 117] on link "View Cart" at bounding box center [922, 108] width 182 height 33
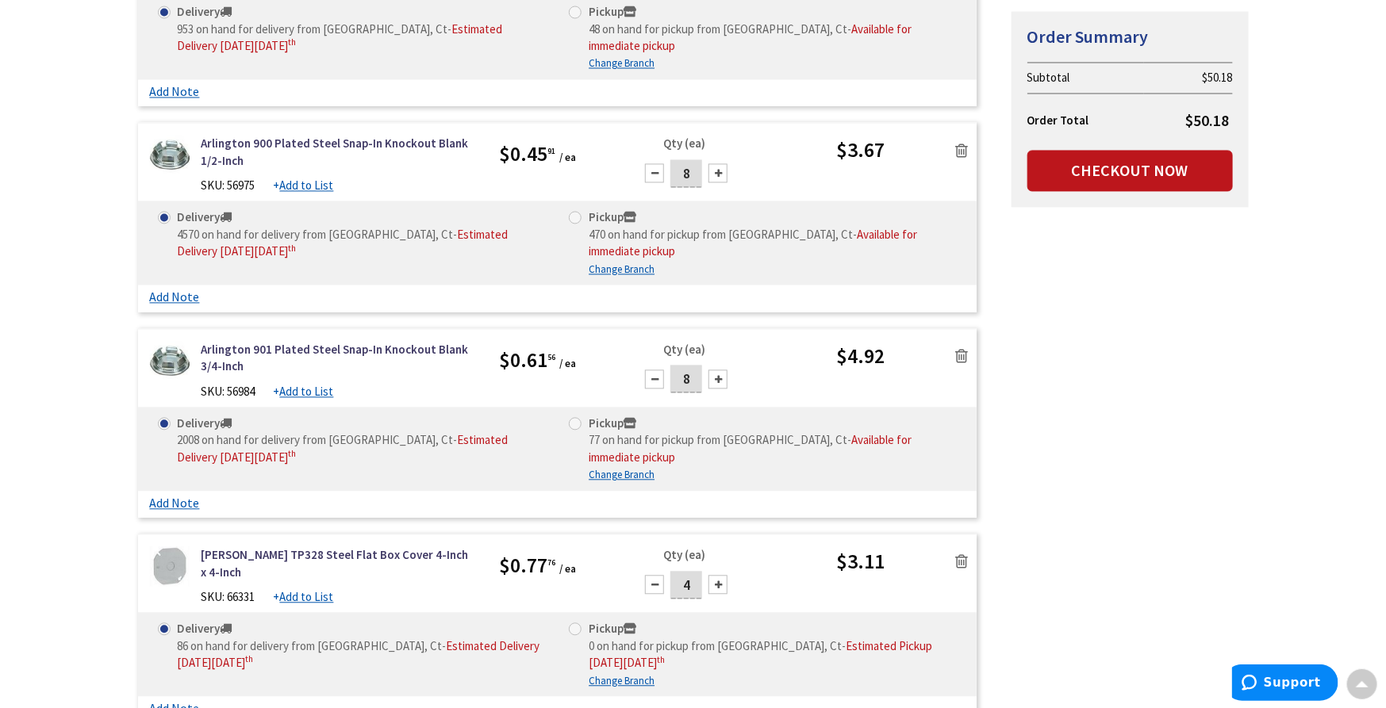
scroll to position [1498, 0]
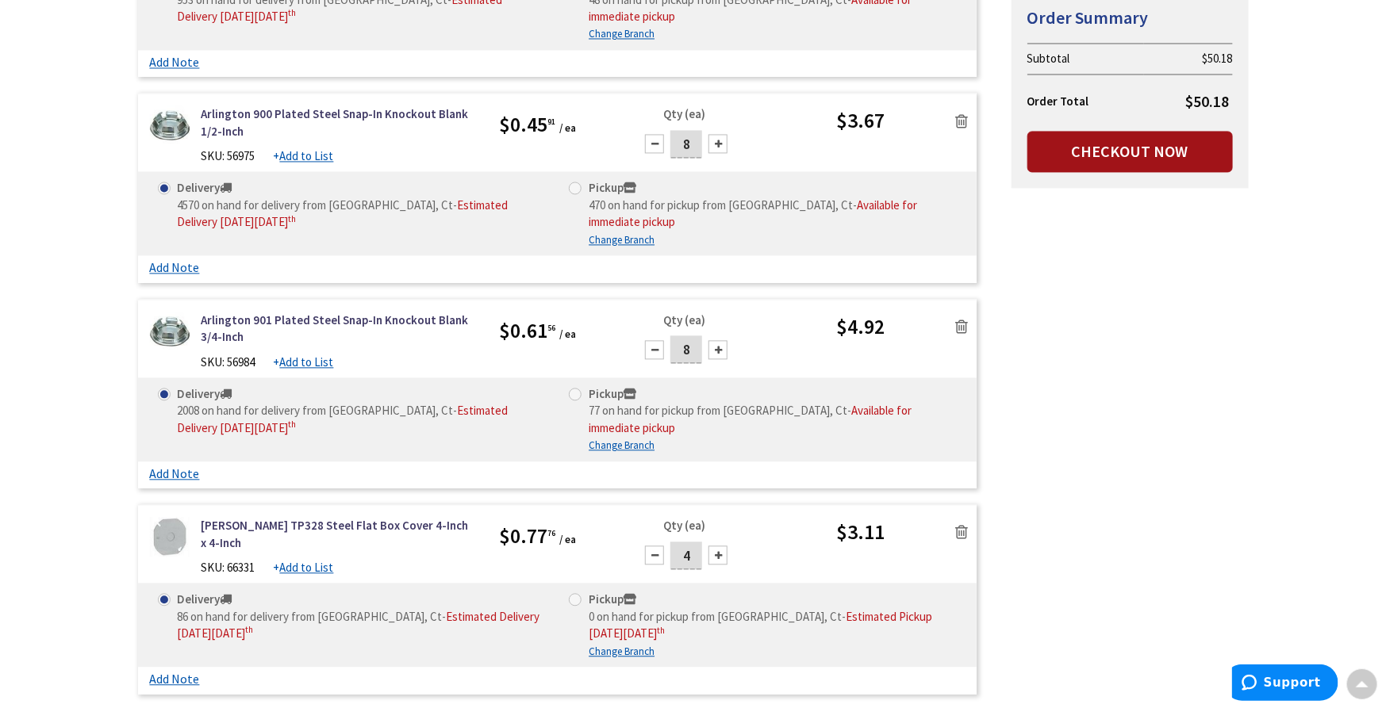
click at [1116, 149] on link "Checkout Now" at bounding box center [1129, 151] width 205 height 41
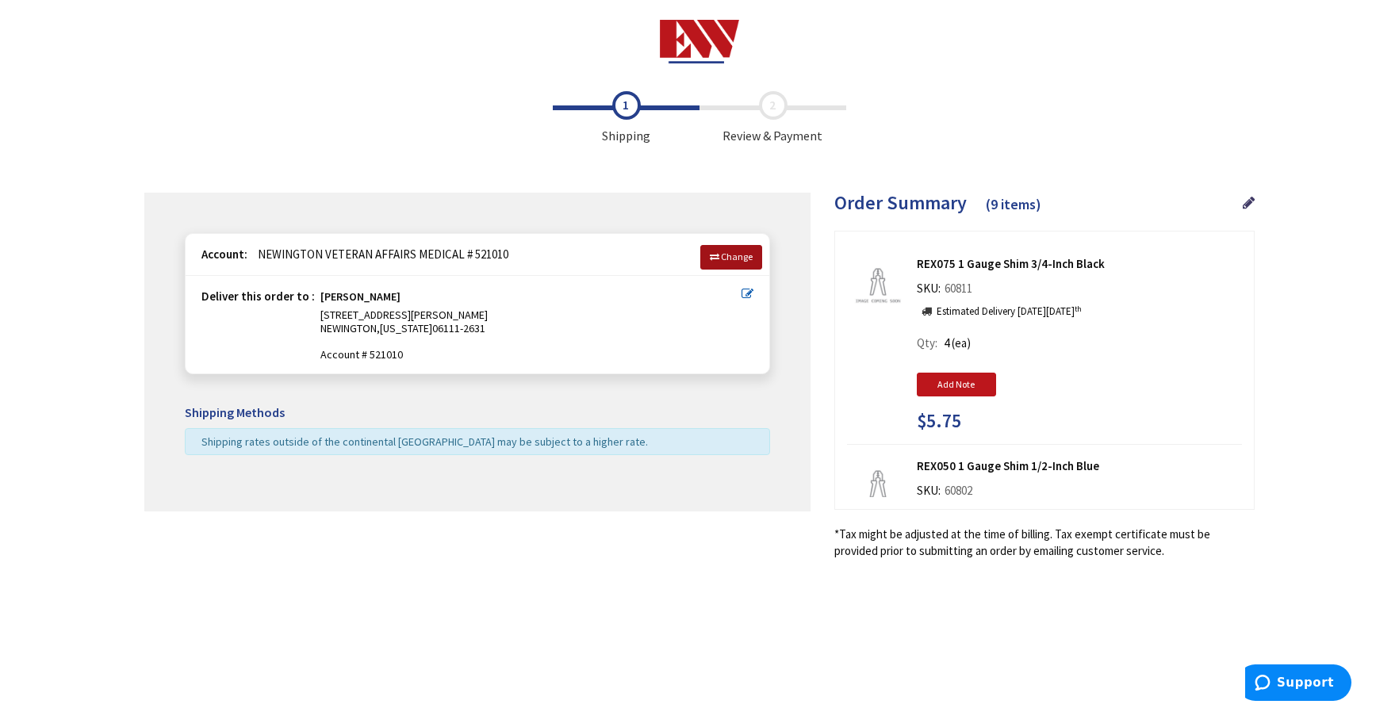
click at [731, 261] on span "Change" at bounding box center [737, 257] width 32 height 12
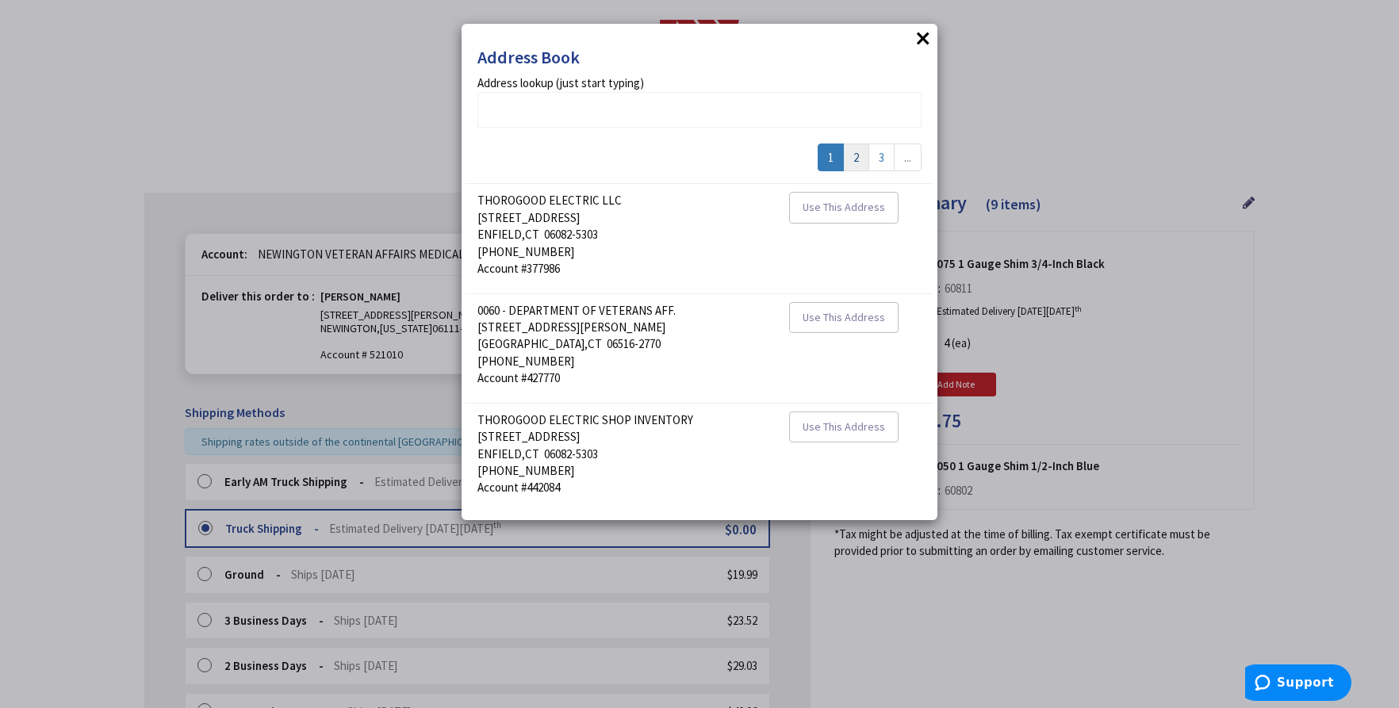
click at [862, 150] on link "2" at bounding box center [856, 158] width 26 height 28
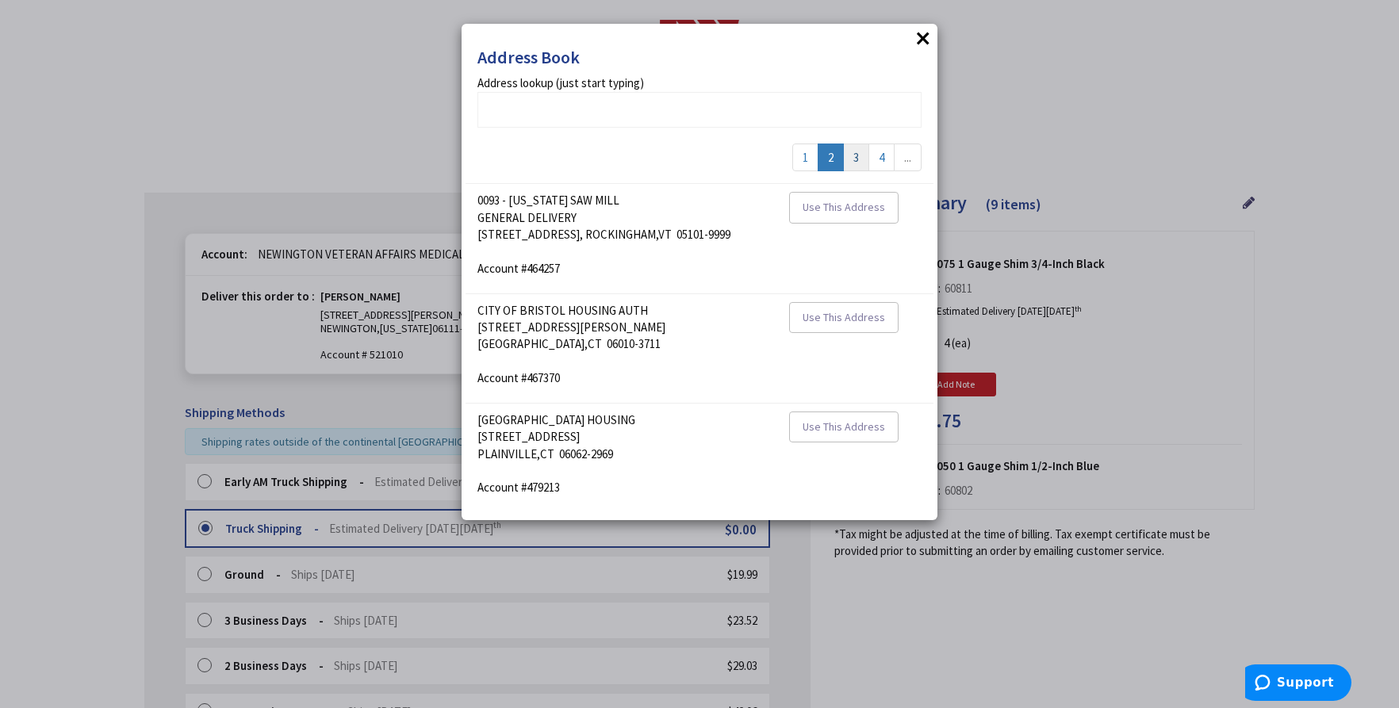
click at [858, 160] on link "3" at bounding box center [856, 158] width 26 height 28
click at [838, 325] on button "Use This Address" at bounding box center [843, 318] width 109 height 32
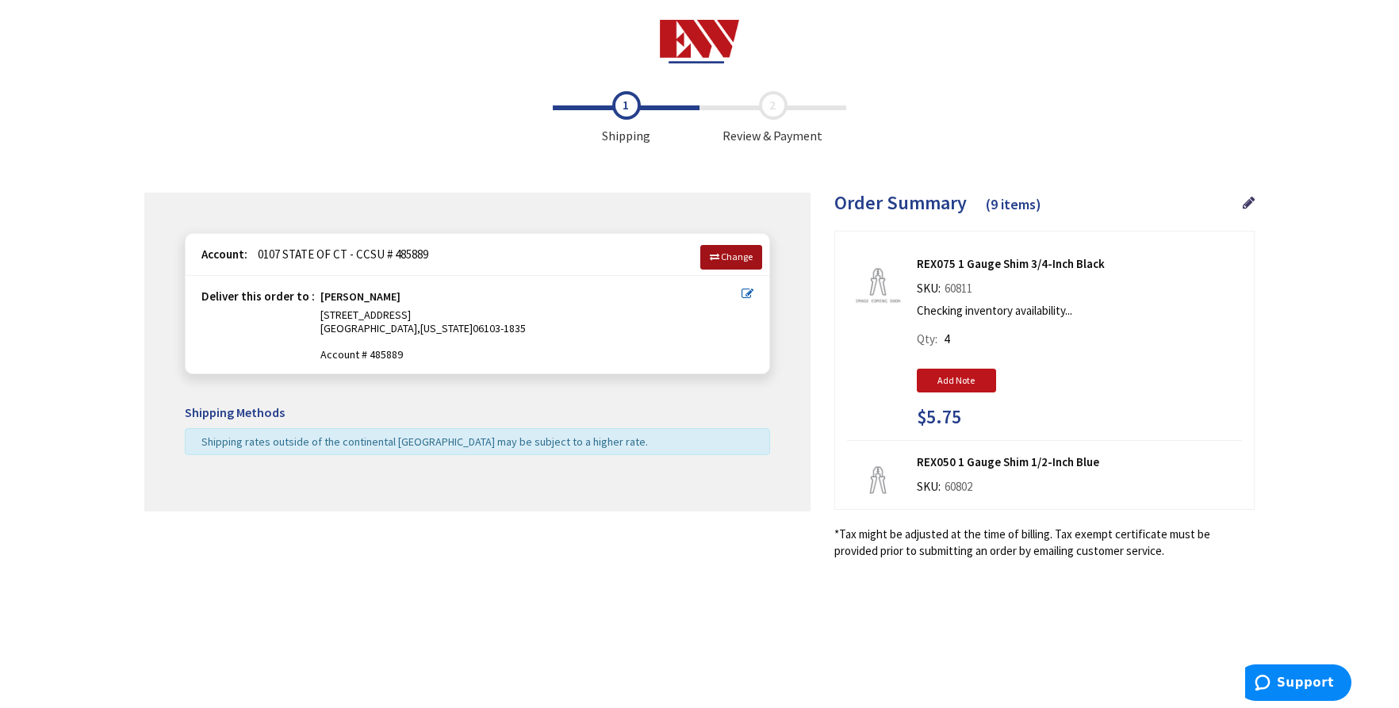
click at [722, 255] on link "Change" at bounding box center [731, 257] width 62 height 24
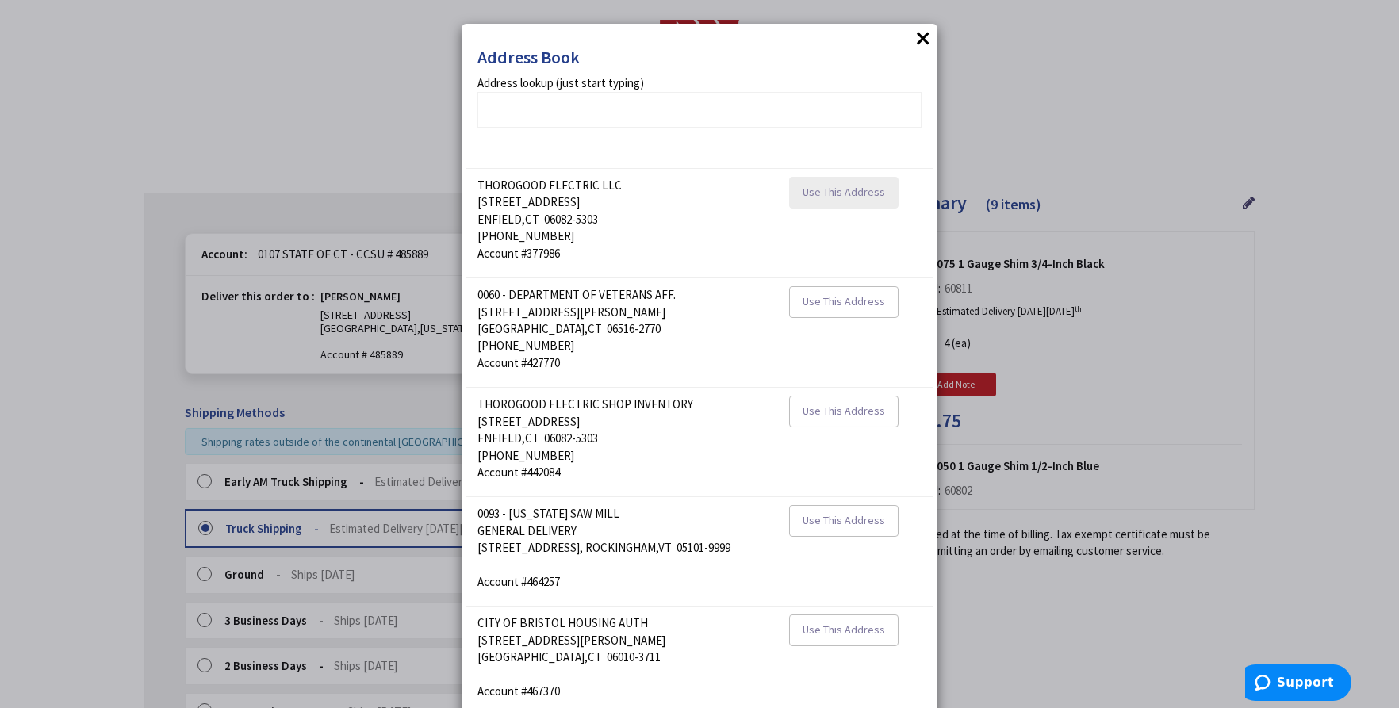
click at [854, 199] on button "Use This Address" at bounding box center [843, 193] width 109 height 32
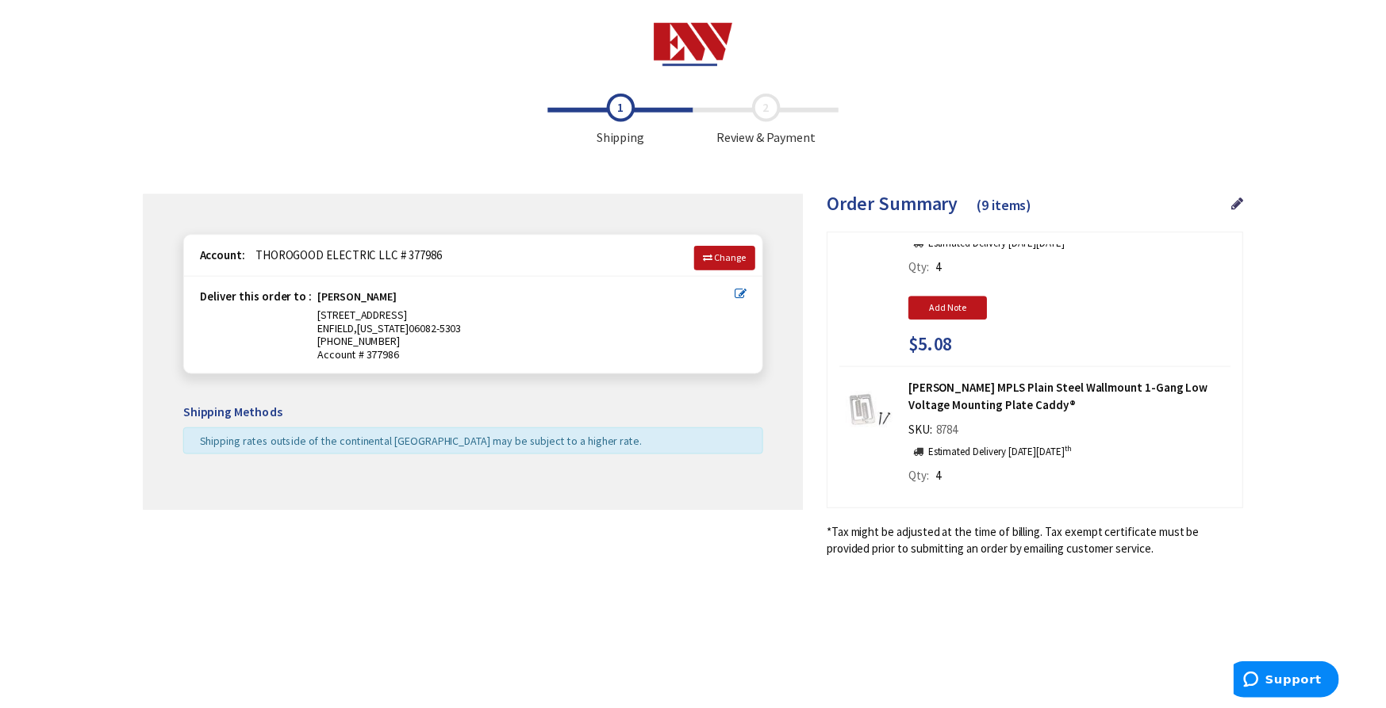
scroll to position [264, 0]
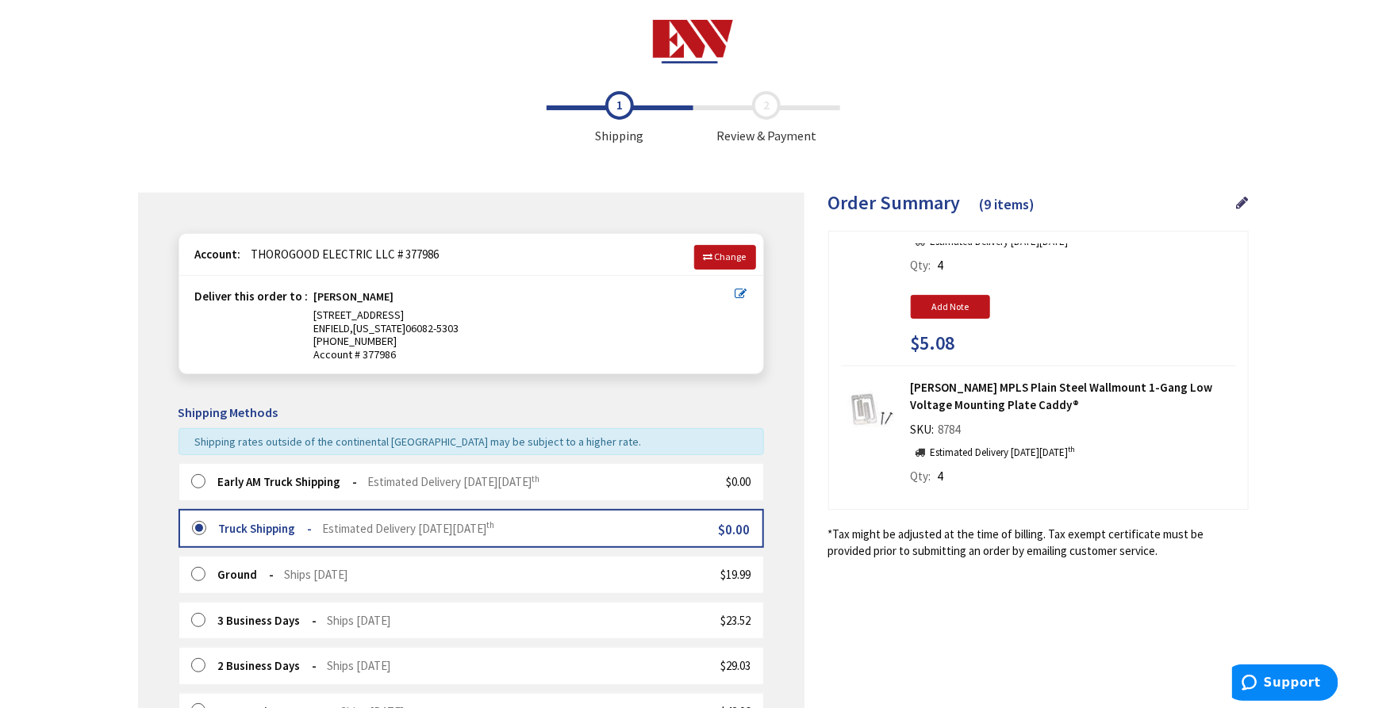
click at [219, 482] on strong "Early AM Truck Shipping" at bounding box center [288, 481] width 140 height 15
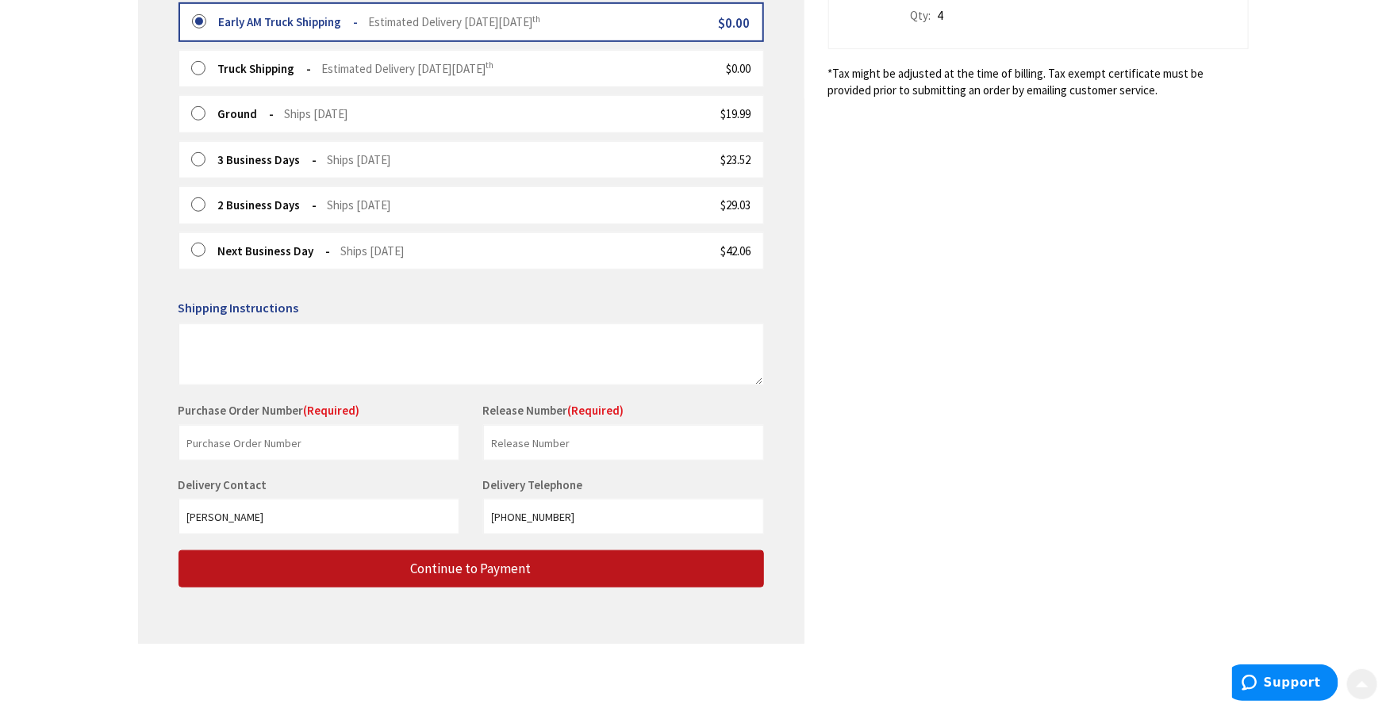
scroll to position [462, 0]
click at [349, 445] on input "text" at bounding box center [318, 442] width 281 height 36
type input "0107R"
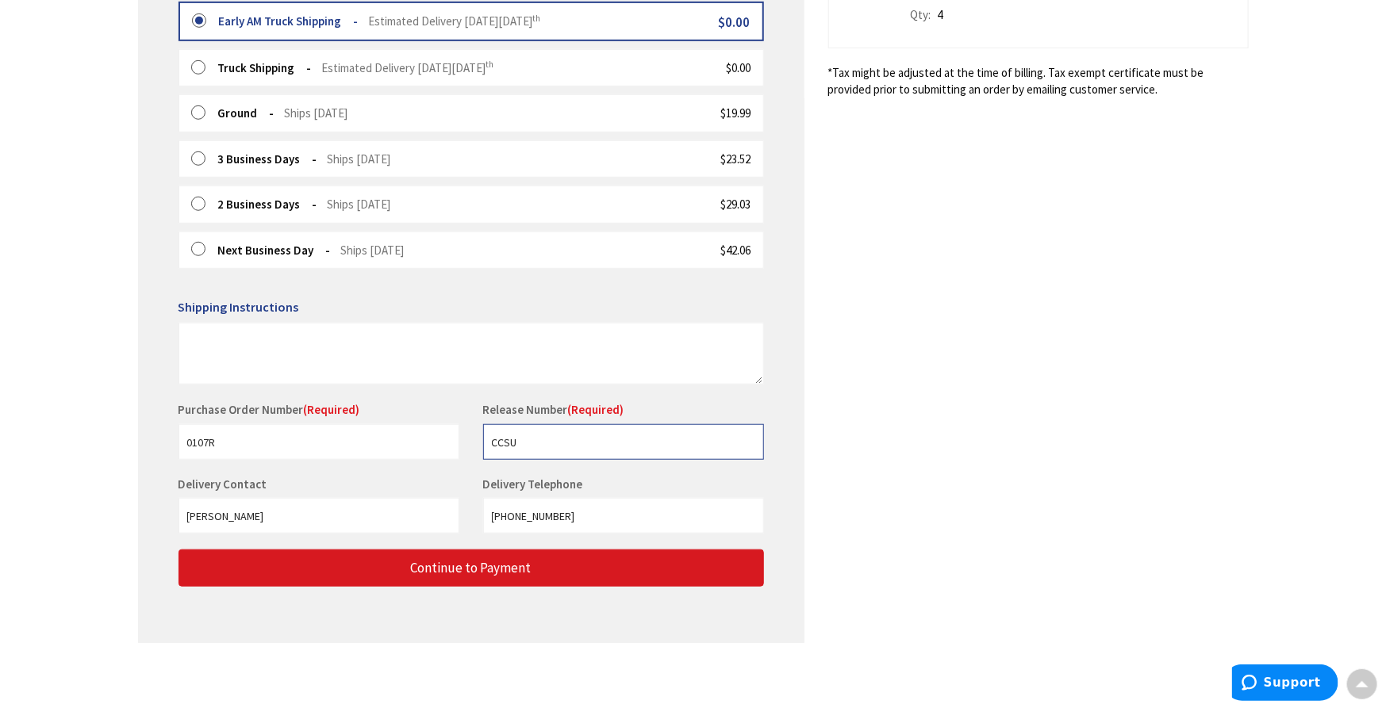
type input "CCSU"
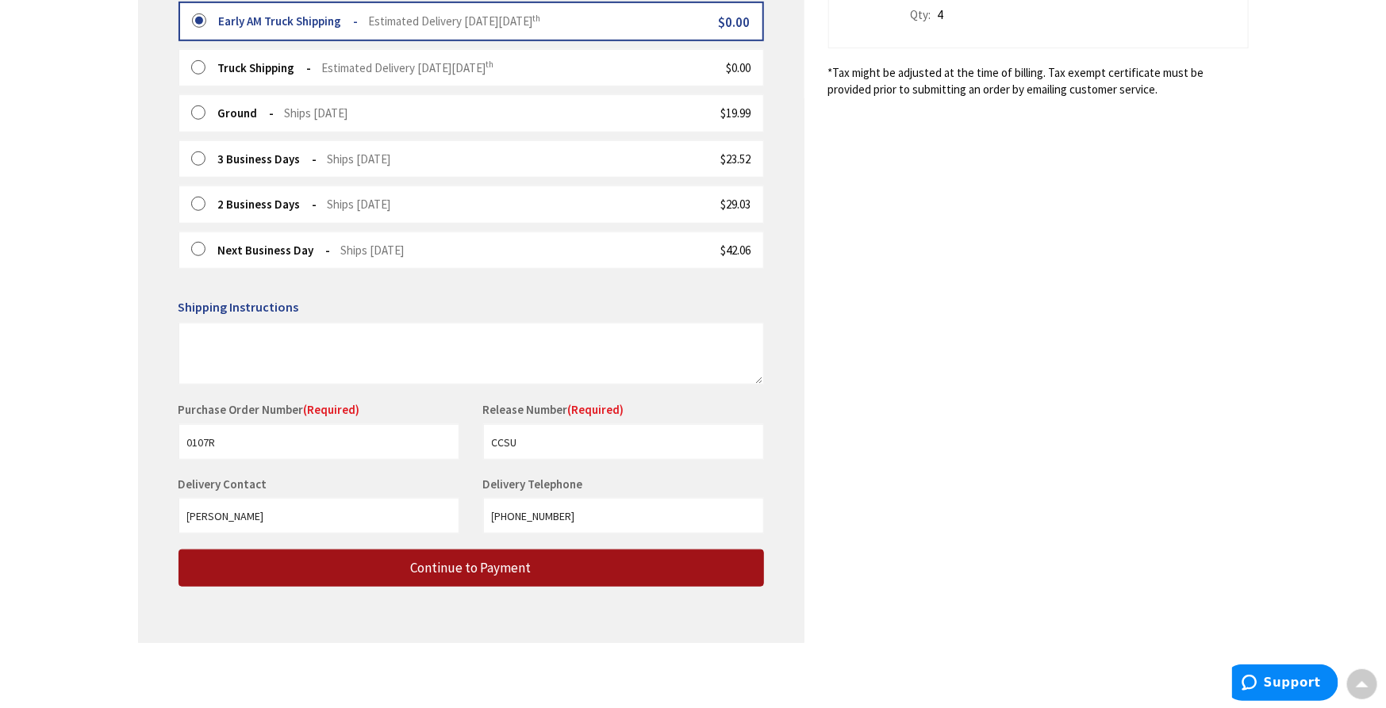
click at [474, 578] on button "Continue to Payment" at bounding box center [470, 568] width 585 height 37
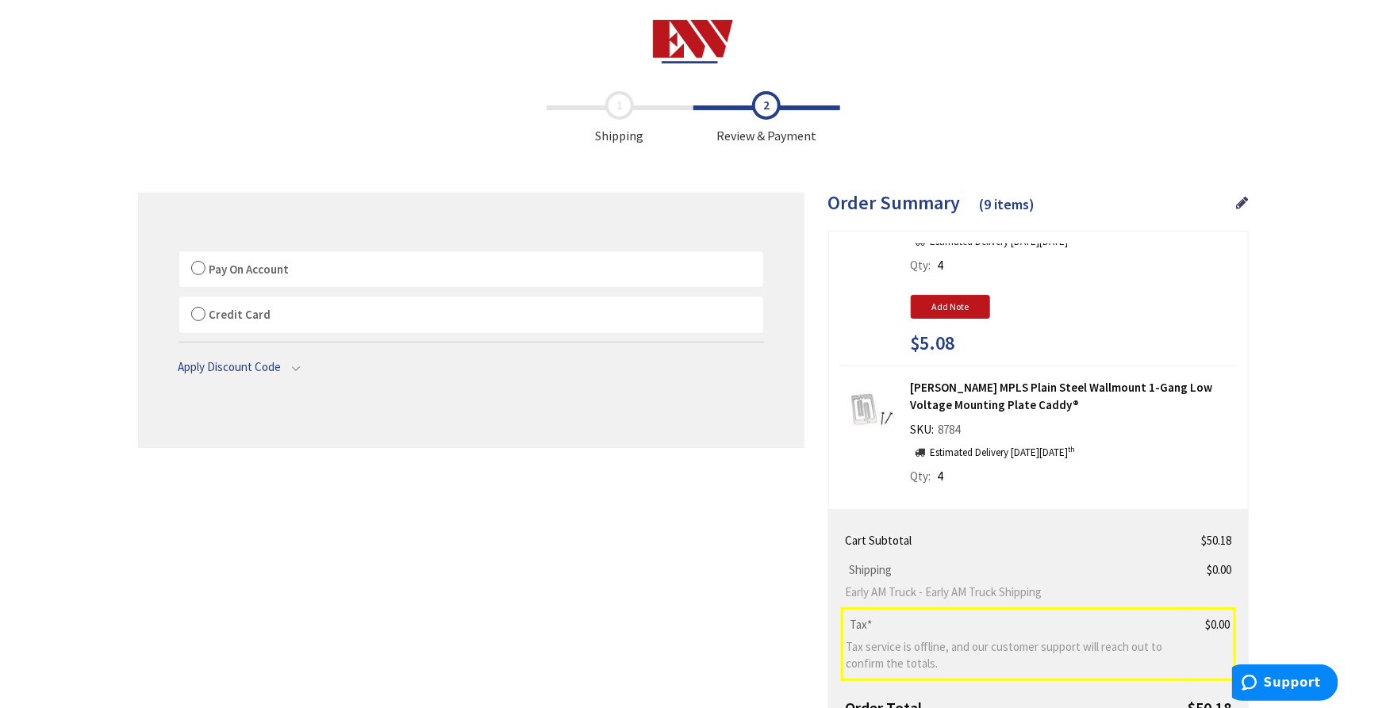
click at [221, 270] on span "Pay On Account" at bounding box center [249, 269] width 80 height 15
click at [179, 255] on input "Pay On Account" at bounding box center [179, 255] width 0 height 0
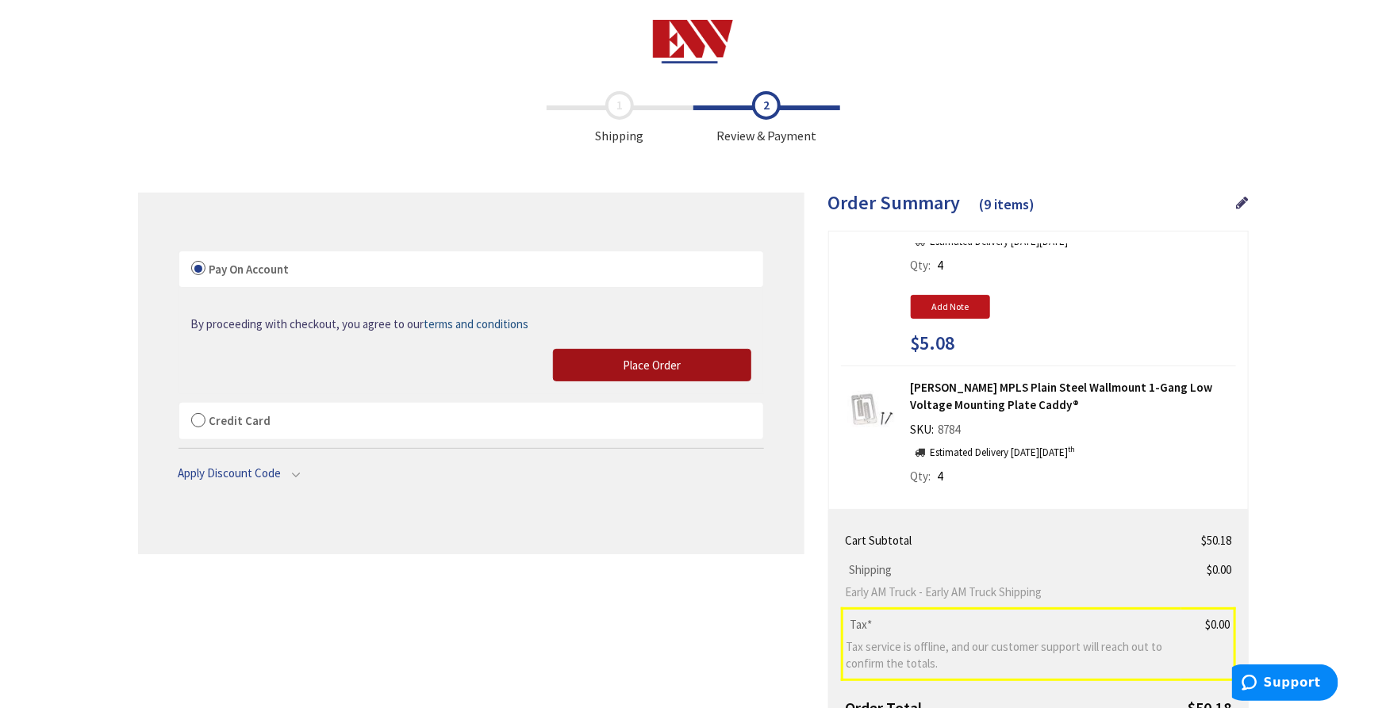
click at [596, 356] on button "Place Order" at bounding box center [652, 365] width 198 height 33
